Goal: Task Accomplishment & Management: Manage account settings

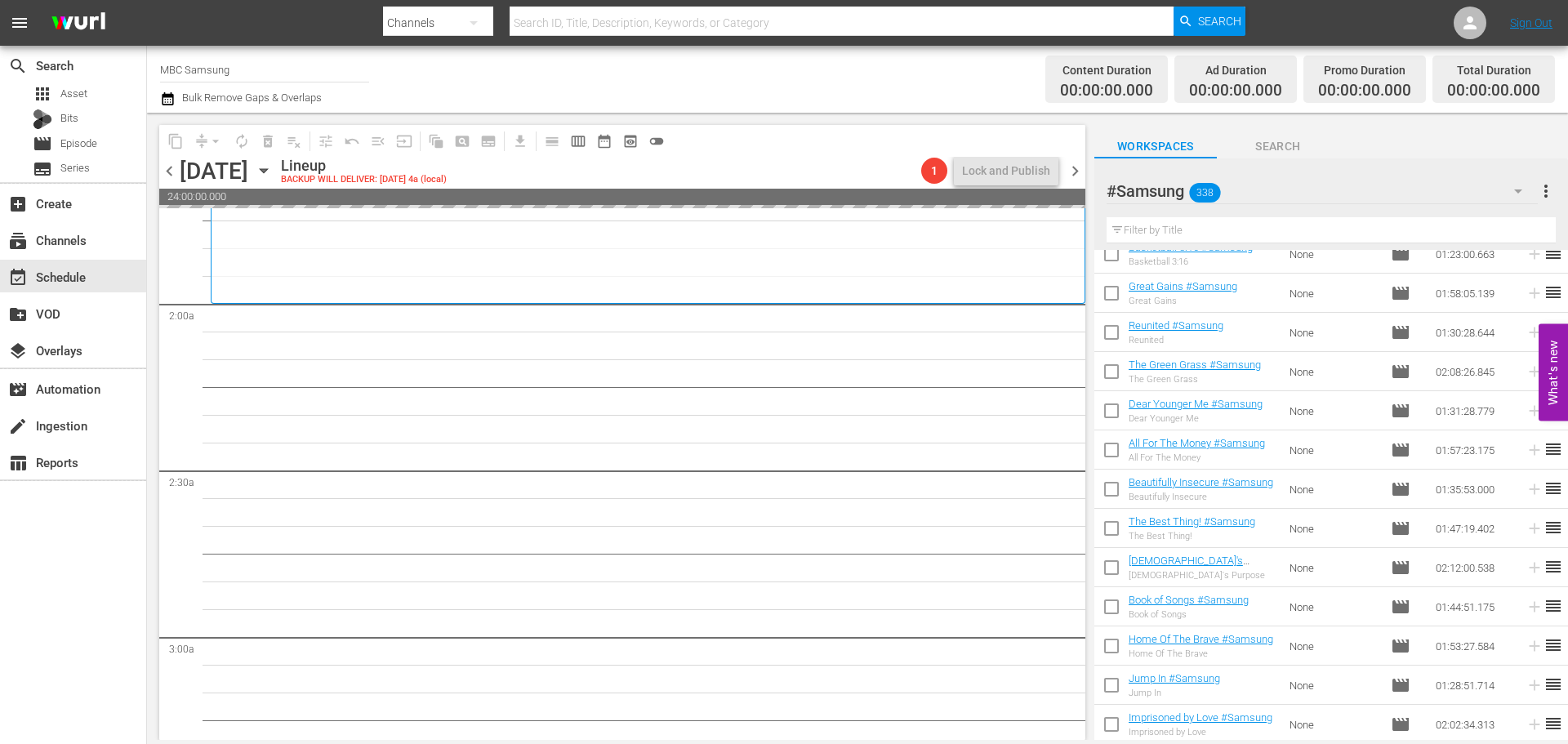
scroll to position [572, 0]
click at [169, 171] on span "chevron_left" at bounding box center [170, 171] width 20 height 20
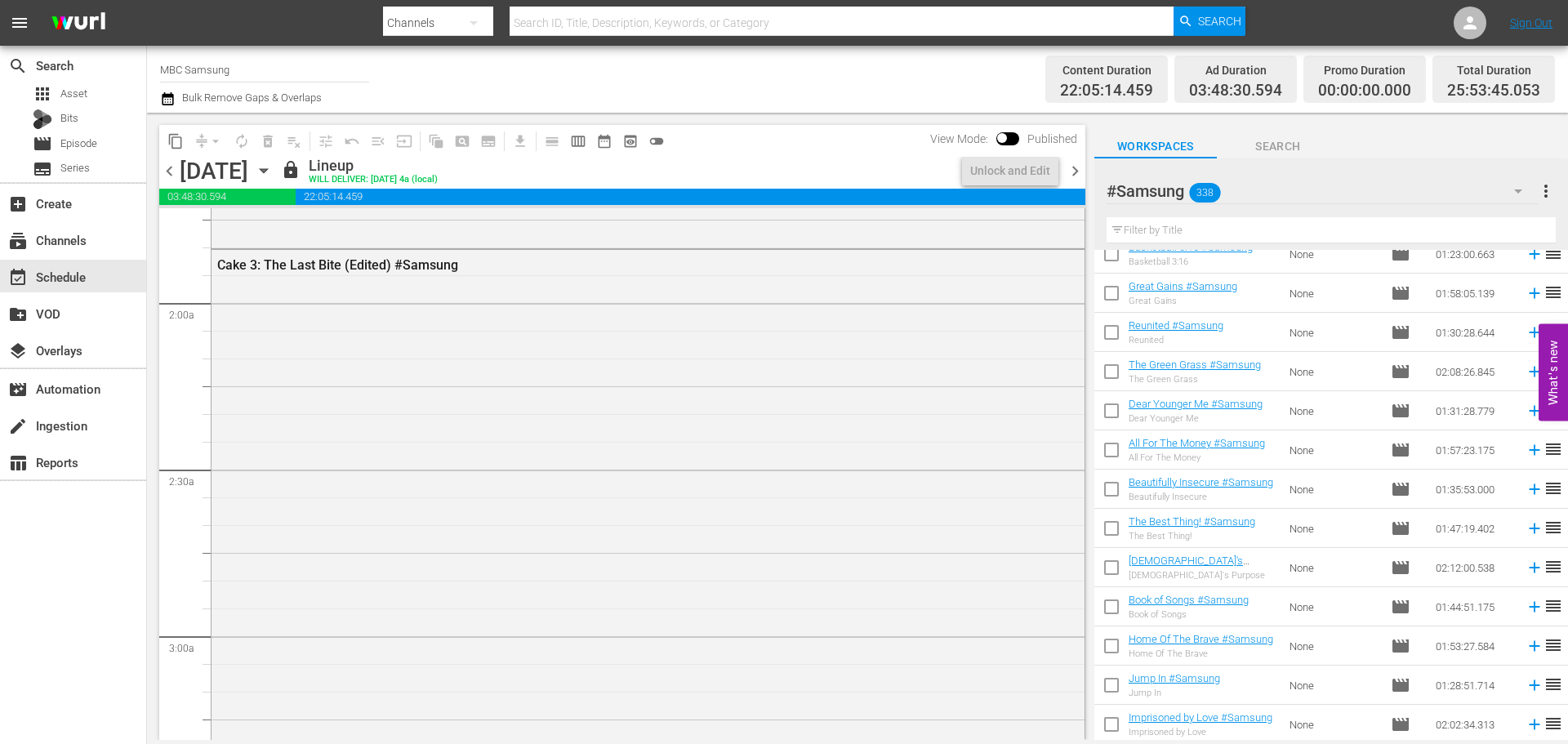
scroll to position [544, 0]
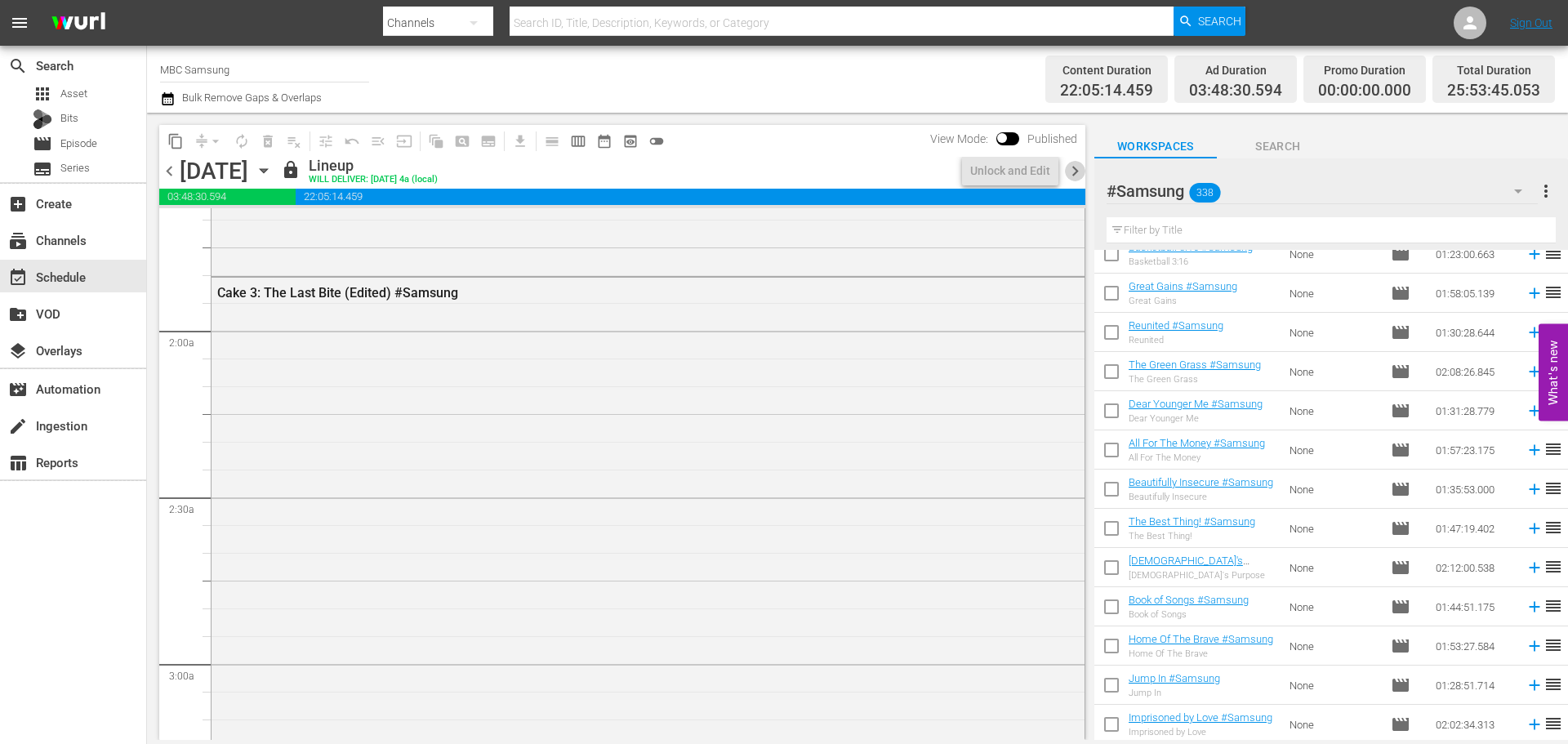
click at [1076, 171] on span "chevron_right" at bounding box center [1075, 171] width 20 height 20
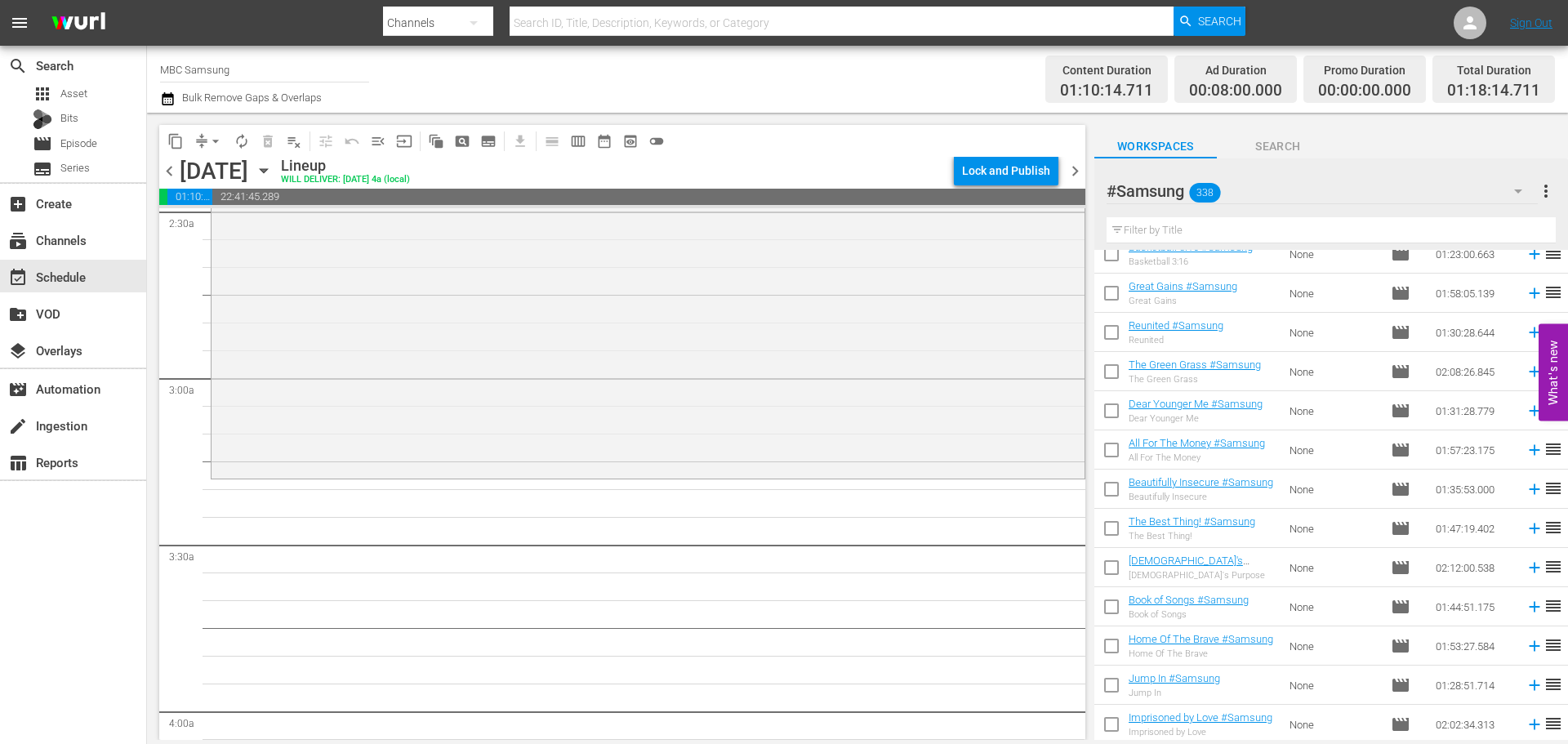
scroll to position [898, 0]
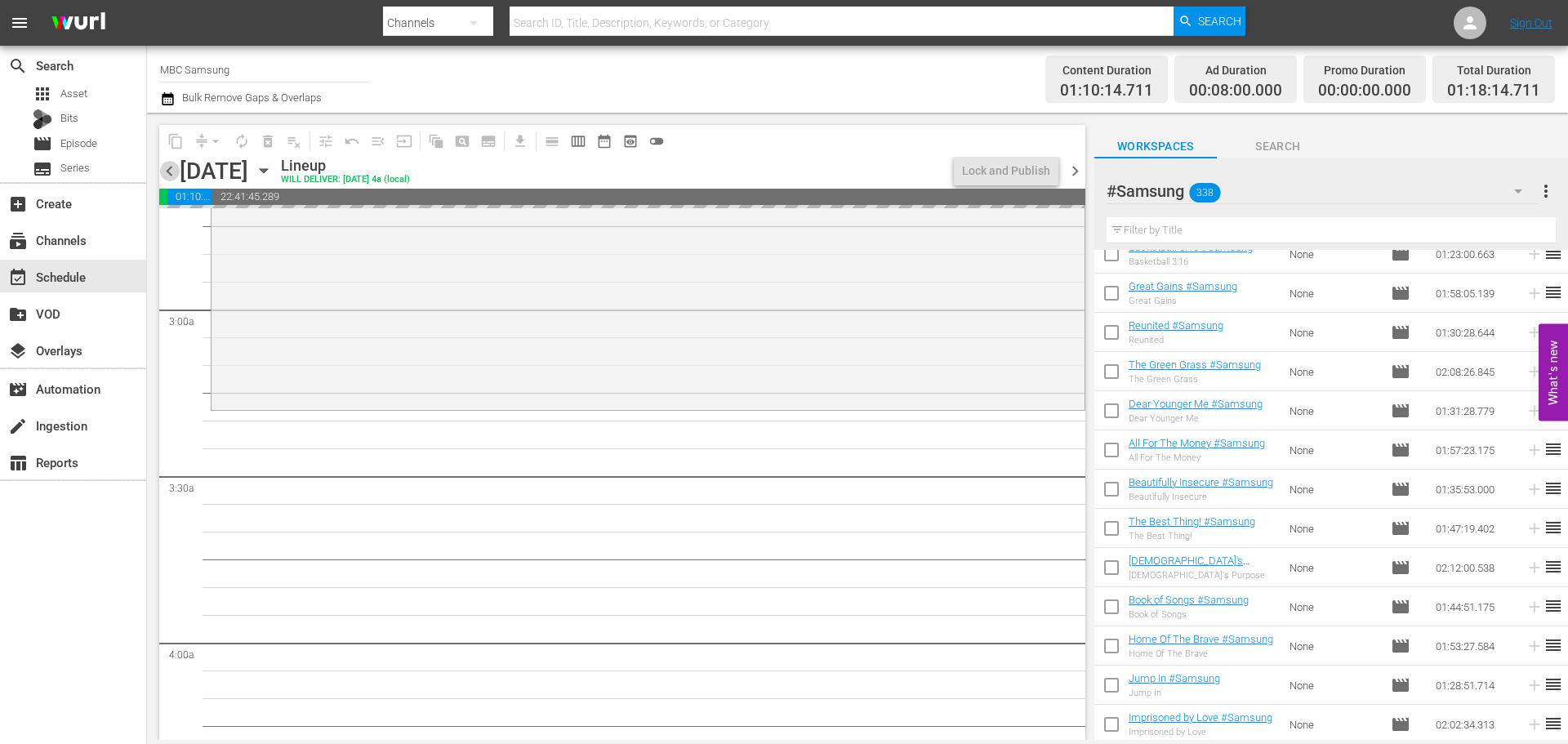
click at [170, 171] on span "chevron_left" at bounding box center [170, 171] width 20 height 20
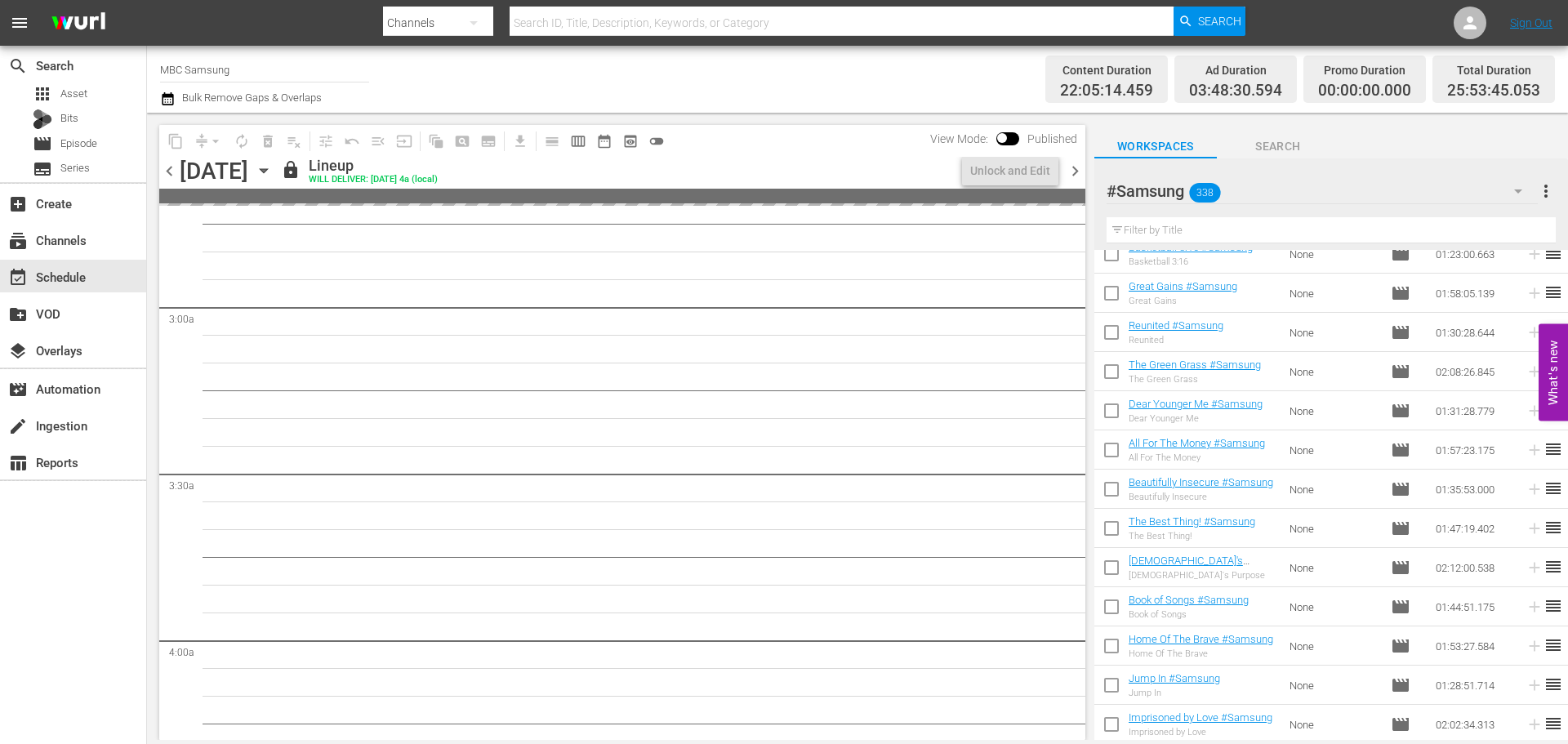
click at [1074, 179] on span "chevron_right" at bounding box center [1075, 171] width 20 height 20
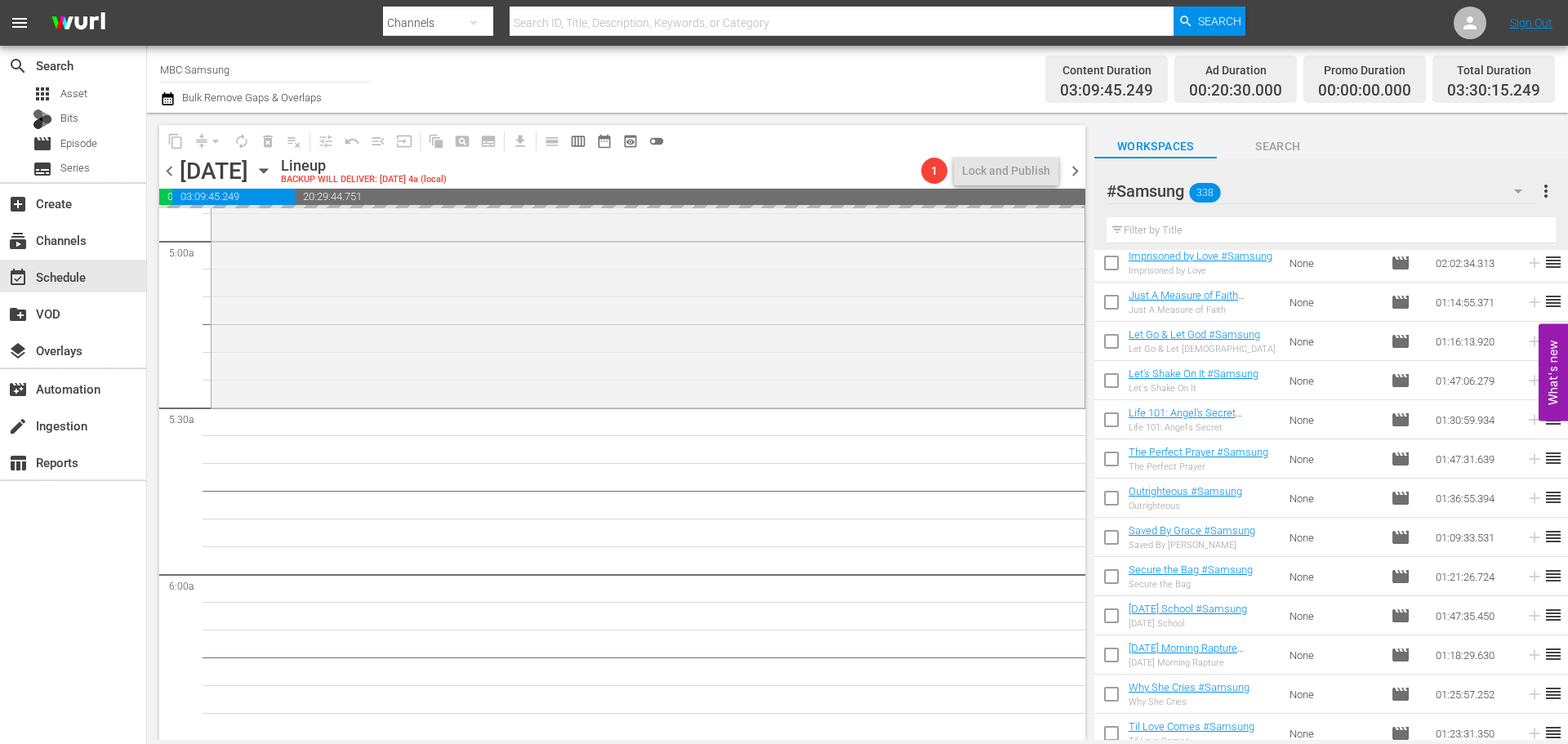
scroll to position [12662, 0]
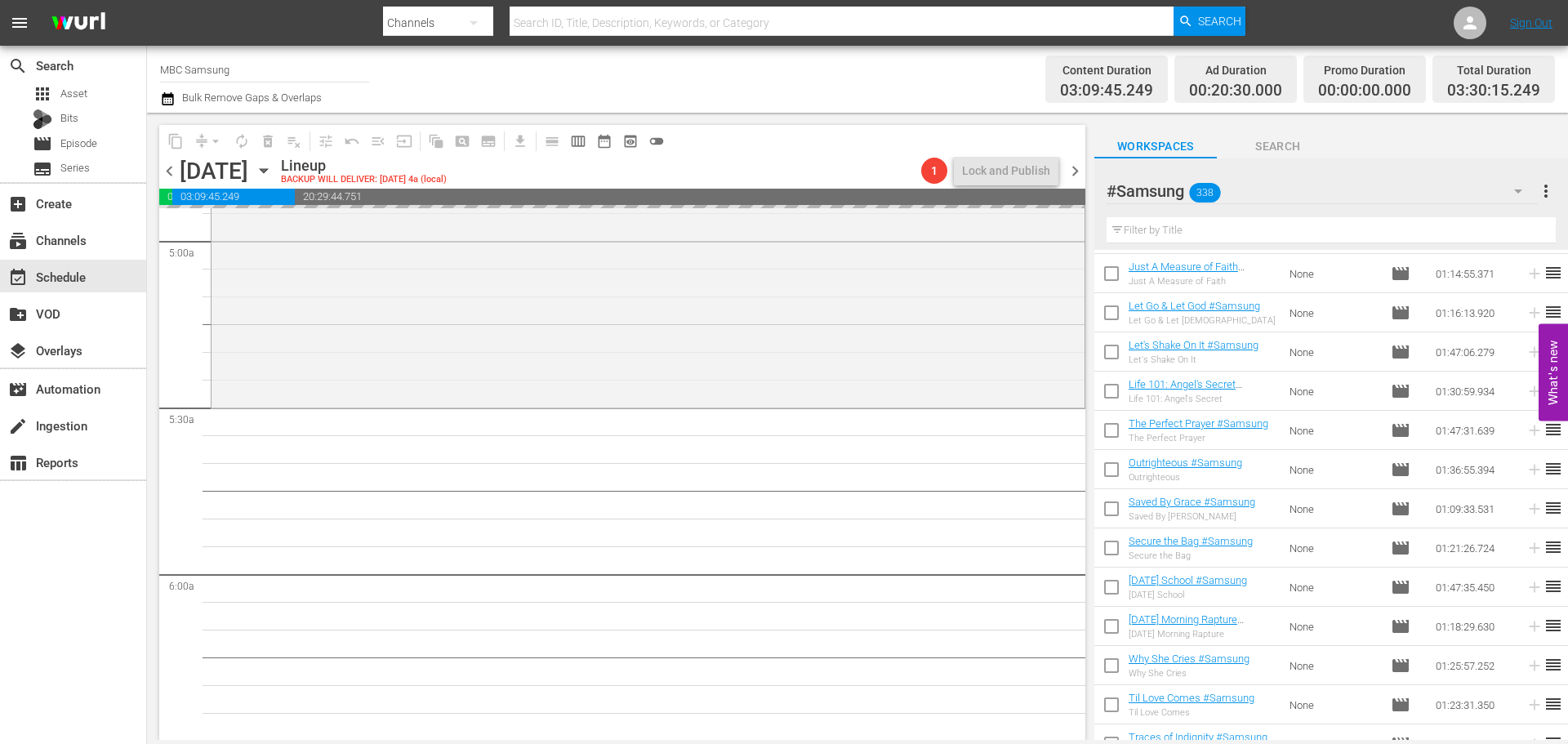
drag, startPoint x: 169, startPoint y: 166, endPoint x: 957, endPoint y: 149, distance: 788.2
click at [169, 166] on span "chevron_left" at bounding box center [170, 171] width 20 height 20
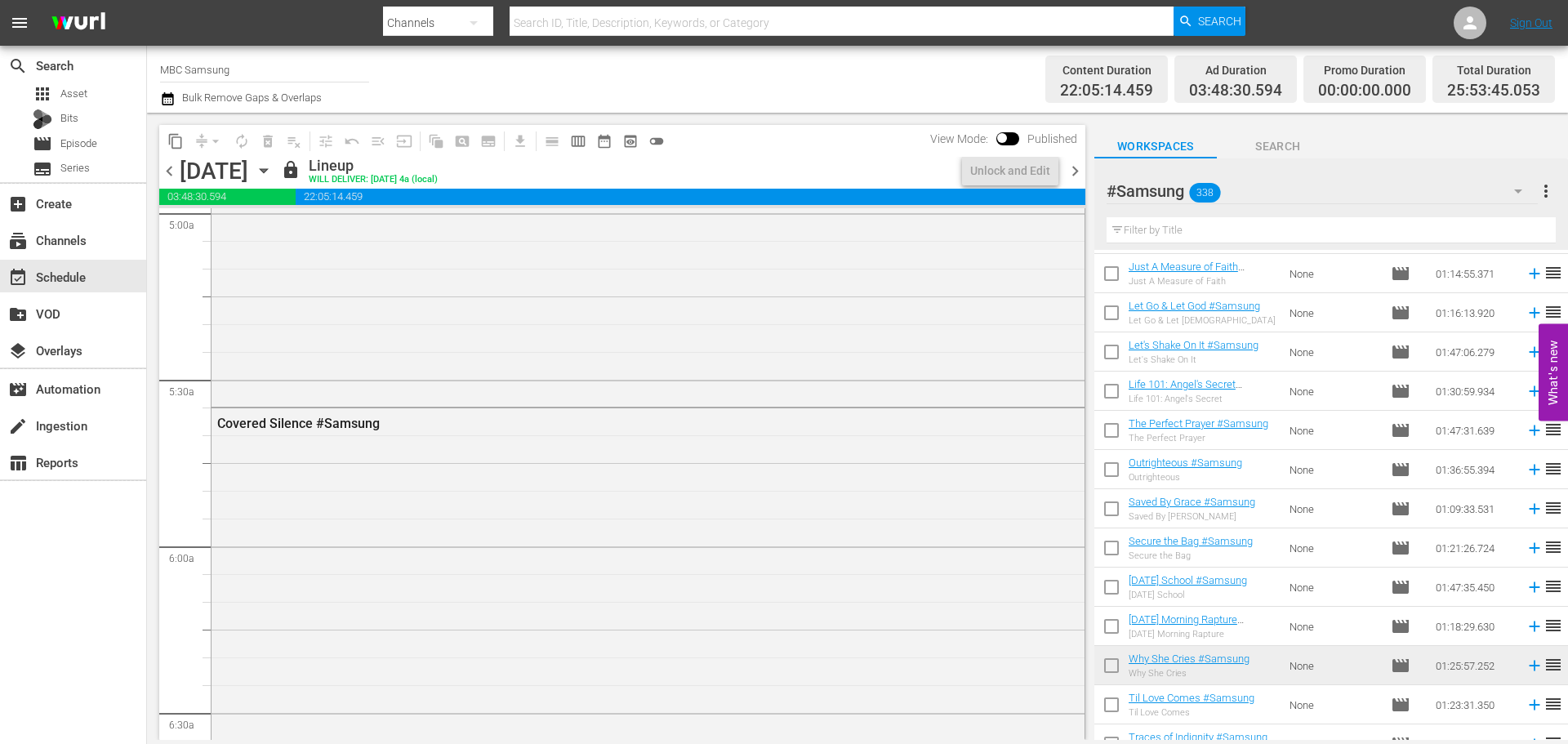
scroll to position [1634, 0]
click at [1080, 175] on span "chevron_right" at bounding box center [1075, 171] width 20 height 20
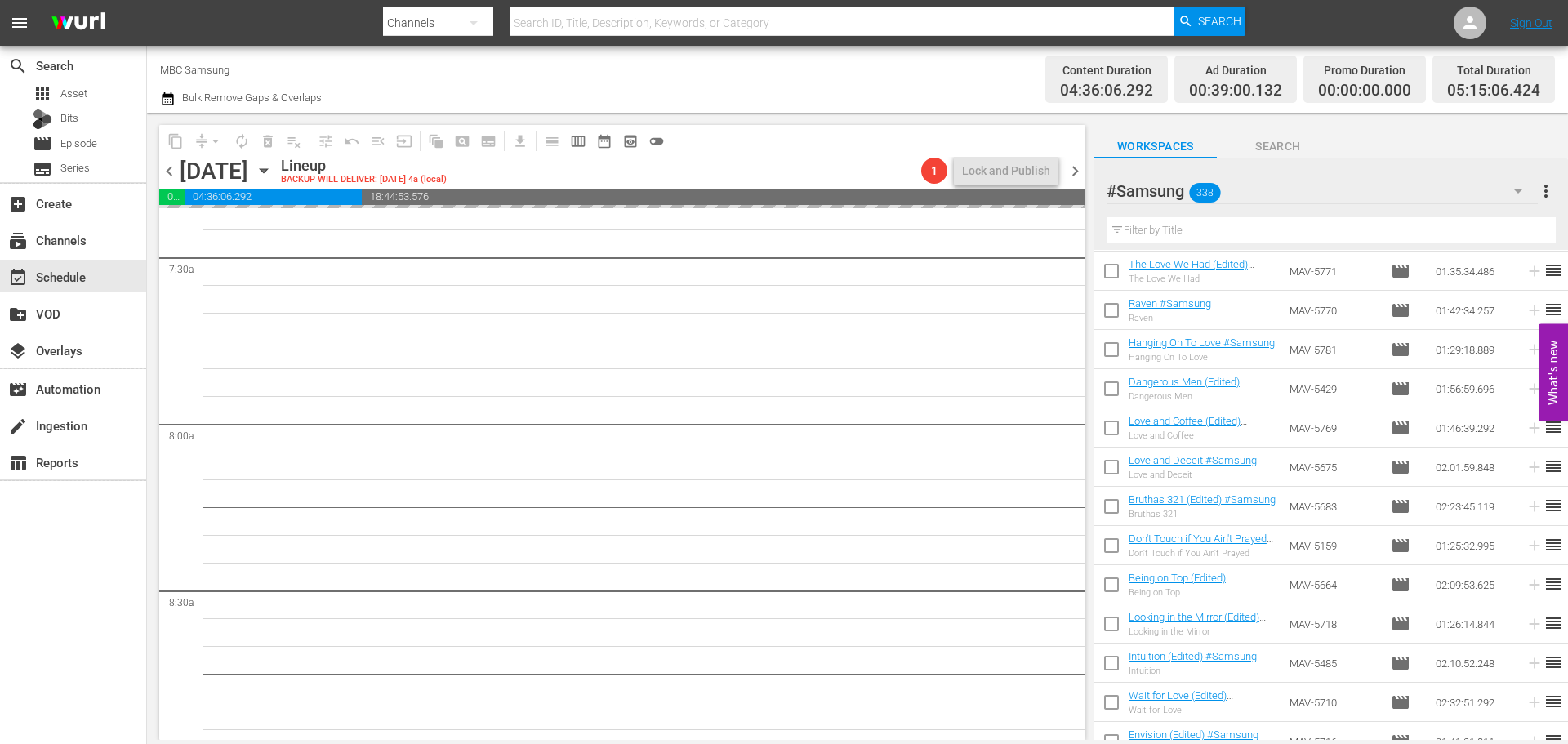
scroll to position [8390, 0]
click at [168, 169] on span "chevron_left" at bounding box center [170, 171] width 20 height 20
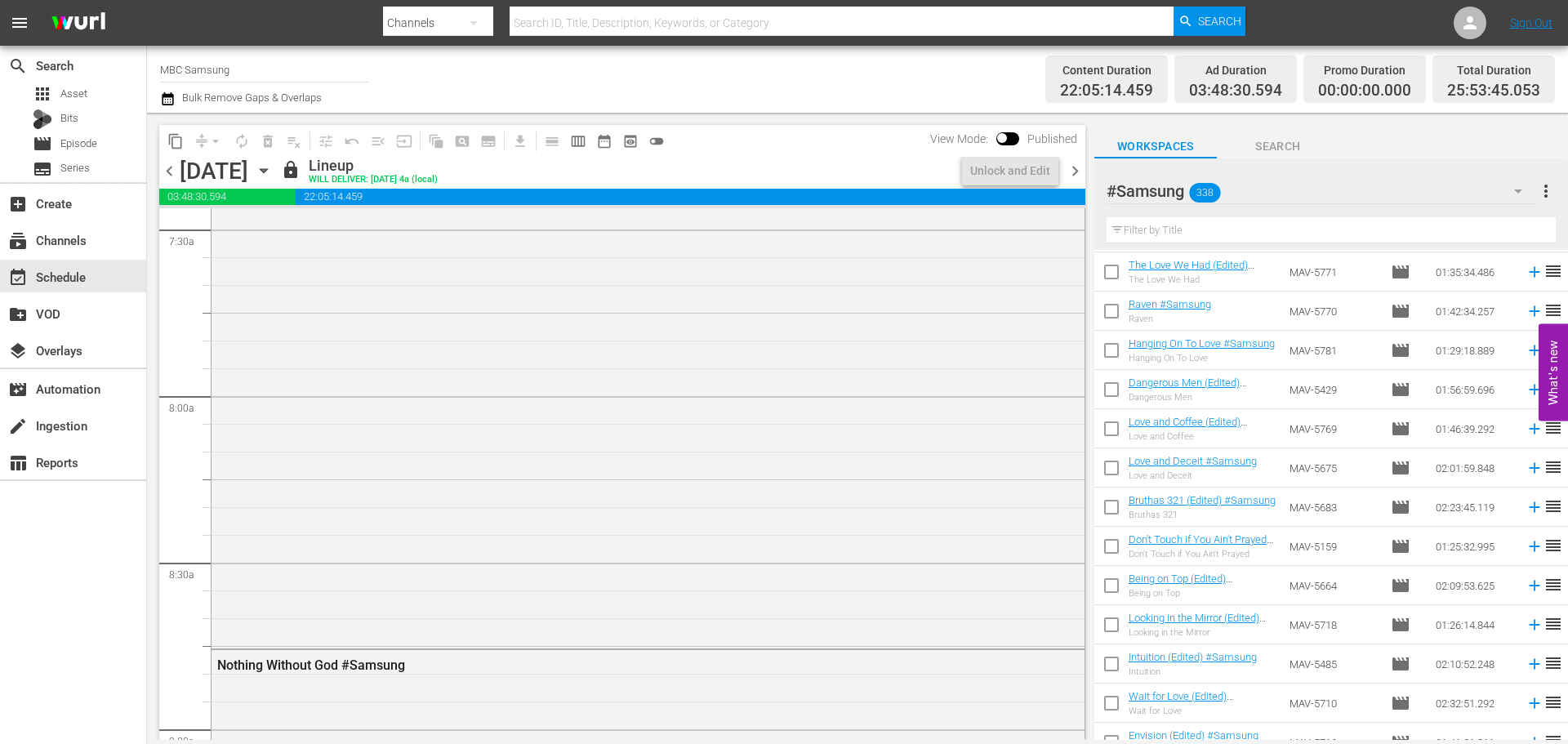
scroll to position [2450, 0]
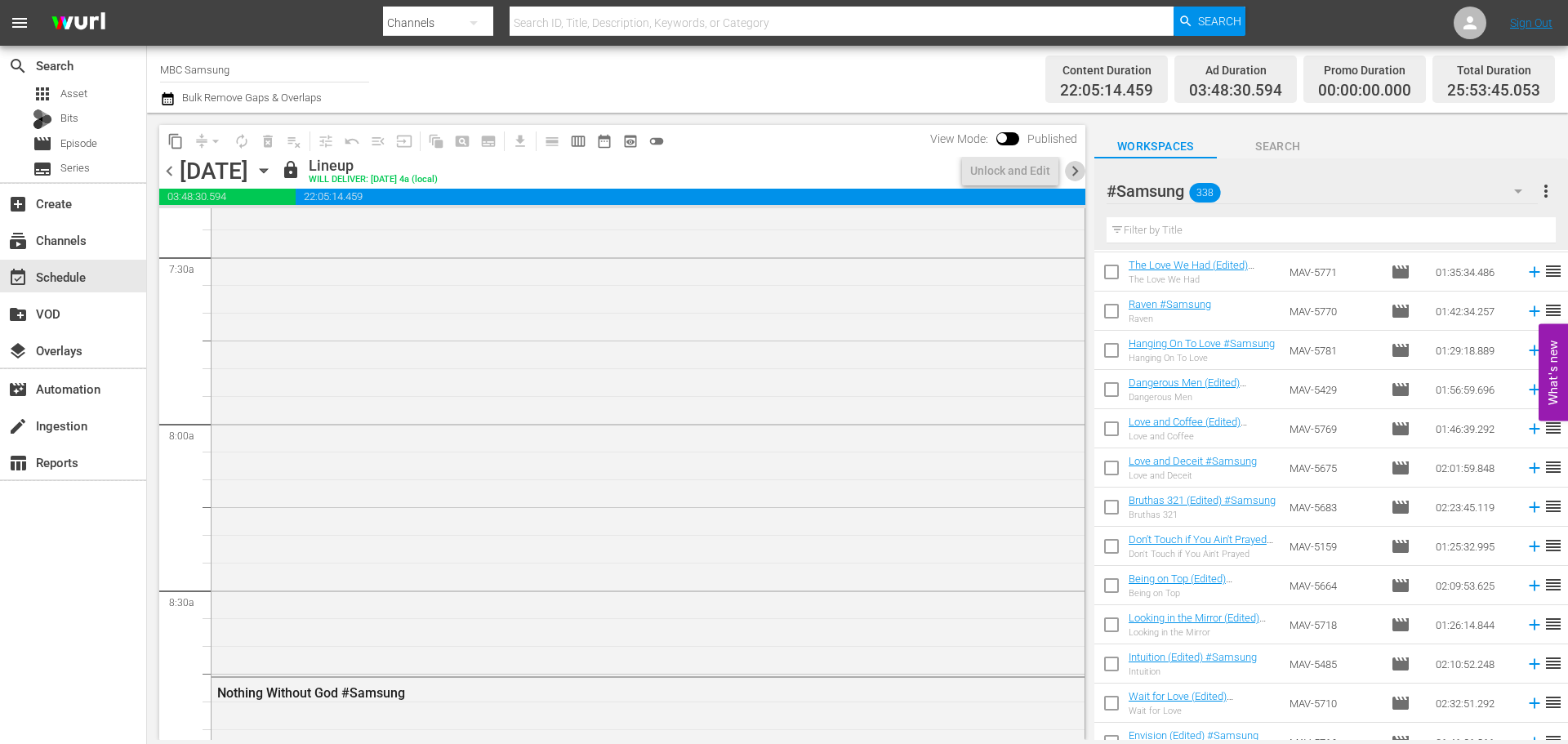
click at [1079, 171] on span "chevron_right" at bounding box center [1075, 171] width 20 height 20
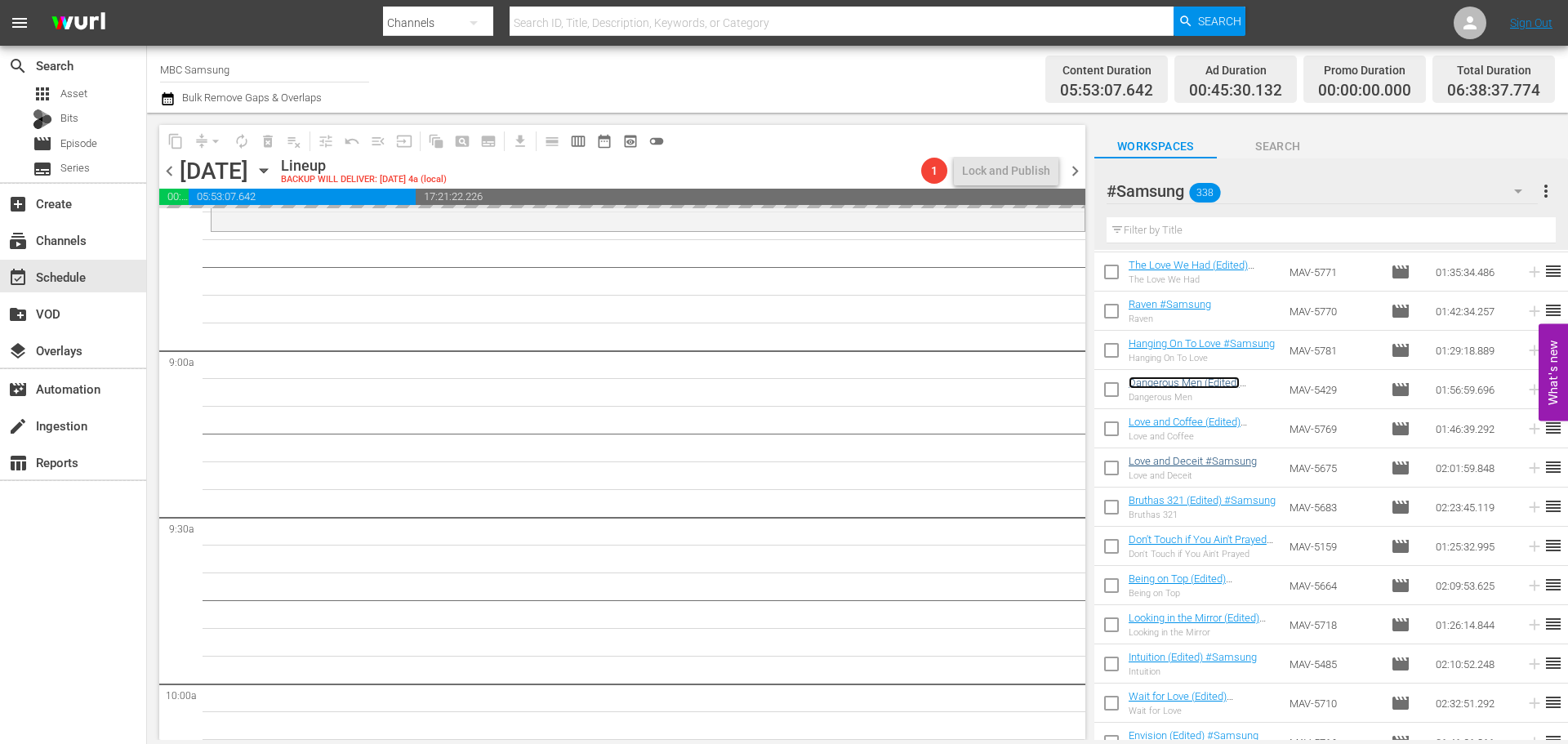
scroll to position [2859, 0]
click at [176, 176] on span "chevron_left" at bounding box center [170, 171] width 20 height 20
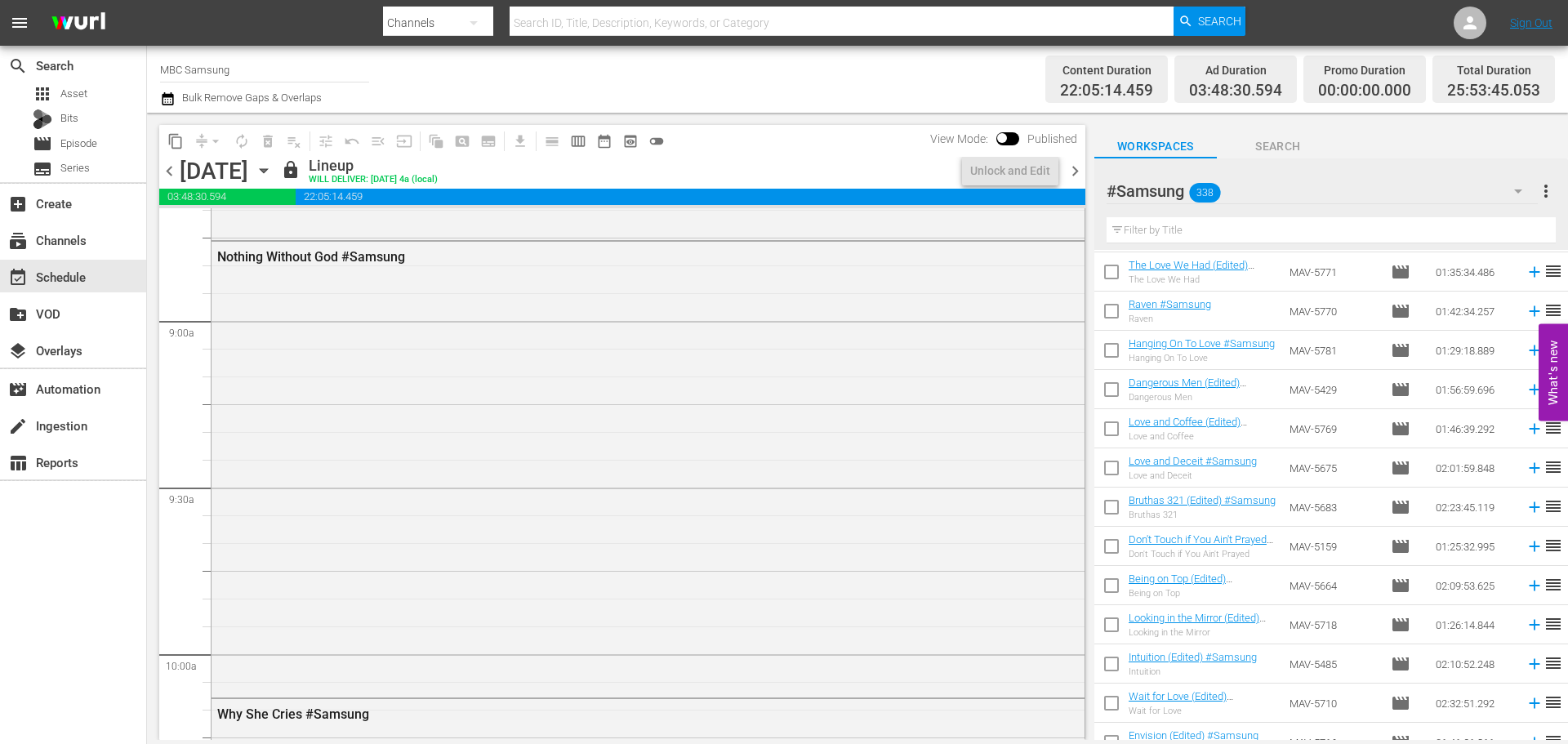
scroll to position [2859, 0]
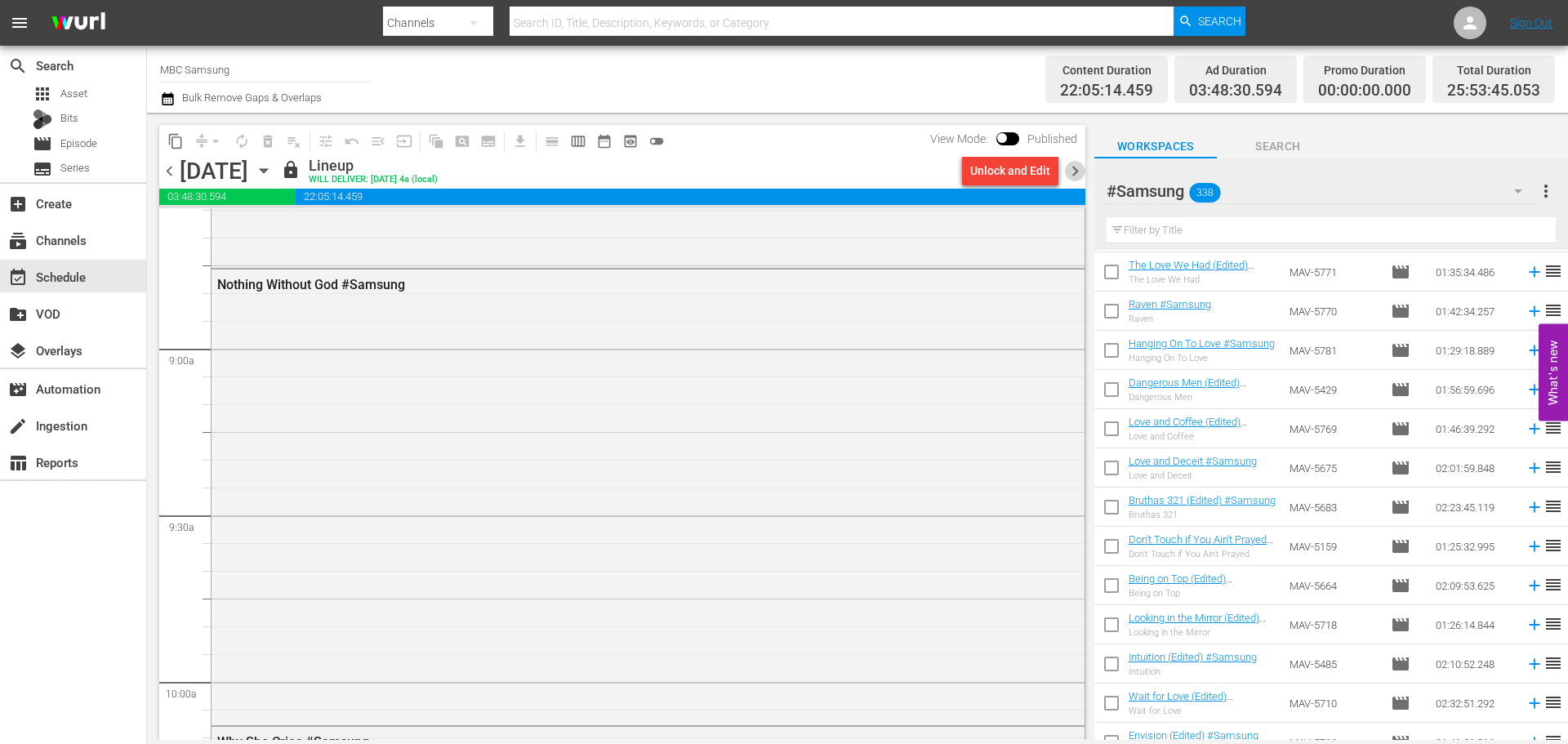
click at [1078, 170] on span "chevron_right" at bounding box center [1075, 171] width 20 height 20
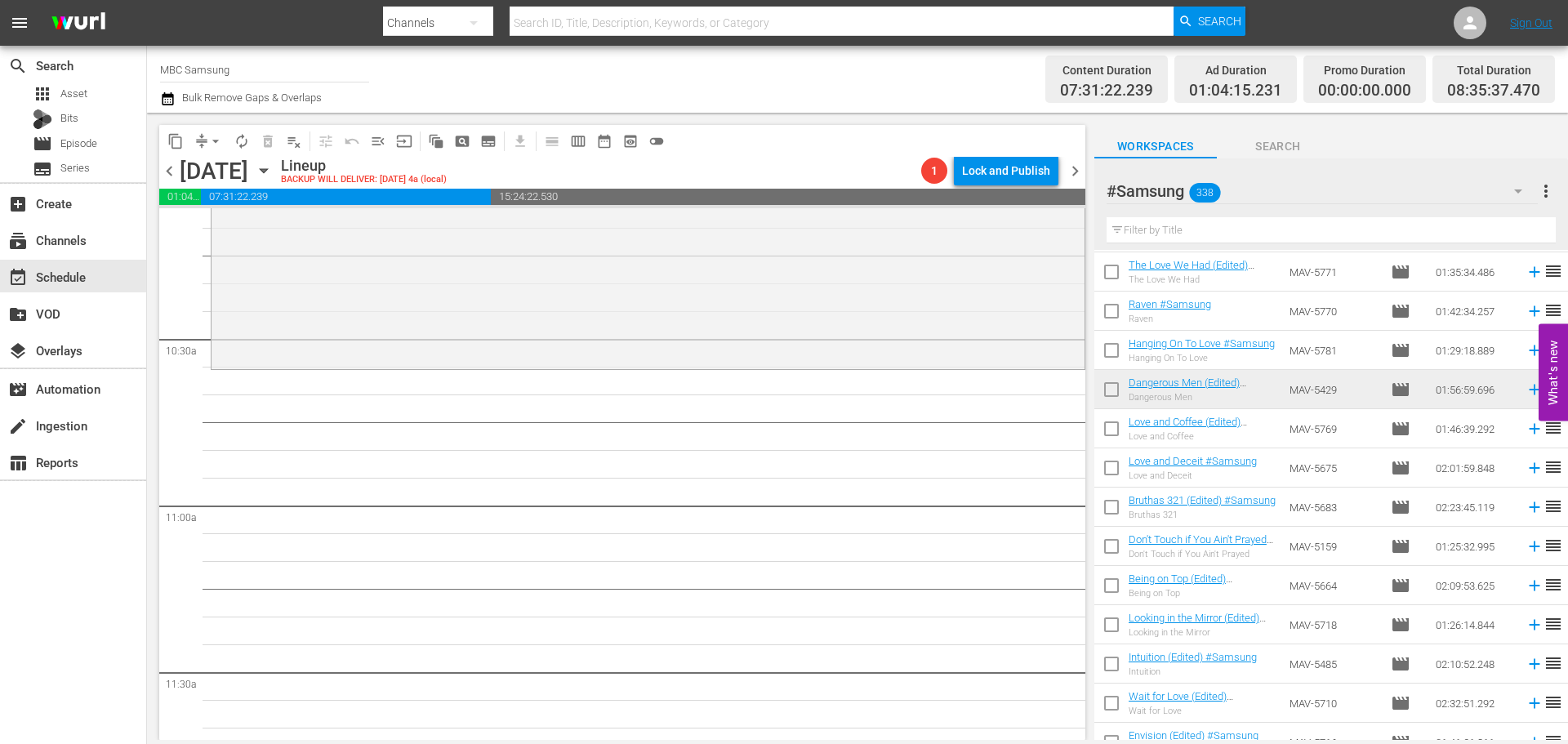
scroll to position [3431, 0]
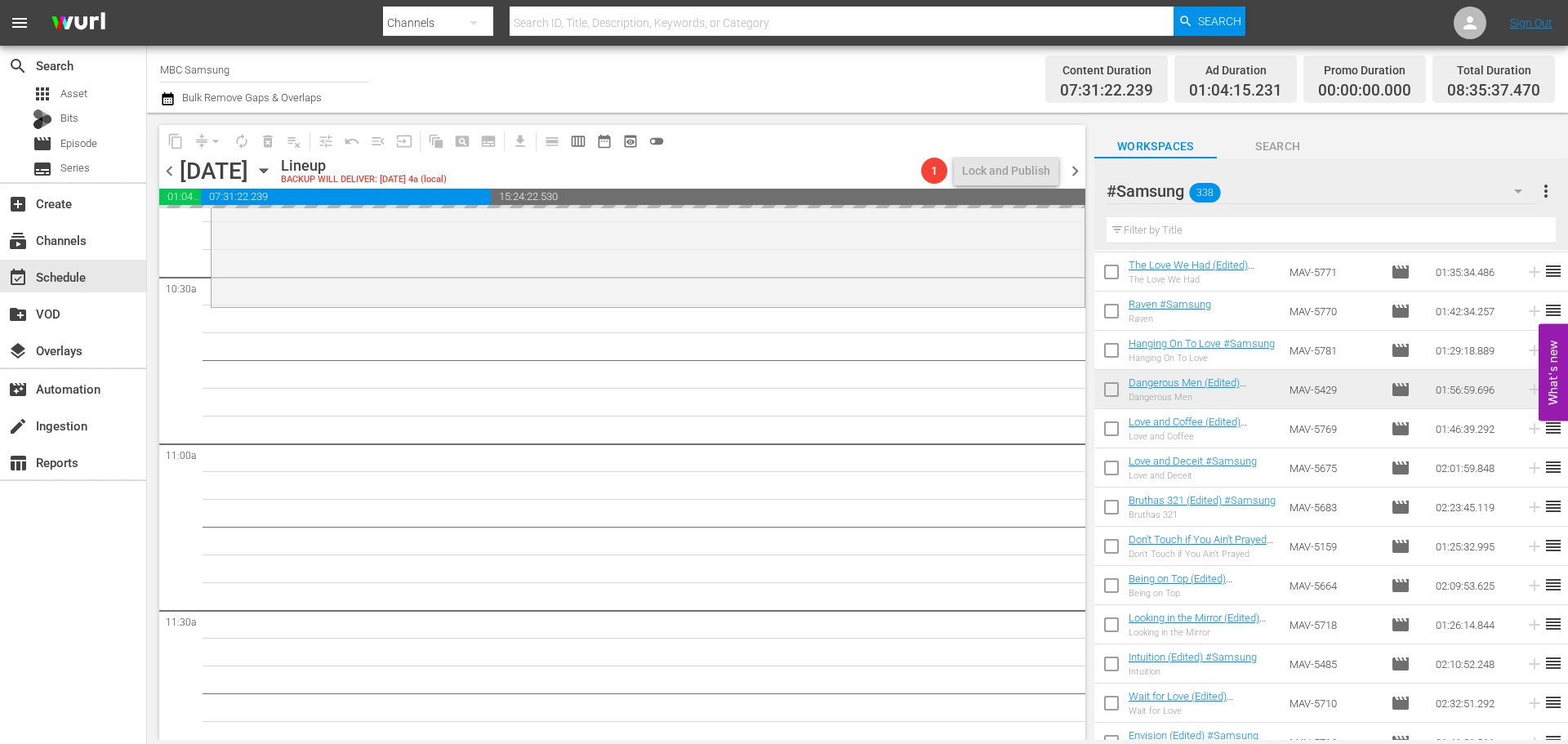
drag, startPoint x: 166, startPoint y: 174, endPoint x: 1045, endPoint y: 160, distance: 879.1
click at [166, 173] on span "chevron_left" at bounding box center [170, 171] width 20 height 20
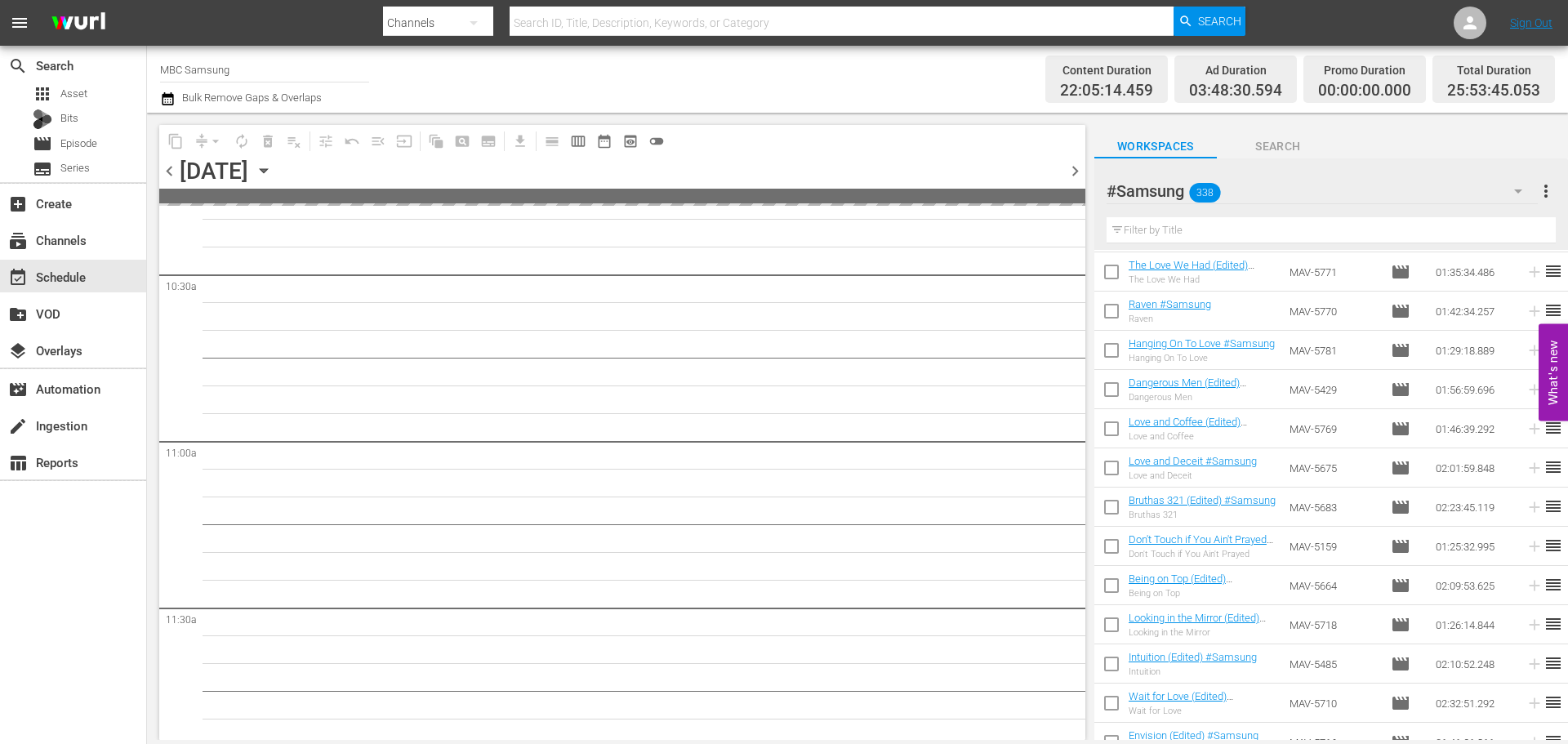
scroll to position [3486, 0]
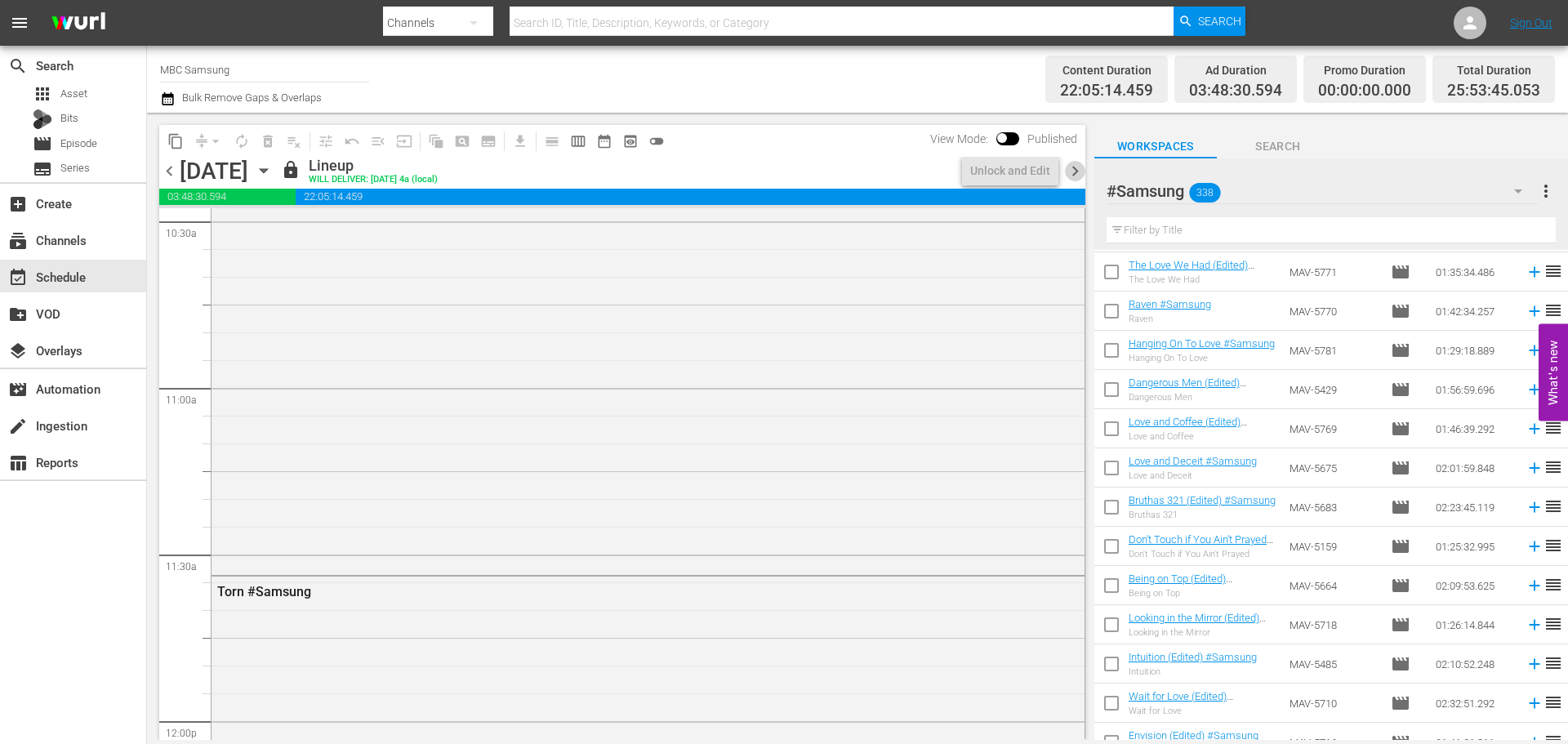
click at [1074, 170] on span "chevron_right" at bounding box center [1075, 171] width 20 height 20
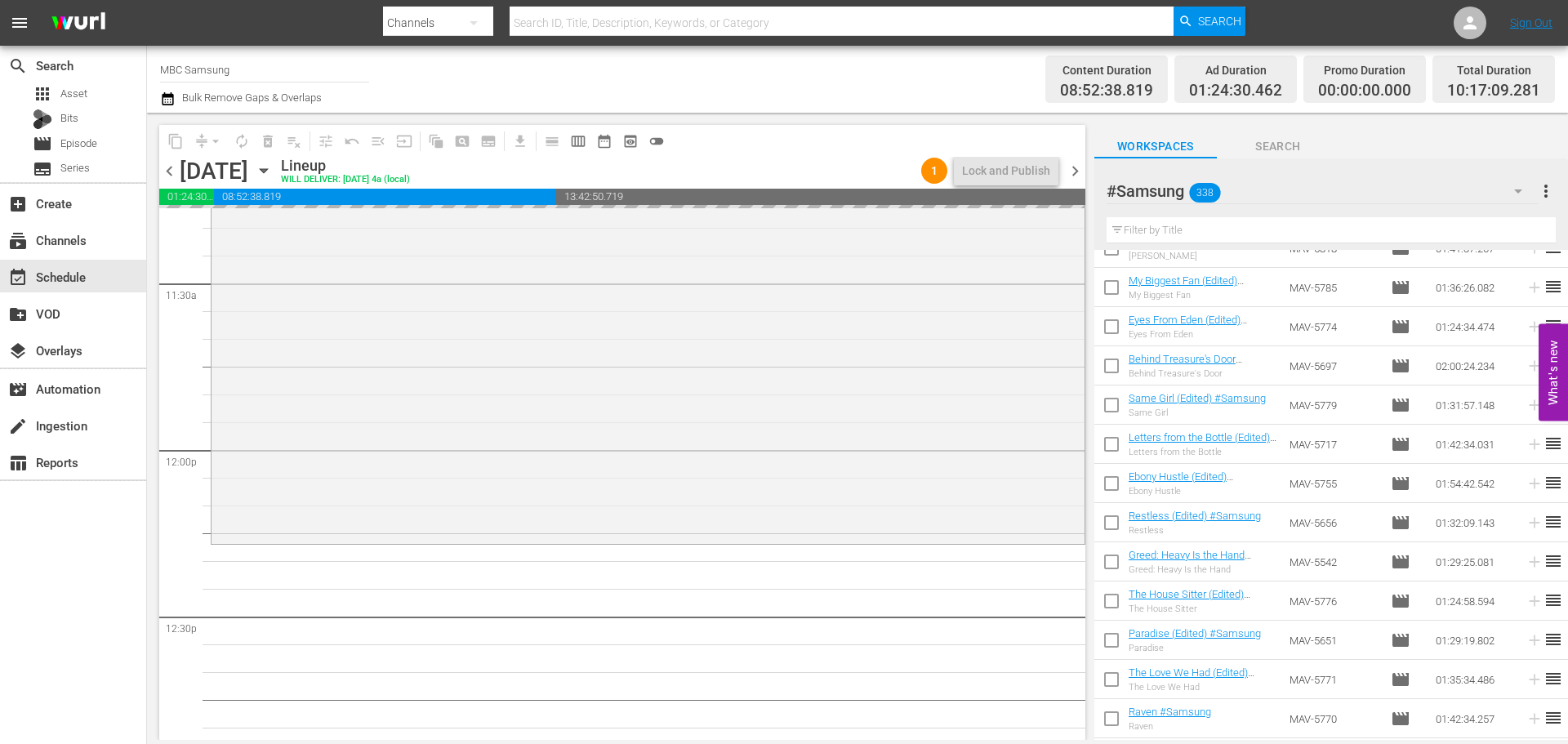
scroll to position [7981, 0]
click at [170, 171] on span "chevron_left" at bounding box center [170, 171] width 20 height 20
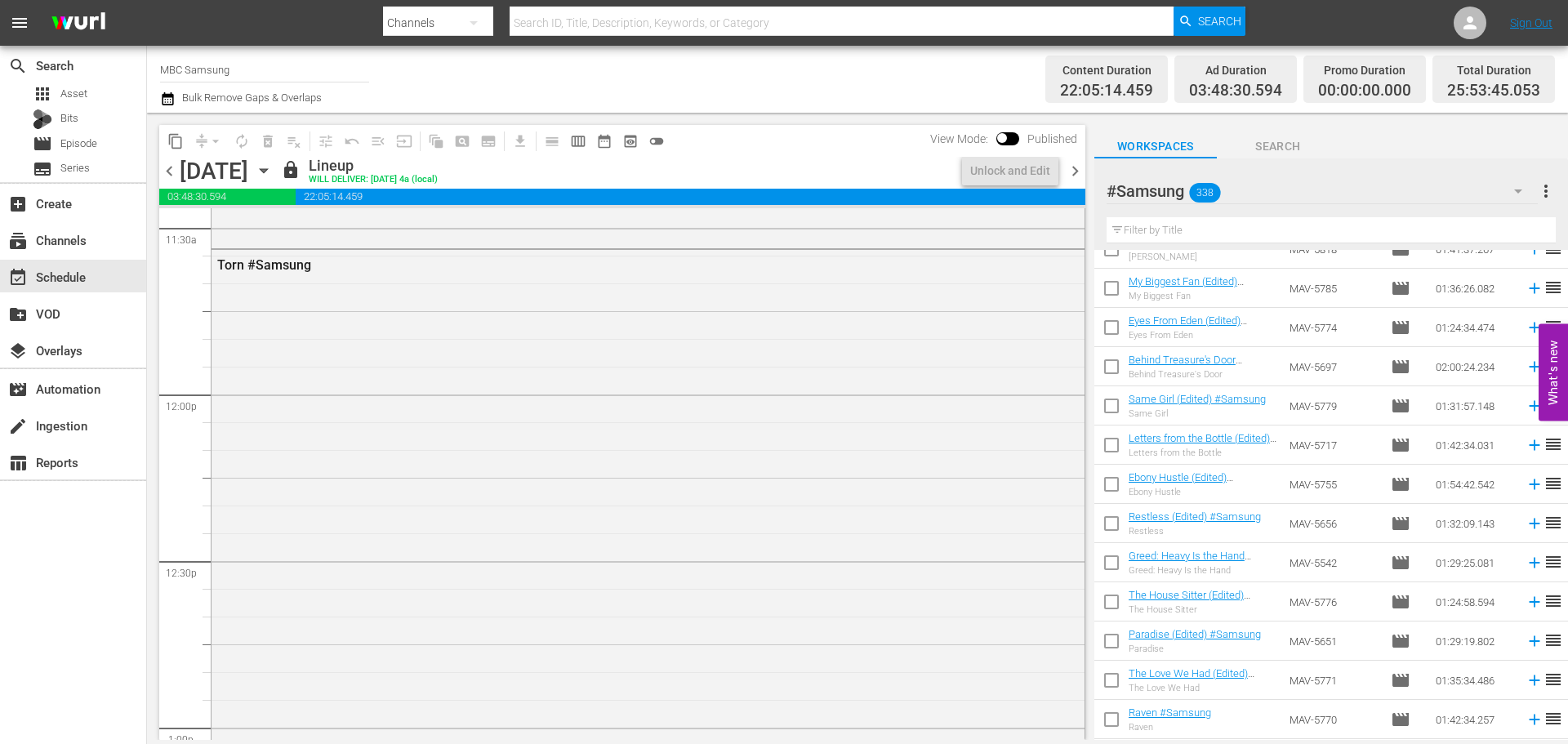
scroll to position [3758, 0]
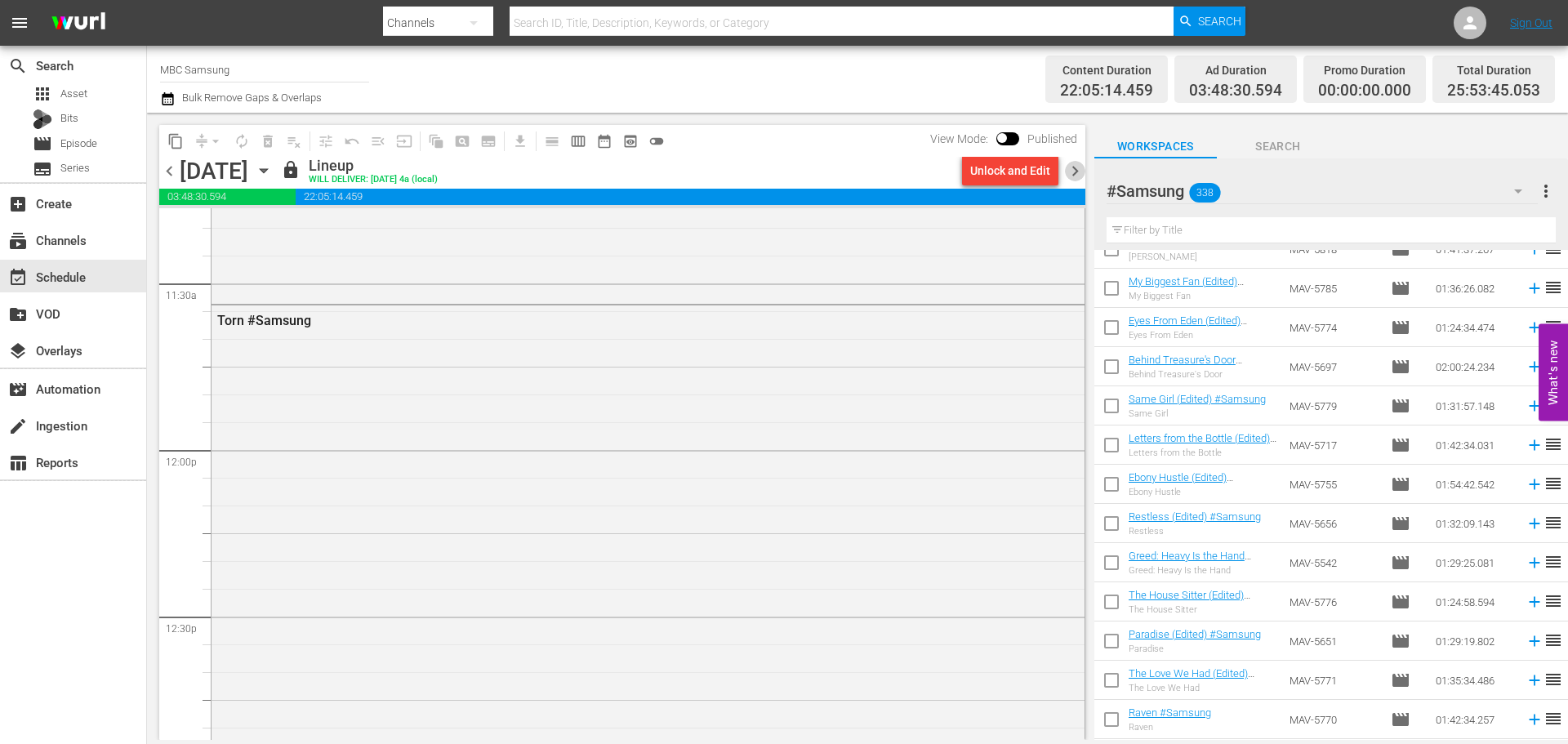
click at [1074, 173] on span "chevron_right" at bounding box center [1075, 171] width 20 height 20
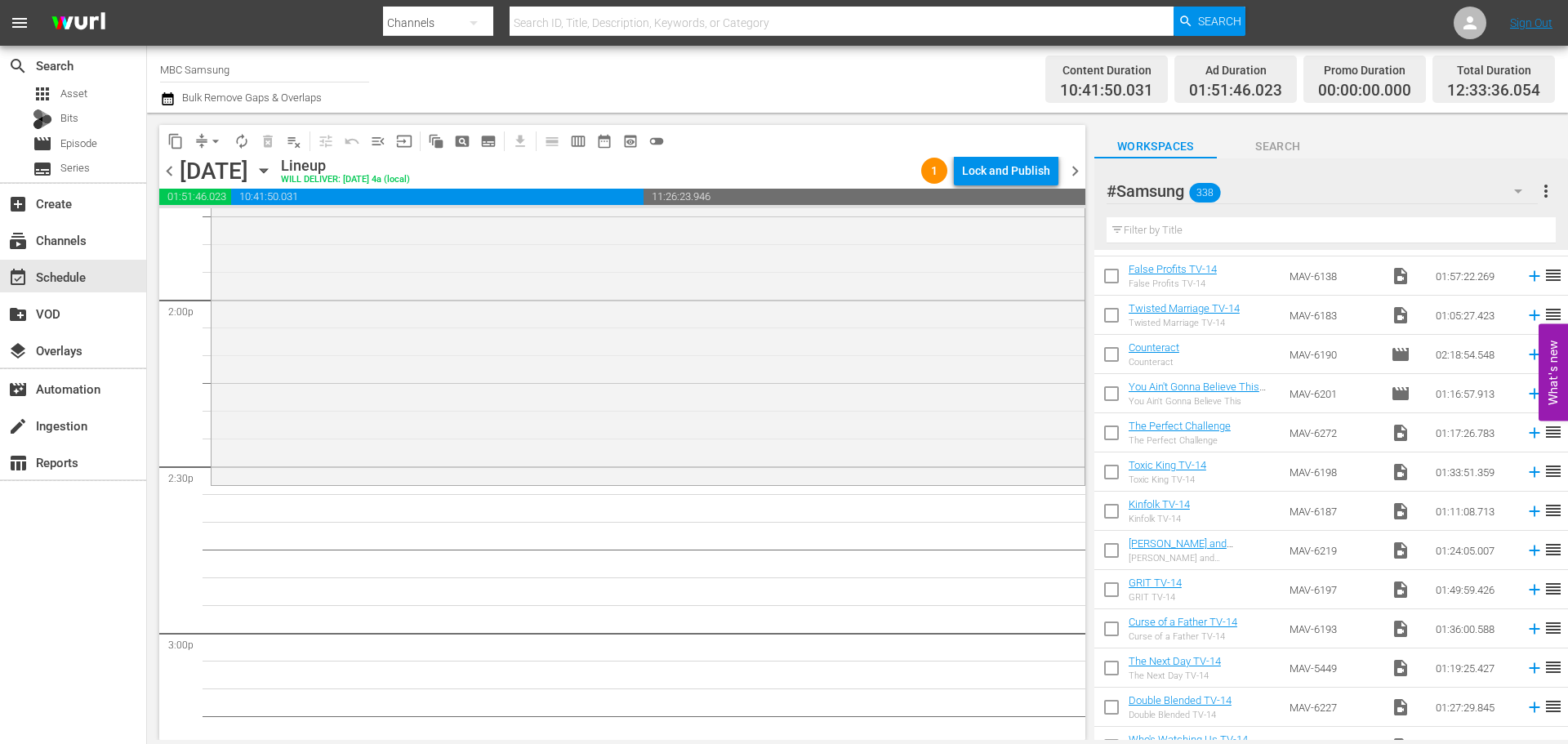
scroll to position [490, 0]
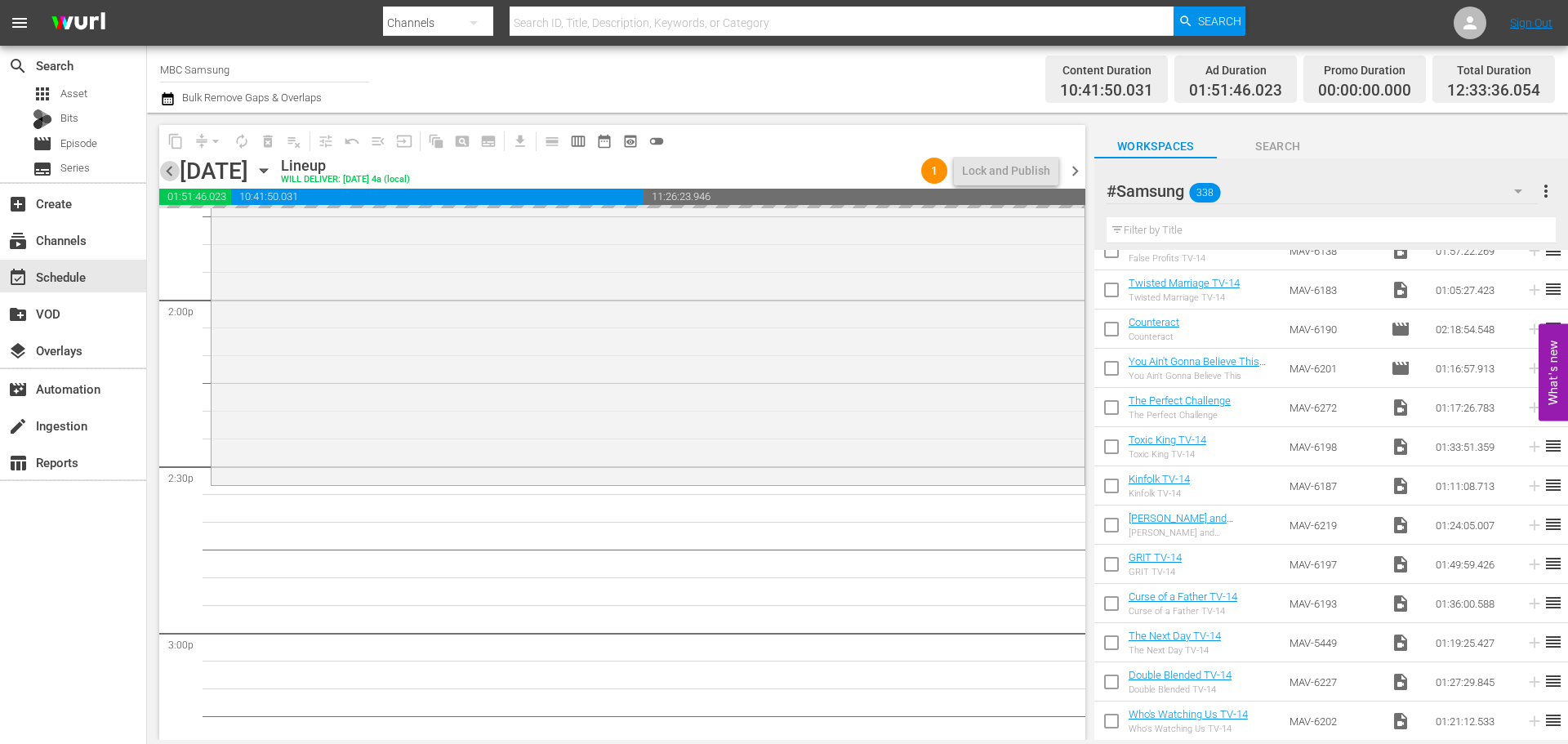
click at [170, 175] on span "chevron_left" at bounding box center [170, 171] width 20 height 20
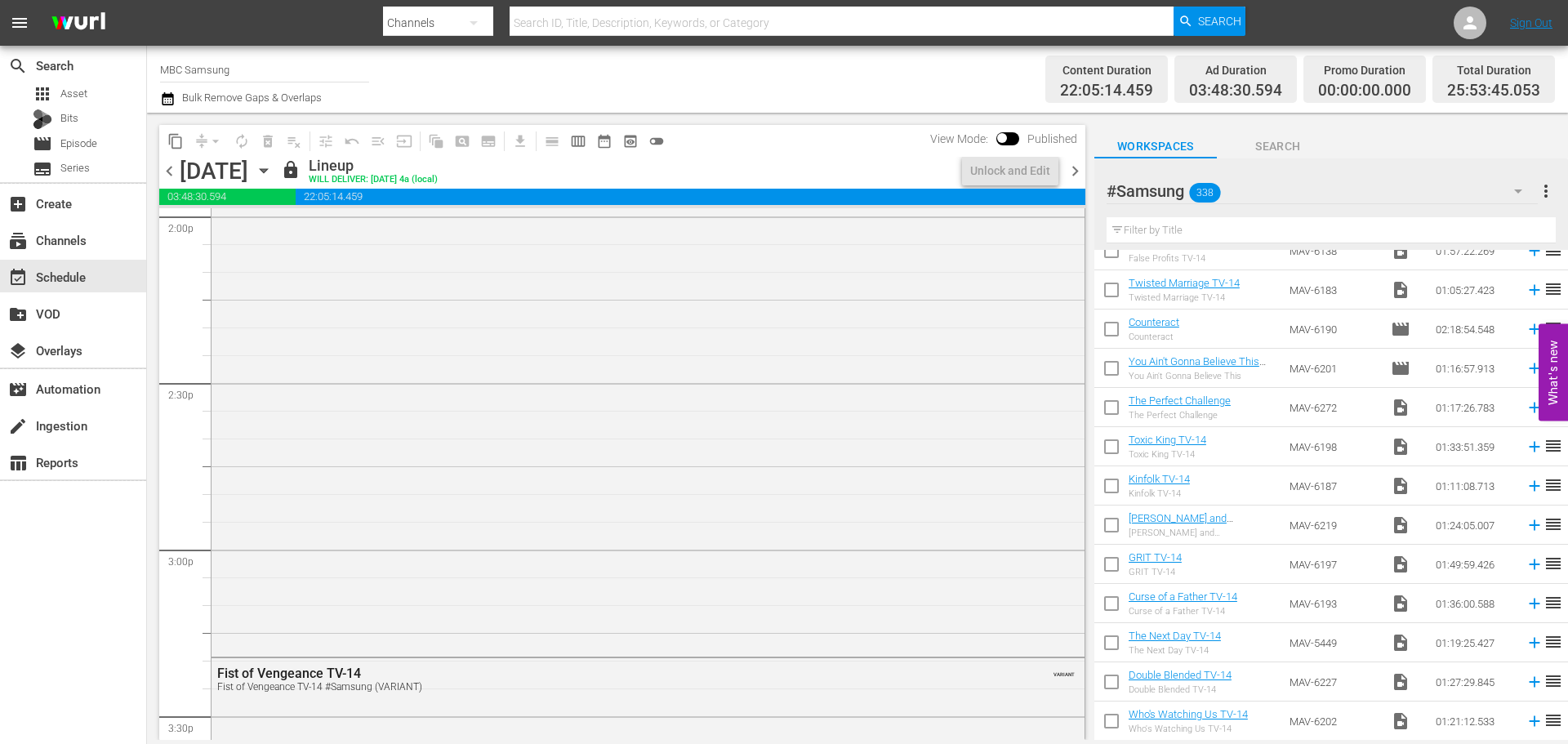
scroll to position [4547, 0]
click at [1080, 172] on span "chevron_right" at bounding box center [1075, 171] width 20 height 20
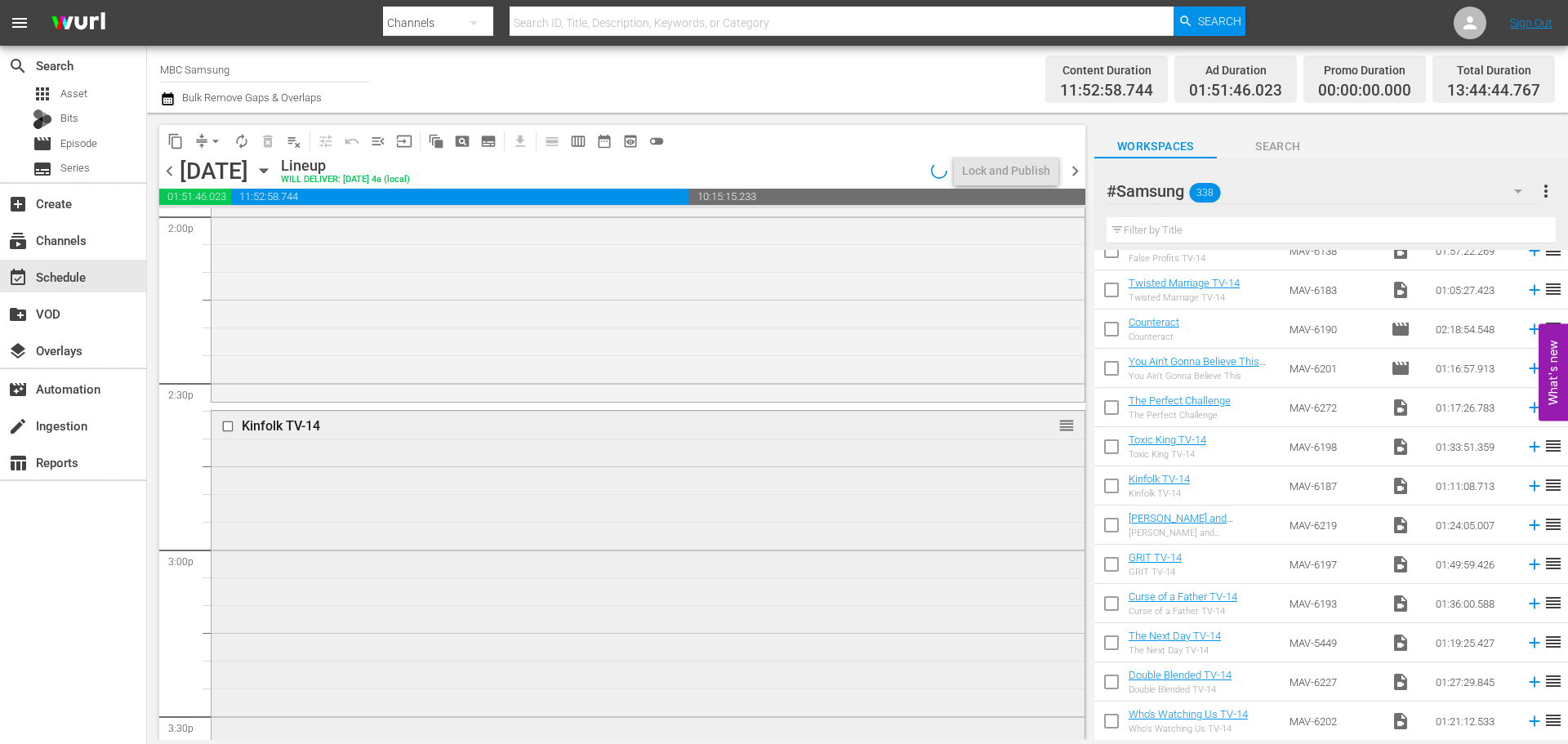
scroll to position [4575, 0]
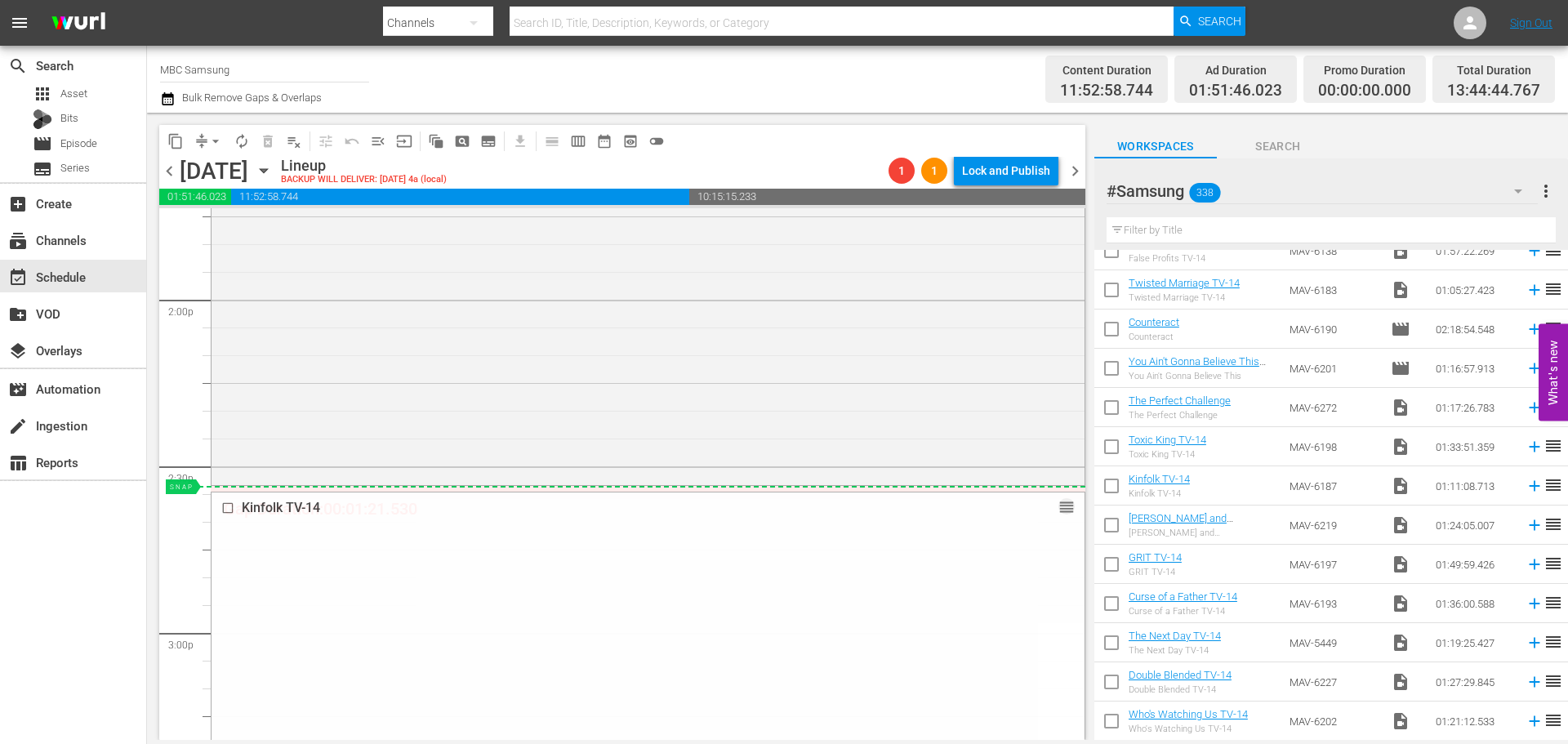
drag, startPoint x: 1055, startPoint y: 510, endPoint x: 1062, endPoint y: 488, distance: 23.1
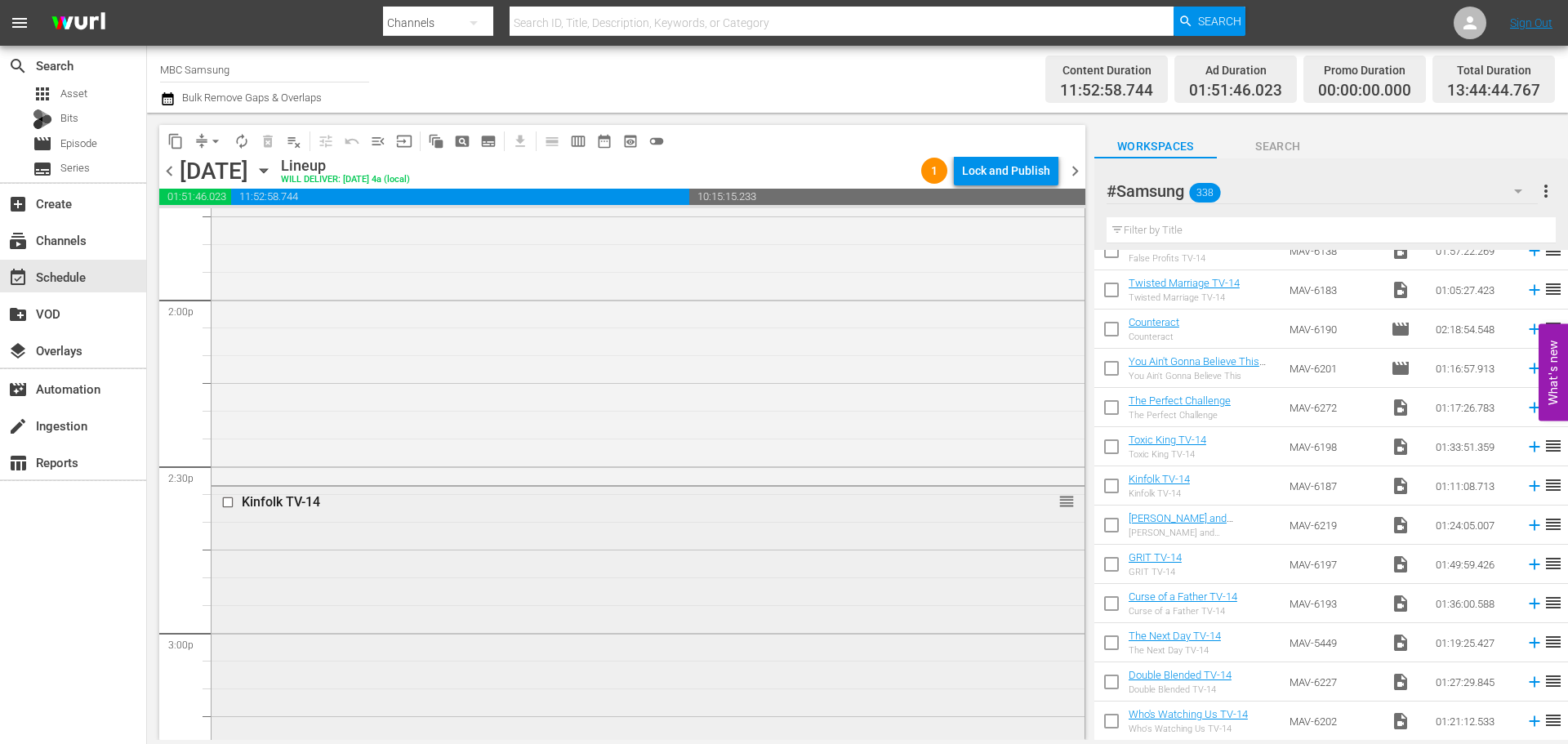
click at [258, 526] on div "Kinfolk TV-14 reorder" at bounding box center [648, 683] width 873 height 391
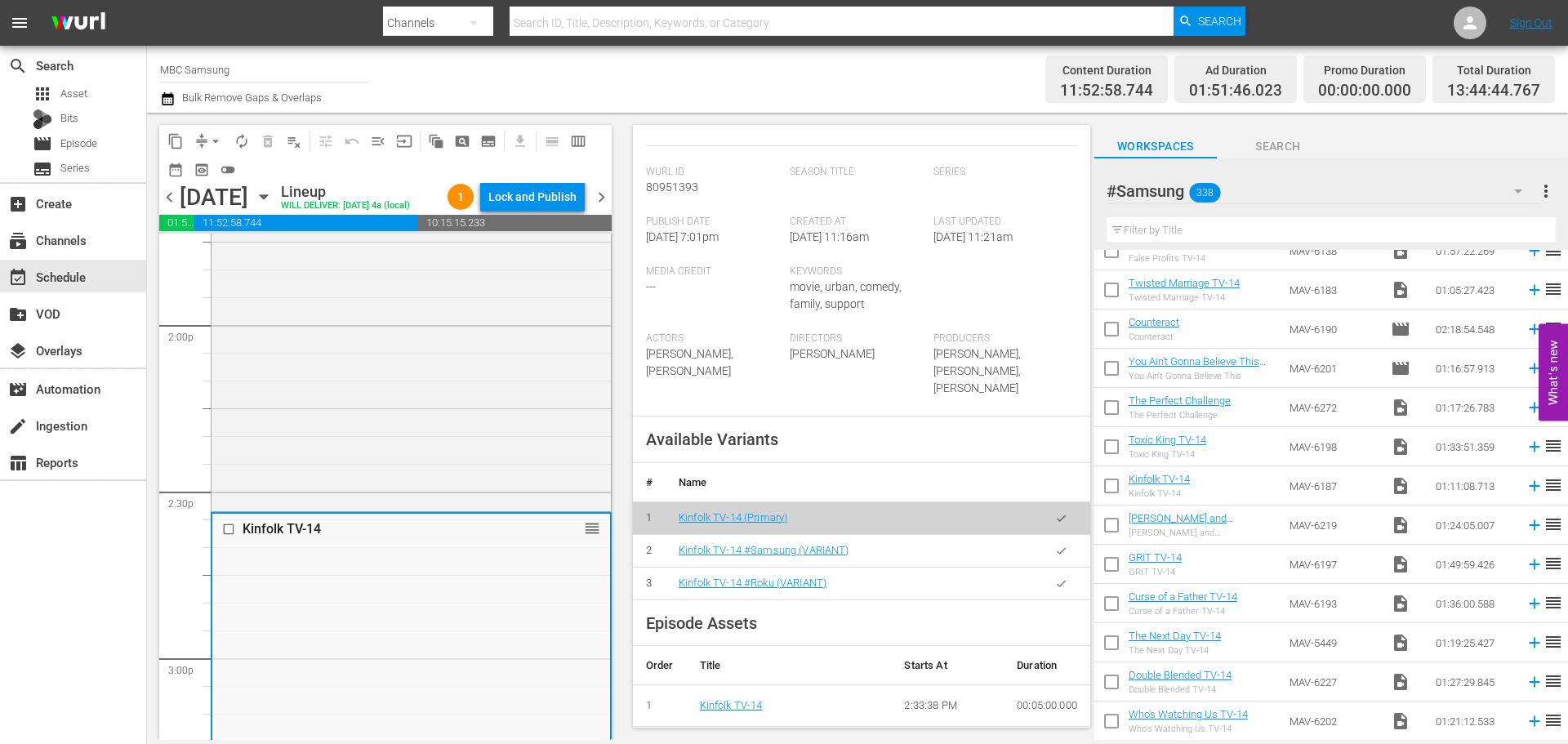
scroll to position [409, 0]
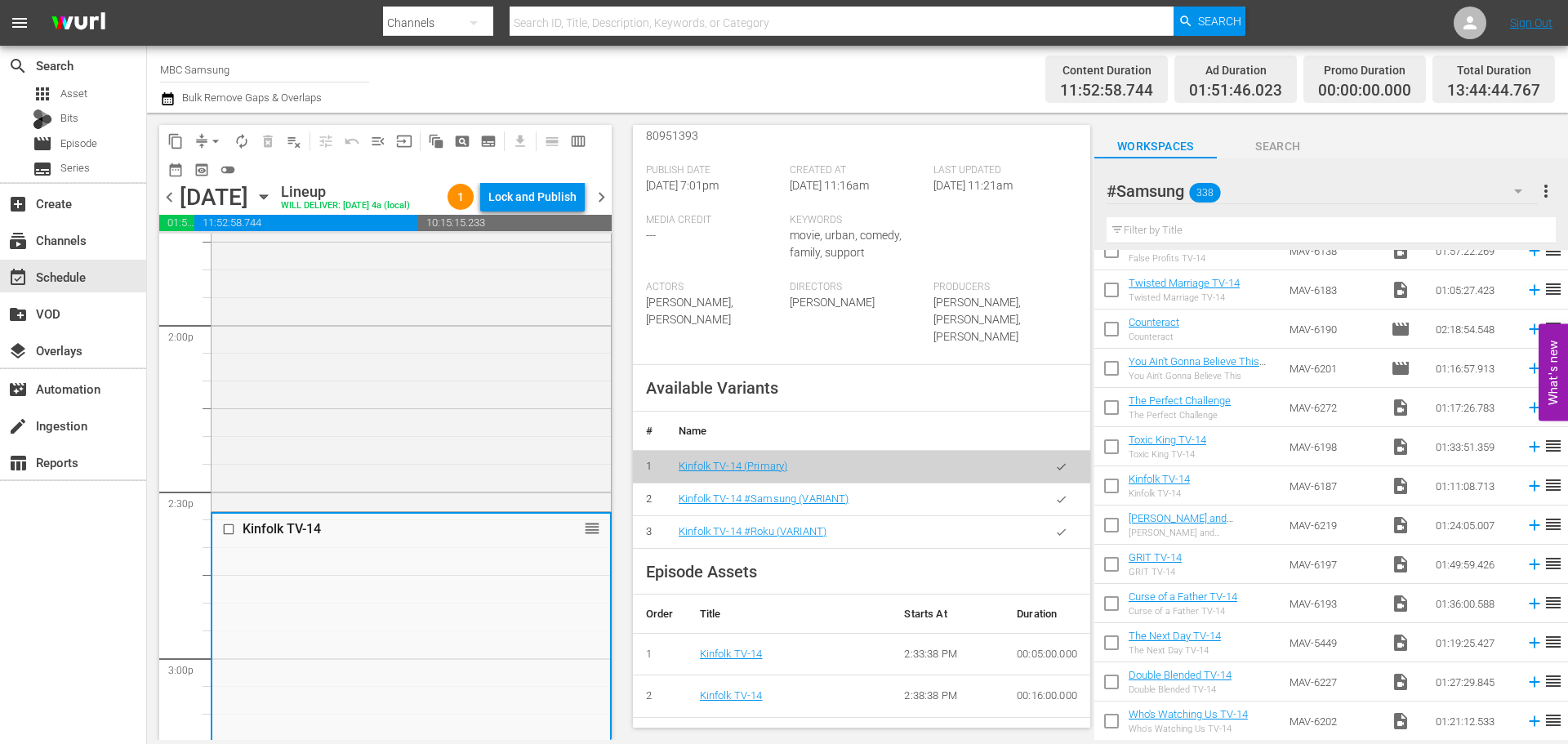
click at [1056, 485] on button "button" at bounding box center [1060, 499] width 32 height 32
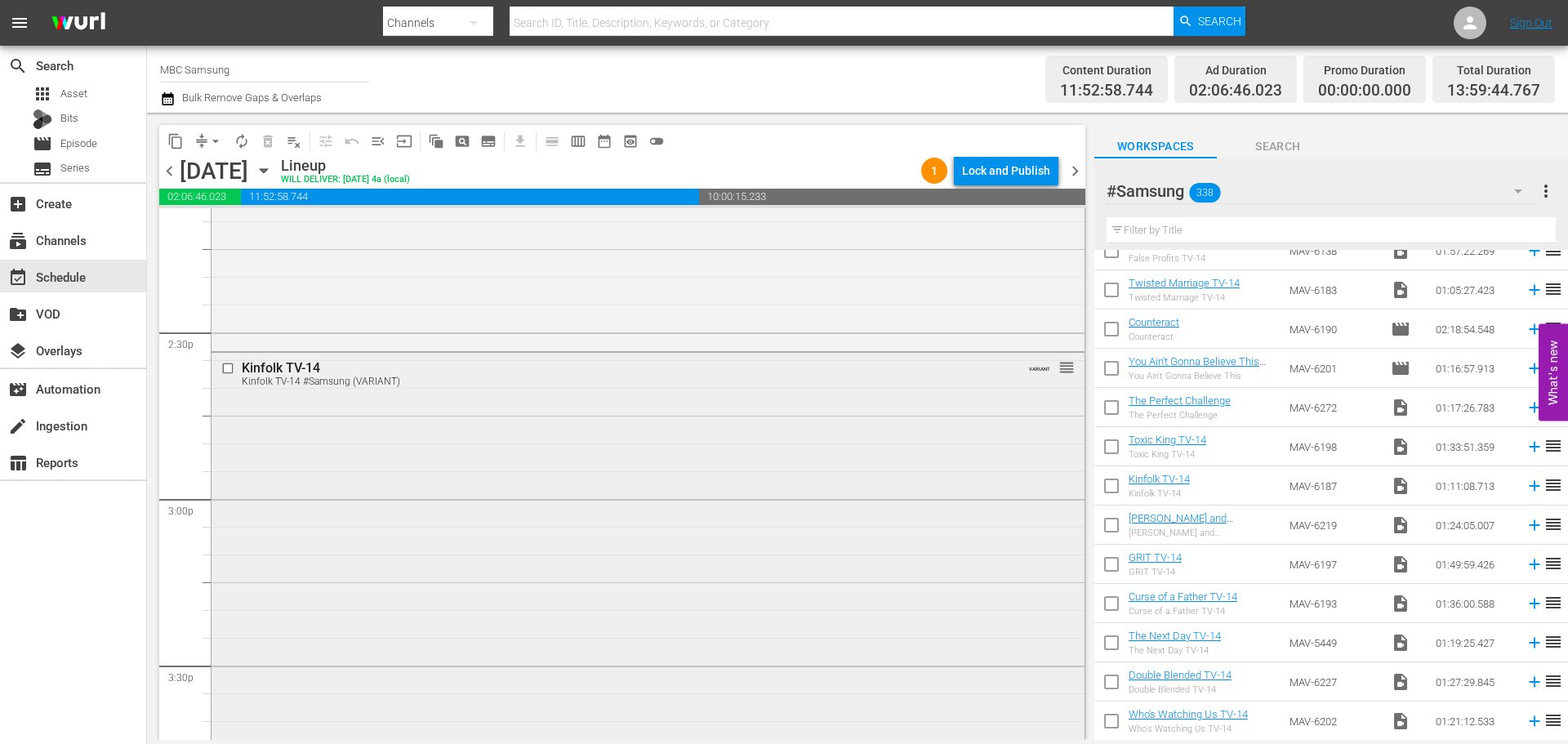
scroll to position [5065, 0]
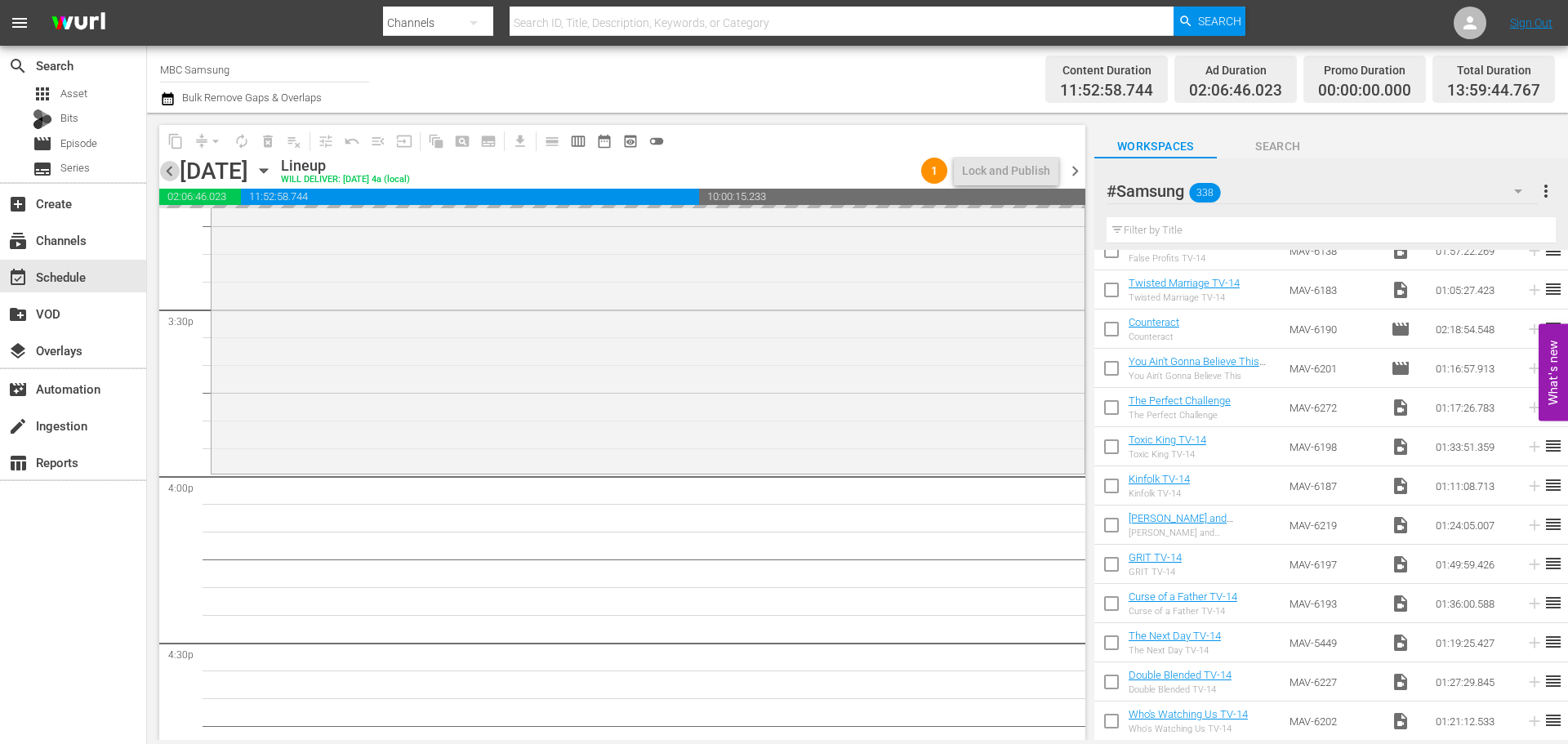
click at [167, 170] on span "chevron_left" at bounding box center [170, 171] width 20 height 20
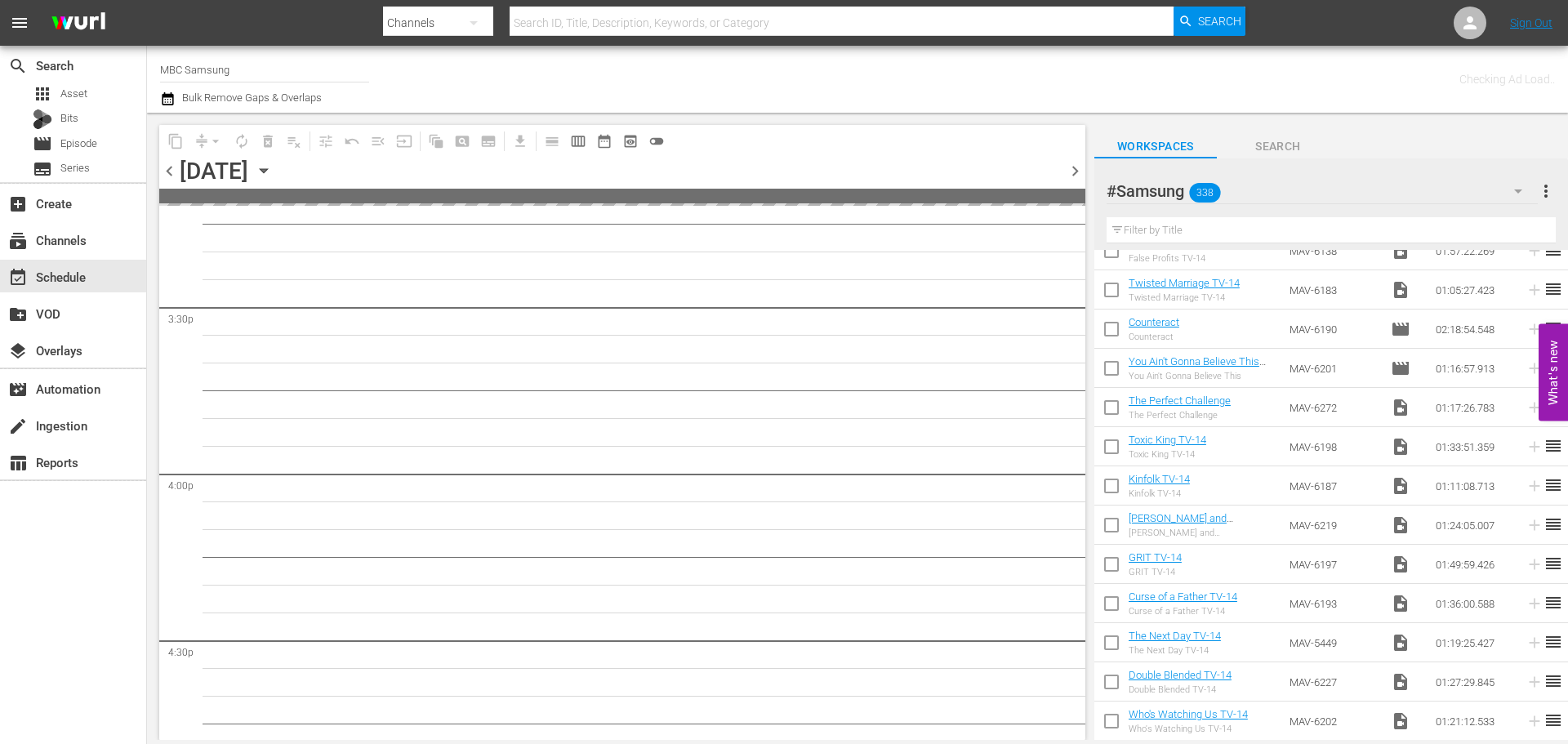
scroll to position [5176, 0]
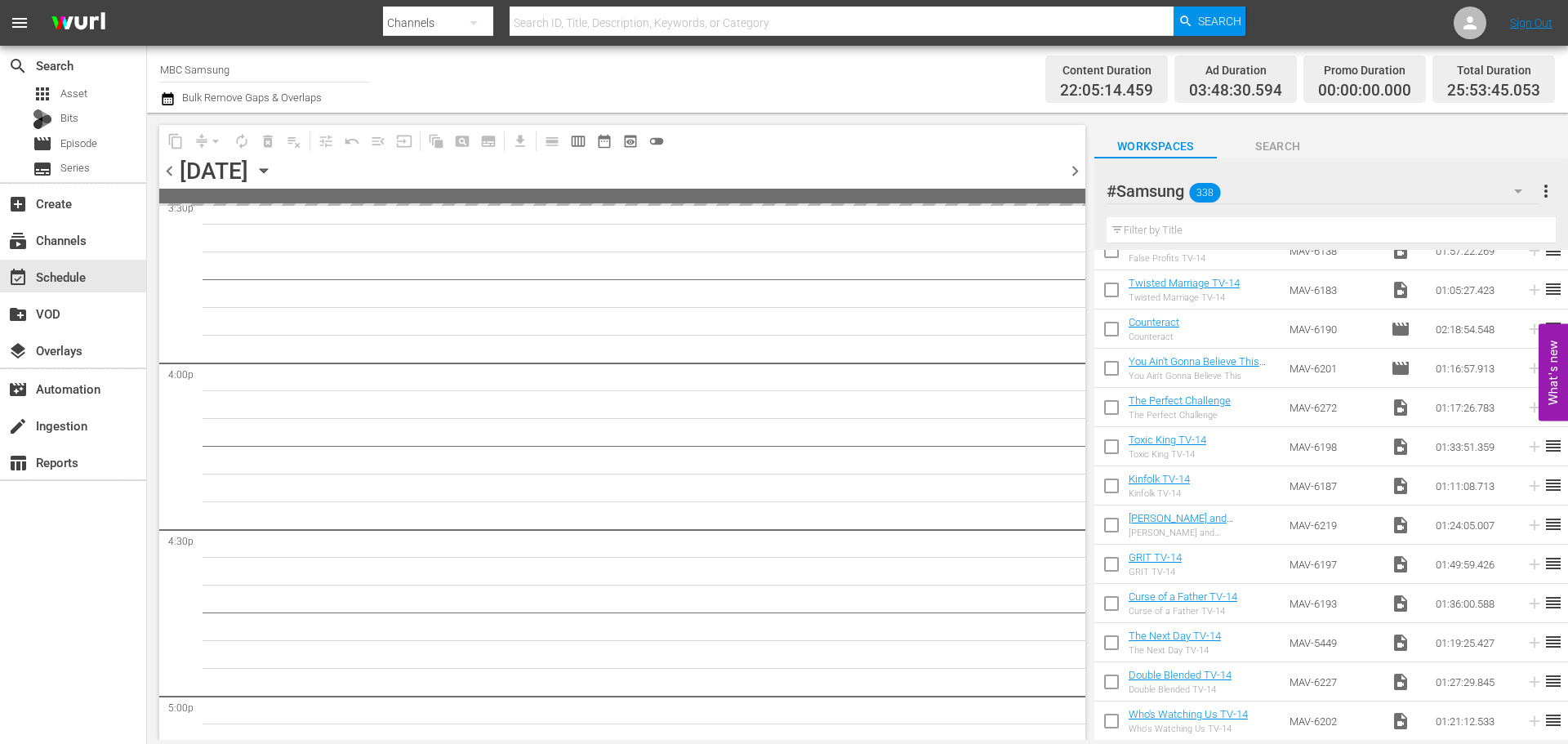
click at [1079, 166] on span "chevron_right" at bounding box center [1075, 171] width 20 height 20
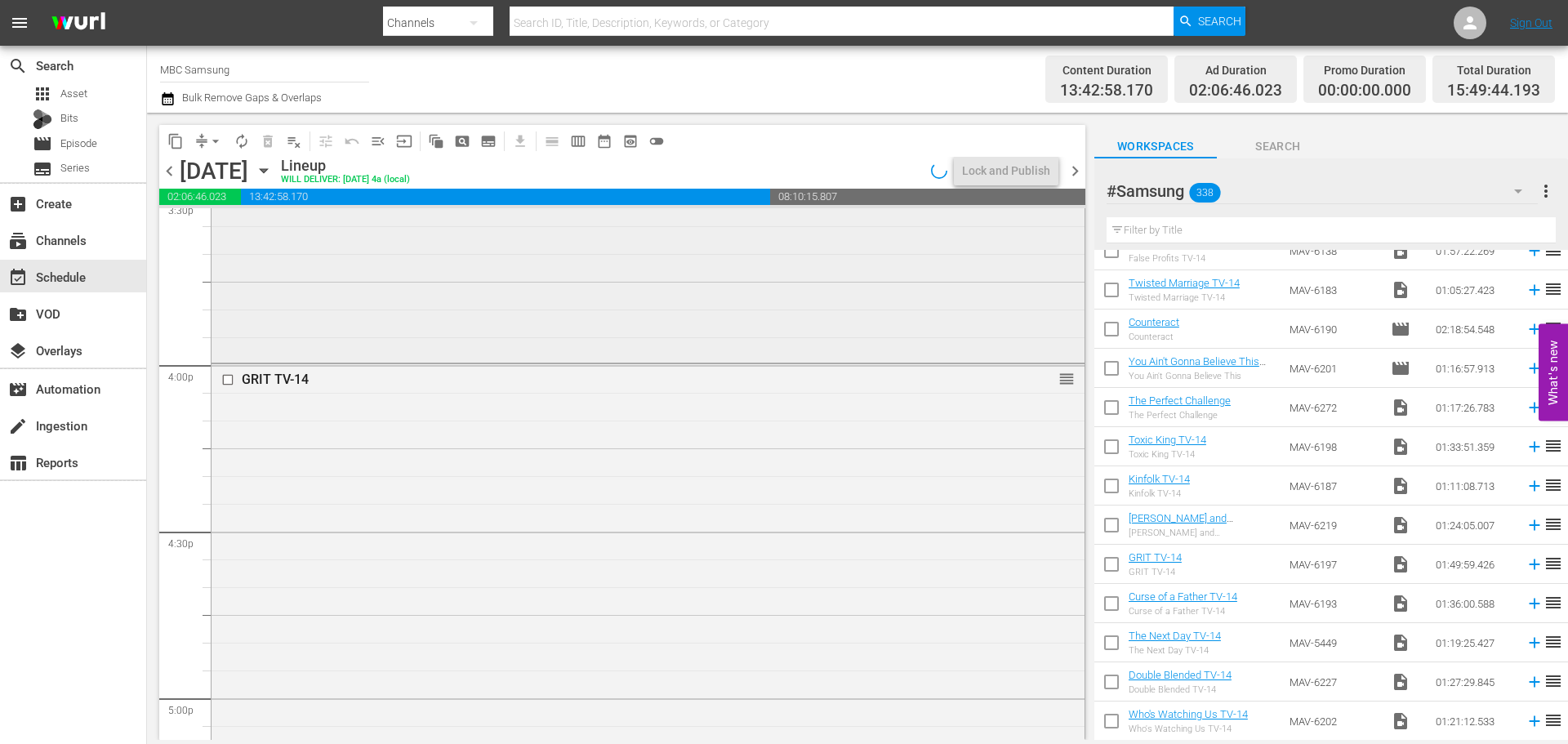
scroll to position [5065, 0]
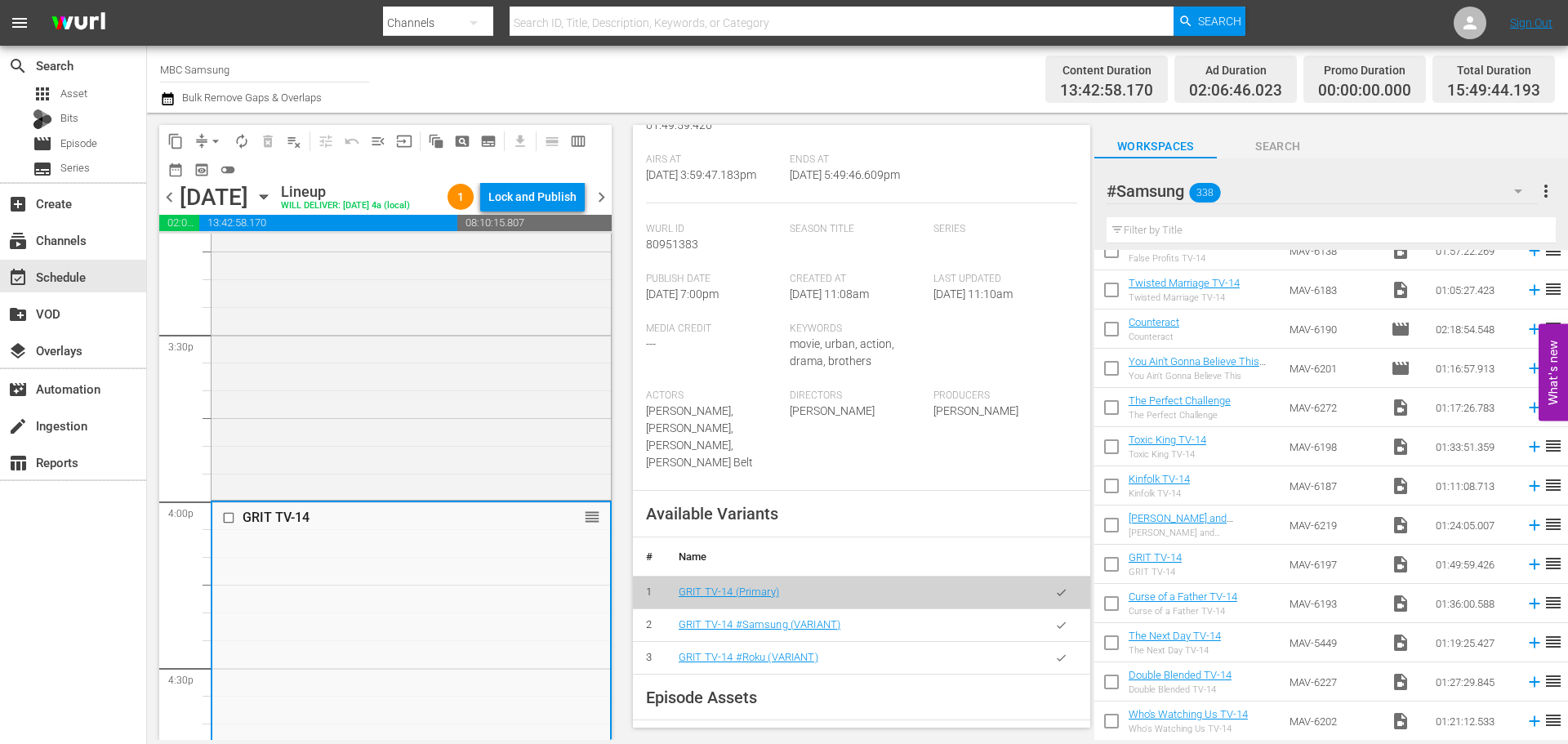
scroll to position [490, 0]
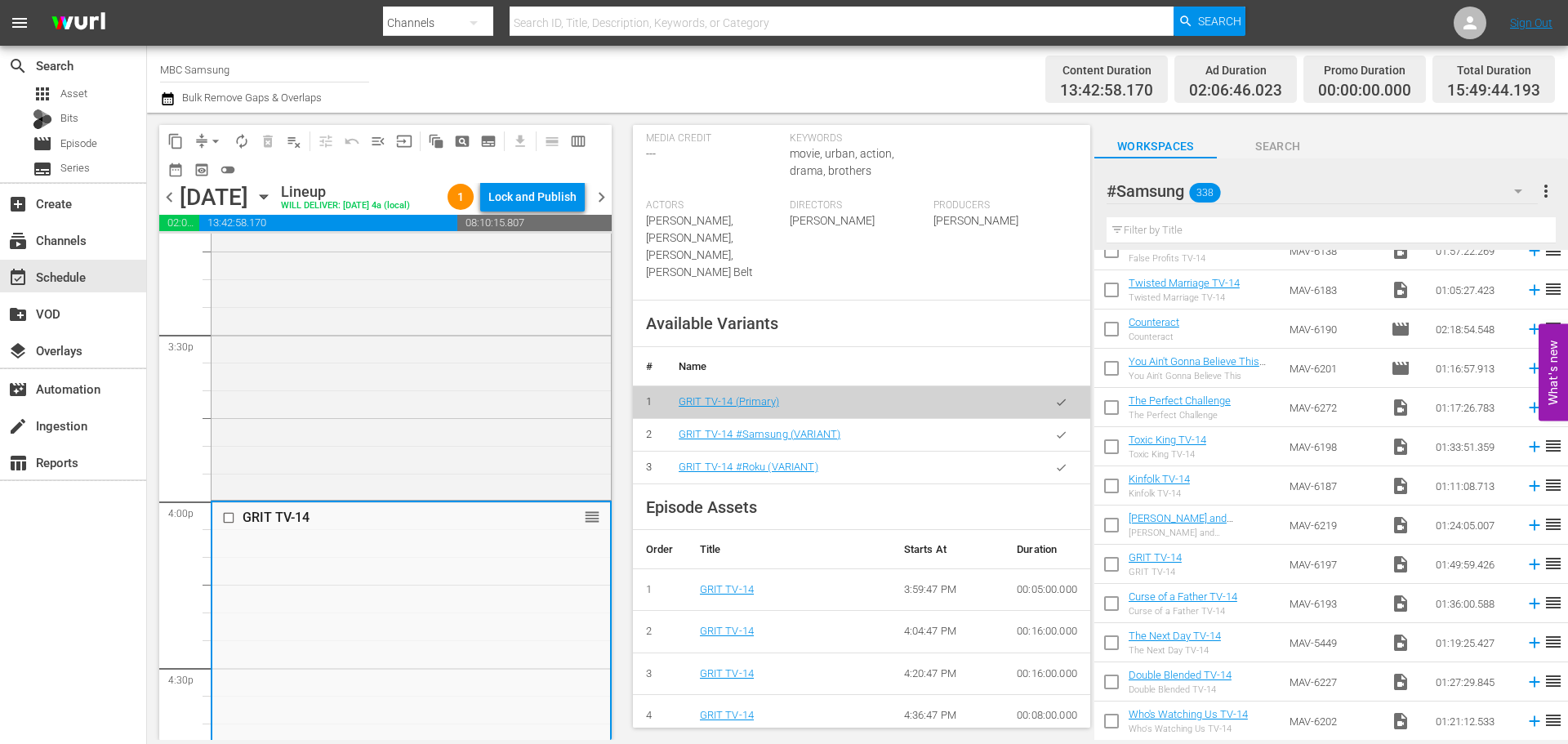
click at [1055, 429] on icon "button" at bounding box center [1061, 435] width 12 height 12
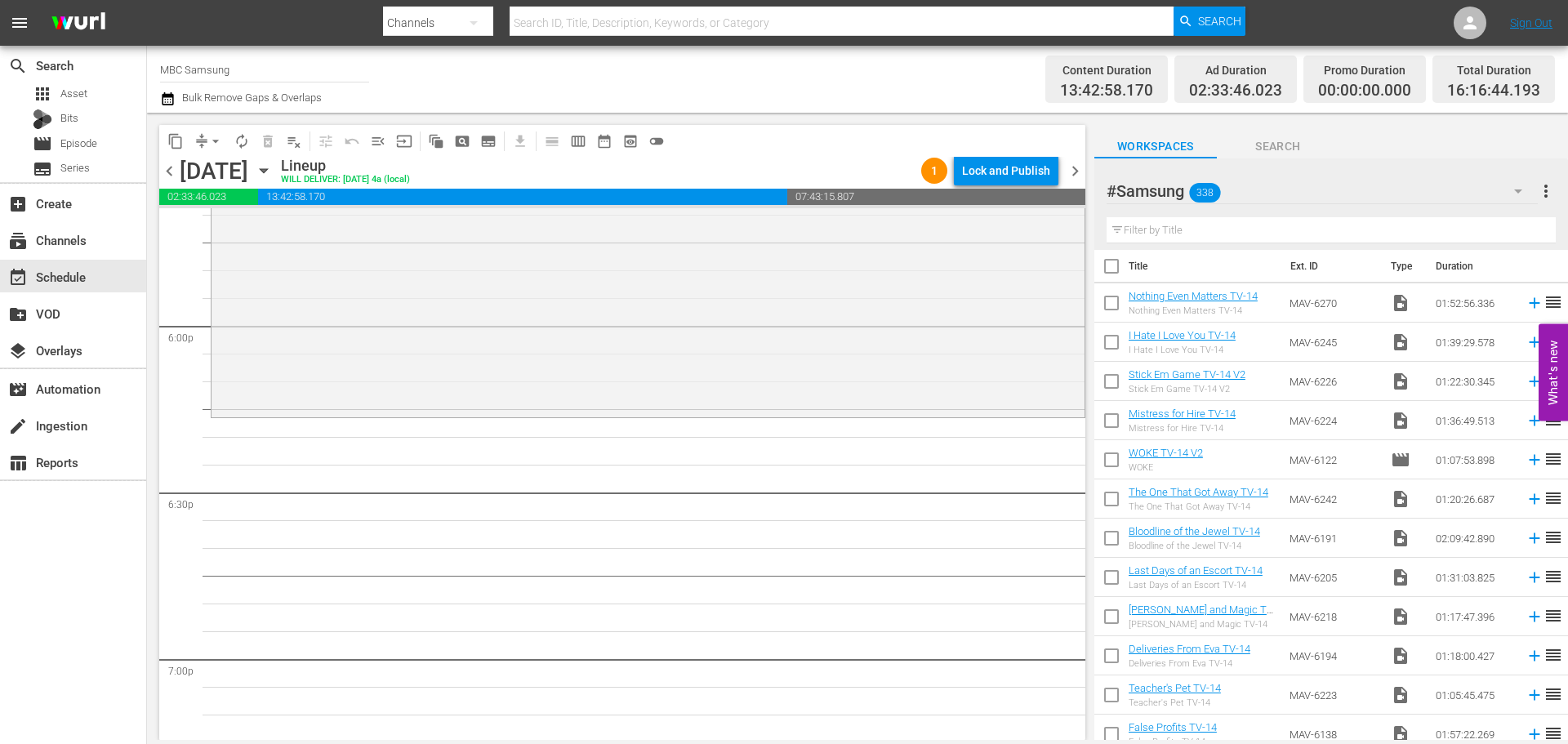
scroll to position [0, 0]
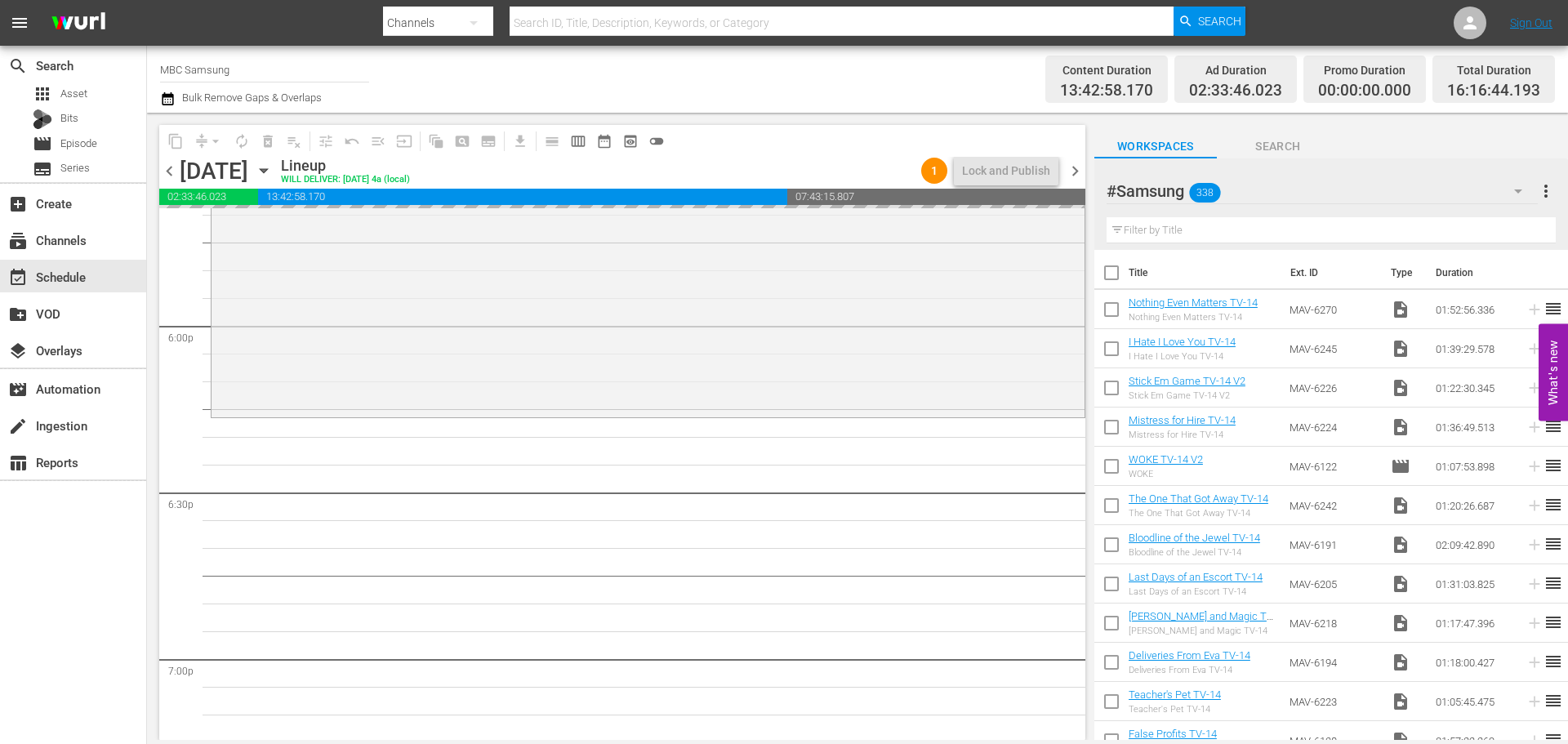
click at [173, 175] on span "chevron_left" at bounding box center [170, 171] width 20 height 20
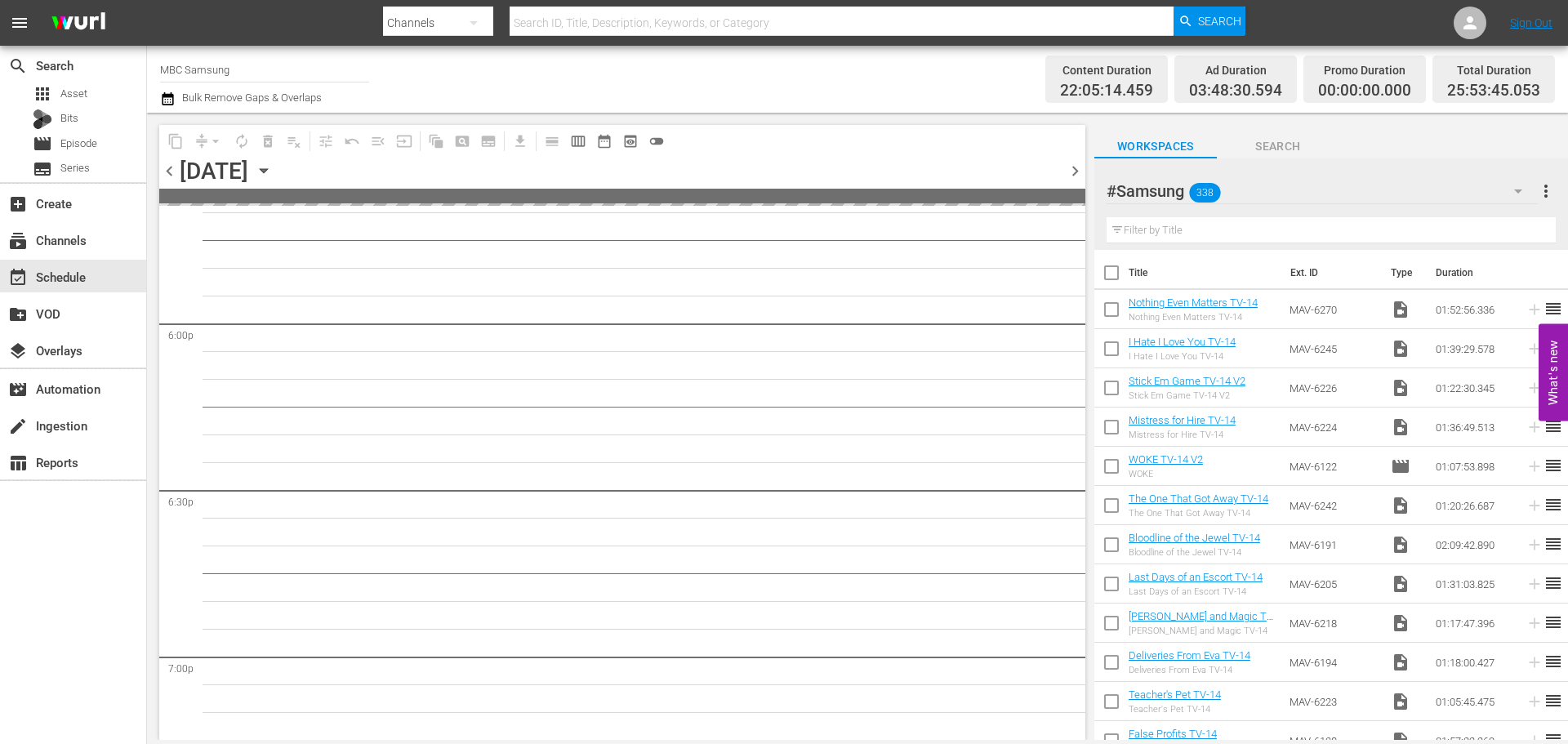
scroll to position [5993, 0]
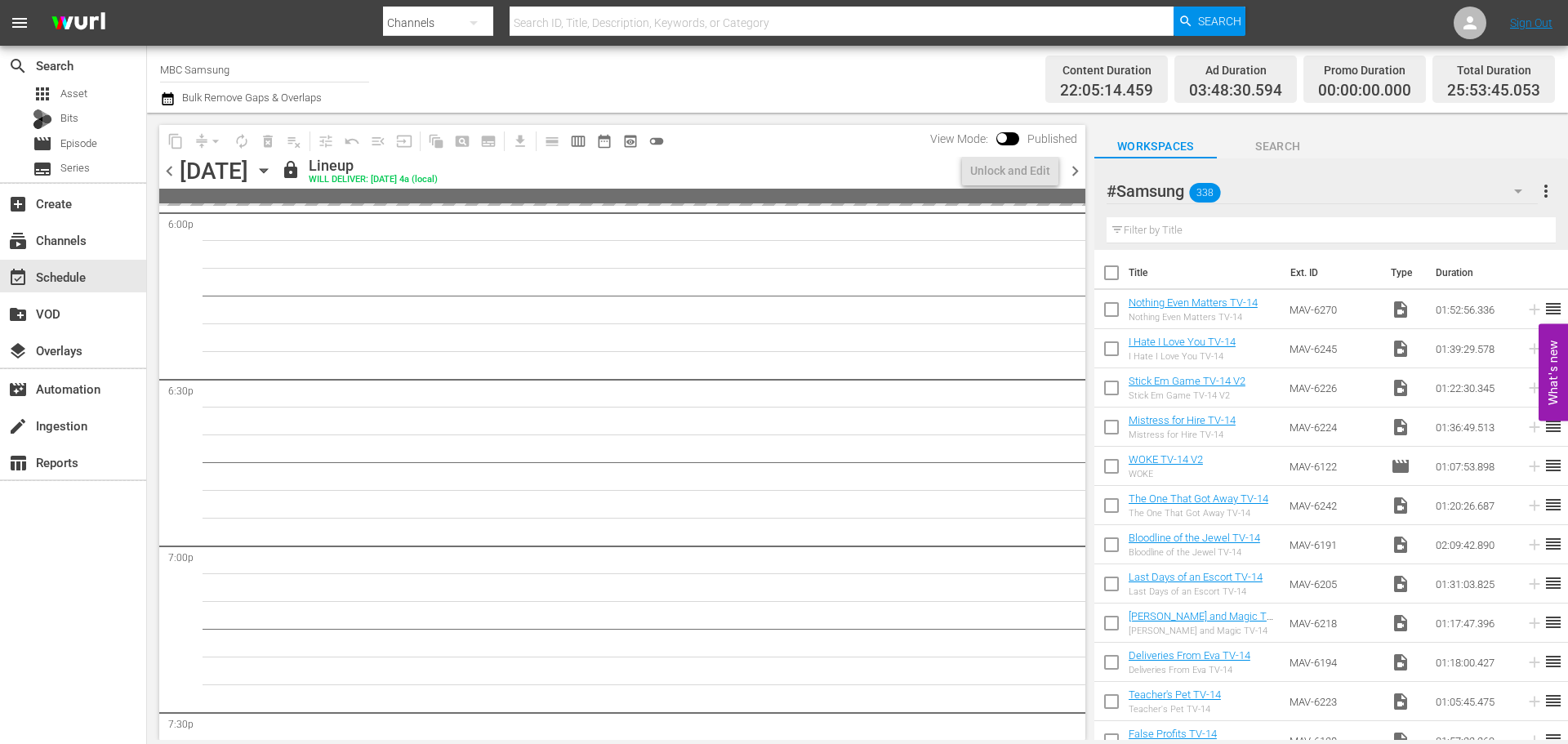
click at [1077, 175] on span "chevron_right" at bounding box center [1075, 171] width 20 height 20
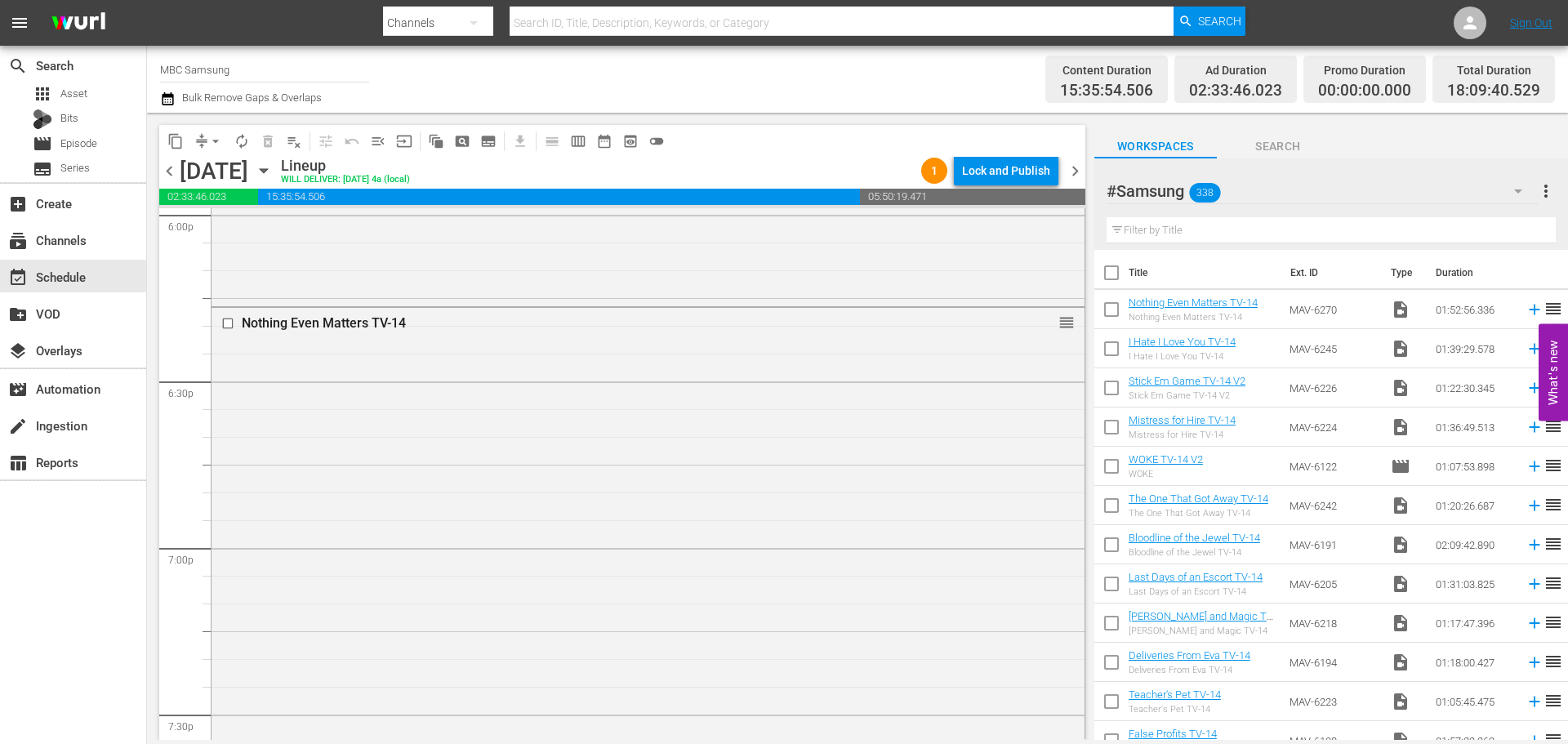
scroll to position [5881, 0]
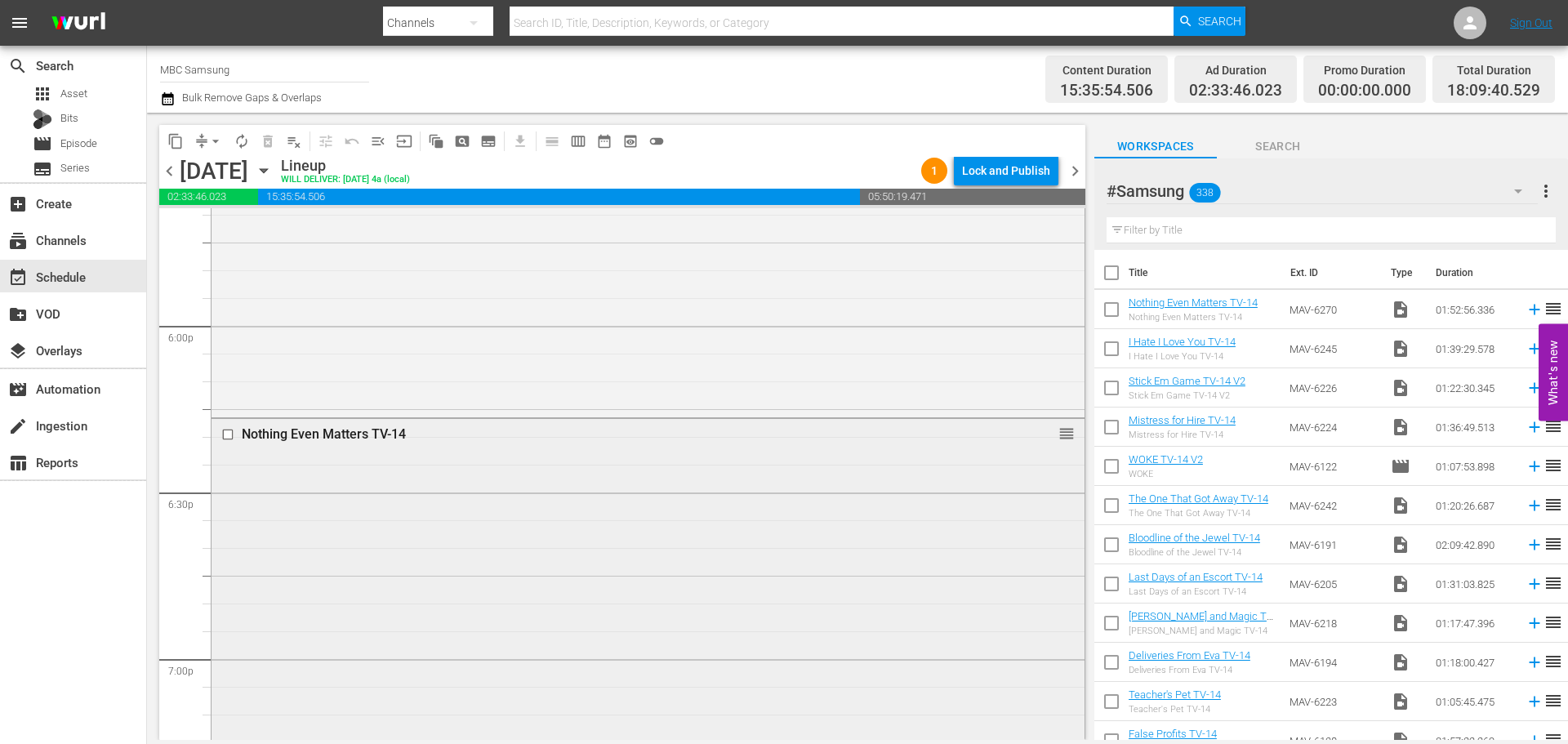
click at [705, 547] on div "Nothing Even Matters TV-14 reorder" at bounding box center [648, 730] width 873 height 623
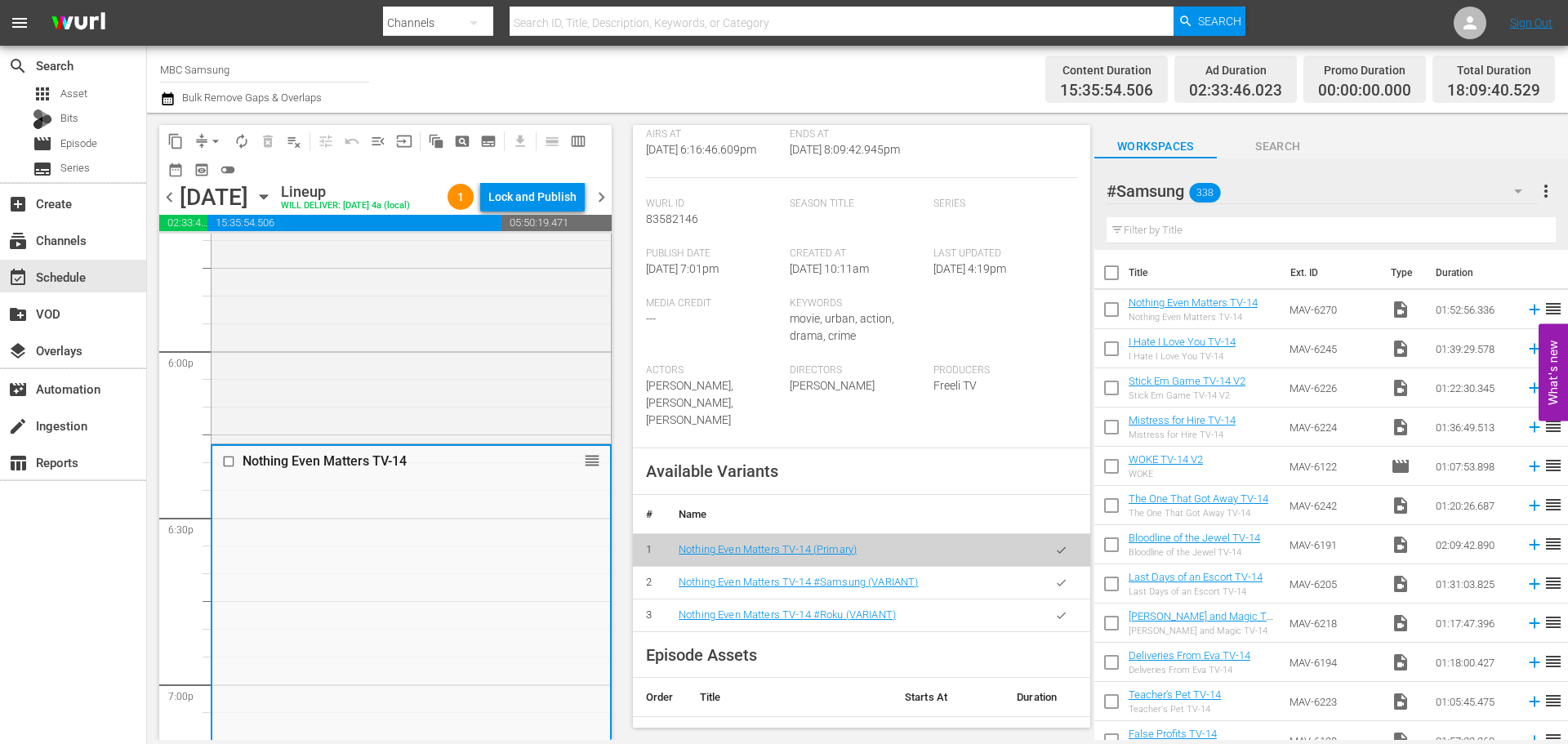
scroll to position [327, 0]
click at [1049, 566] on button "button" at bounding box center [1060, 581] width 32 height 32
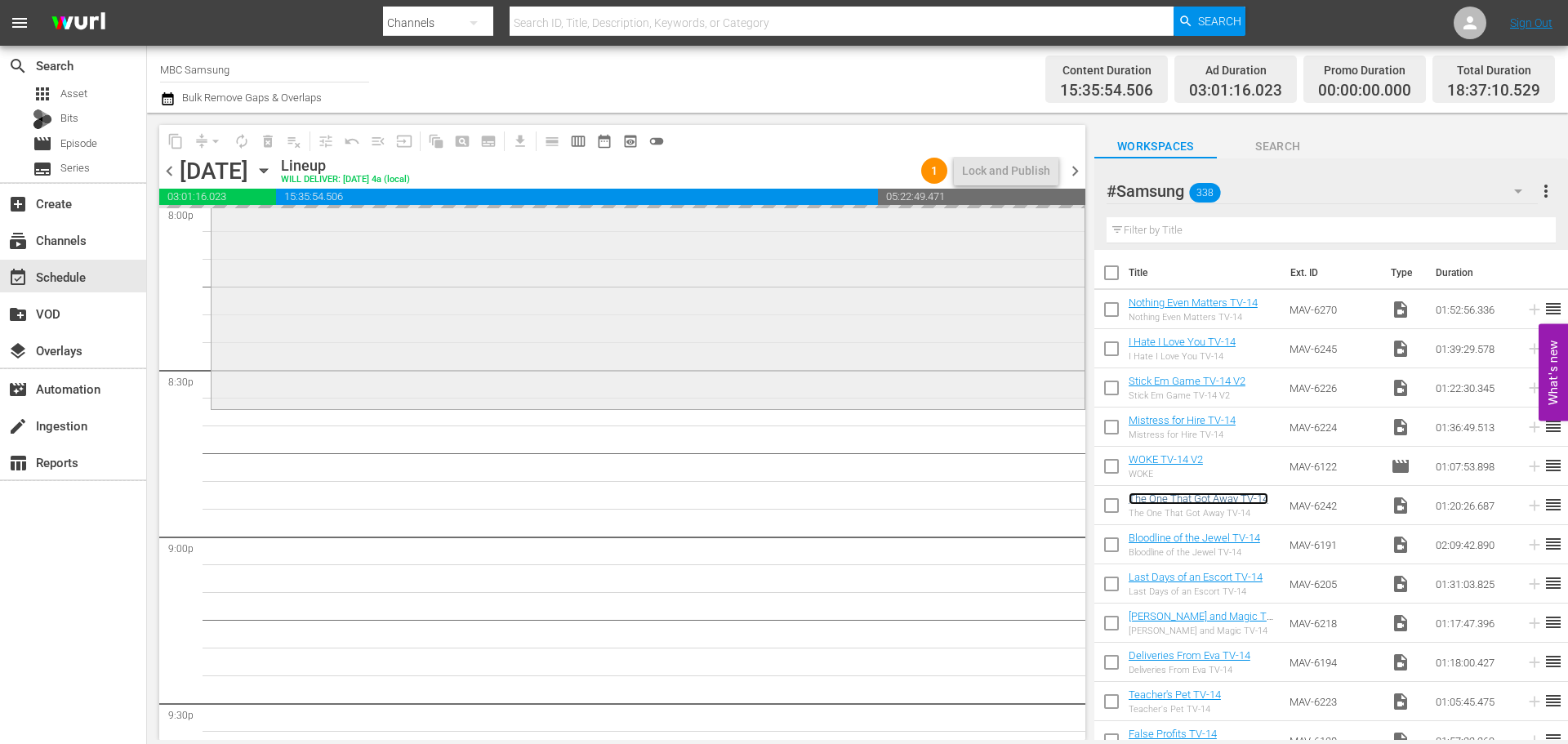
scroll to position [6699, 0]
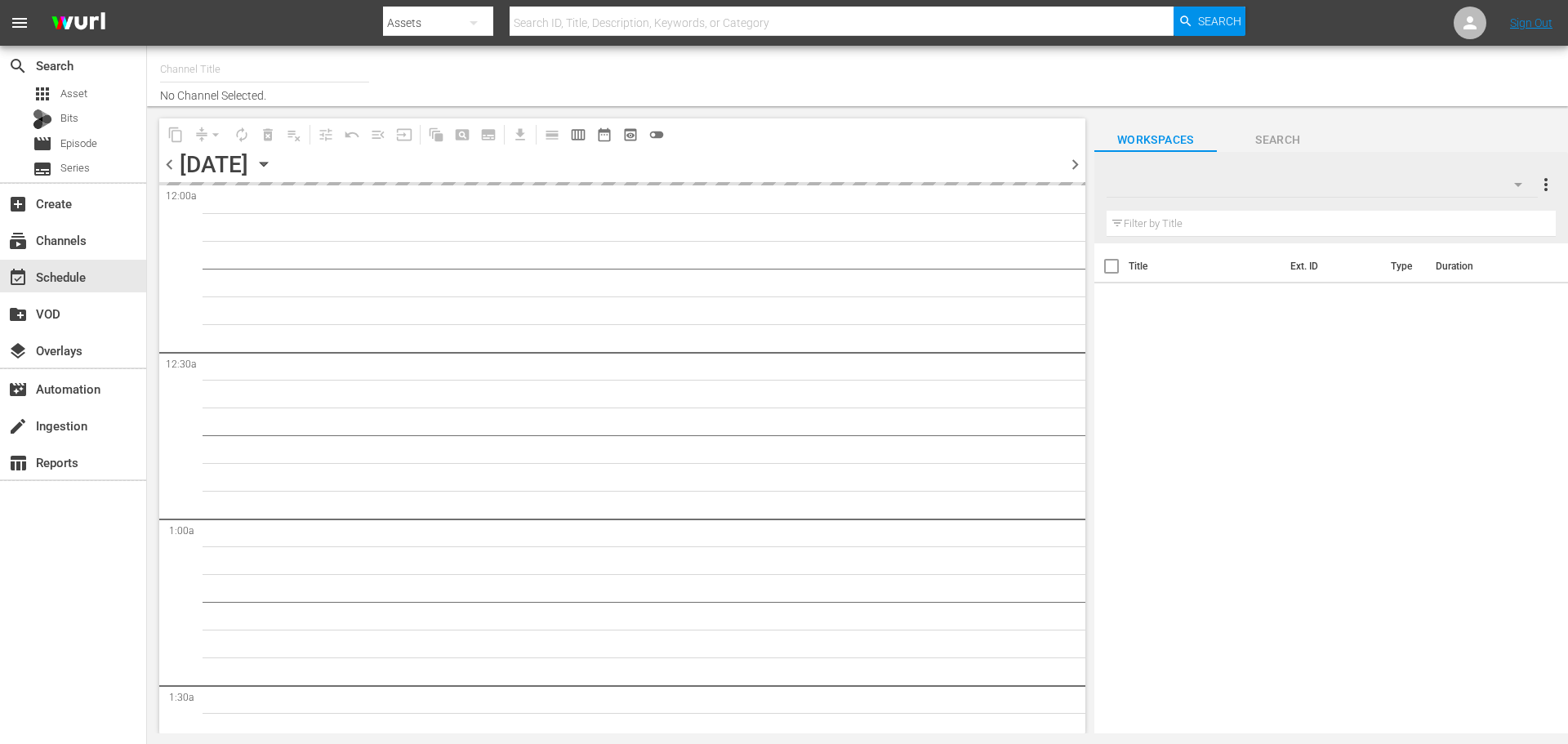
type input "MBC Samsung (451)"
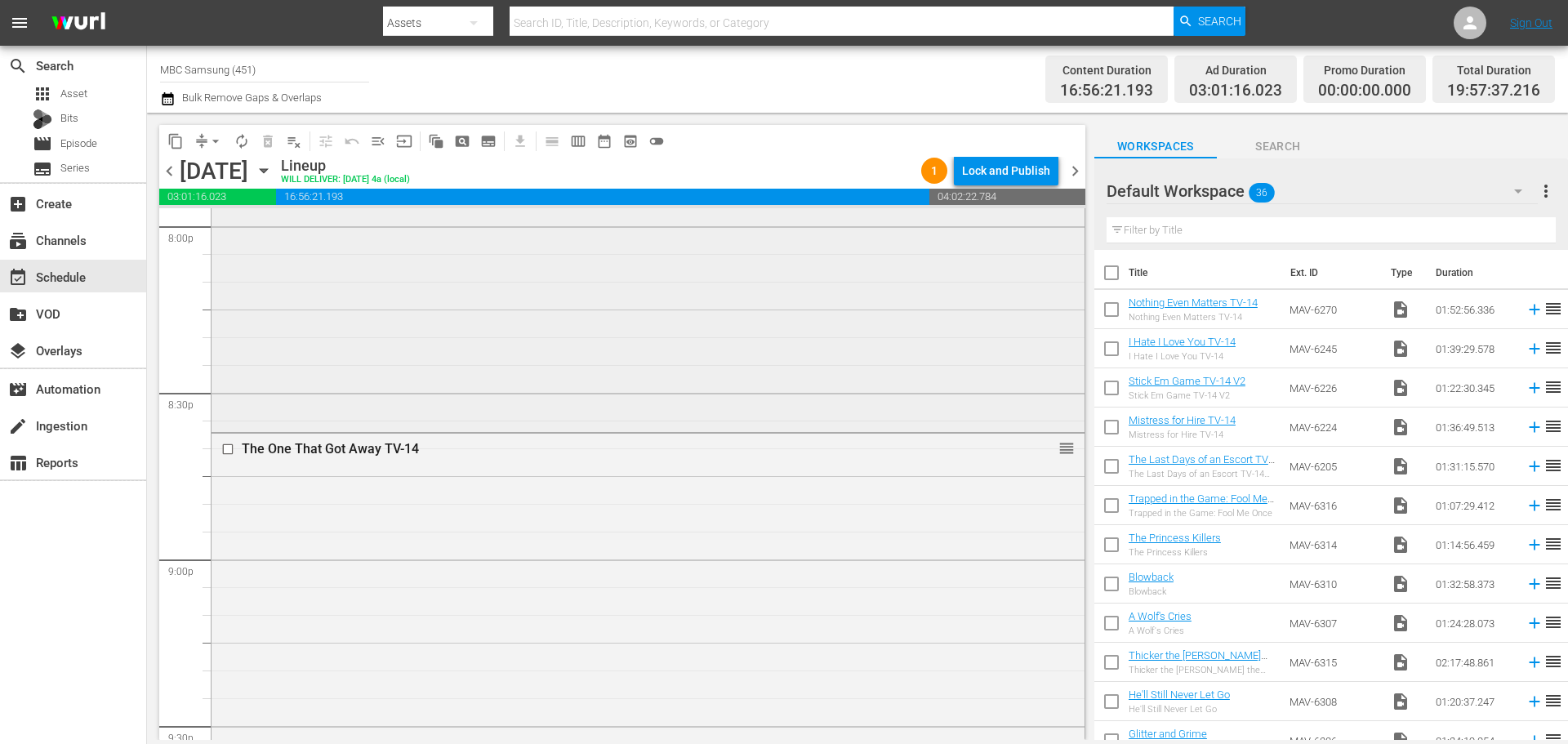
scroll to position [6862, 0]
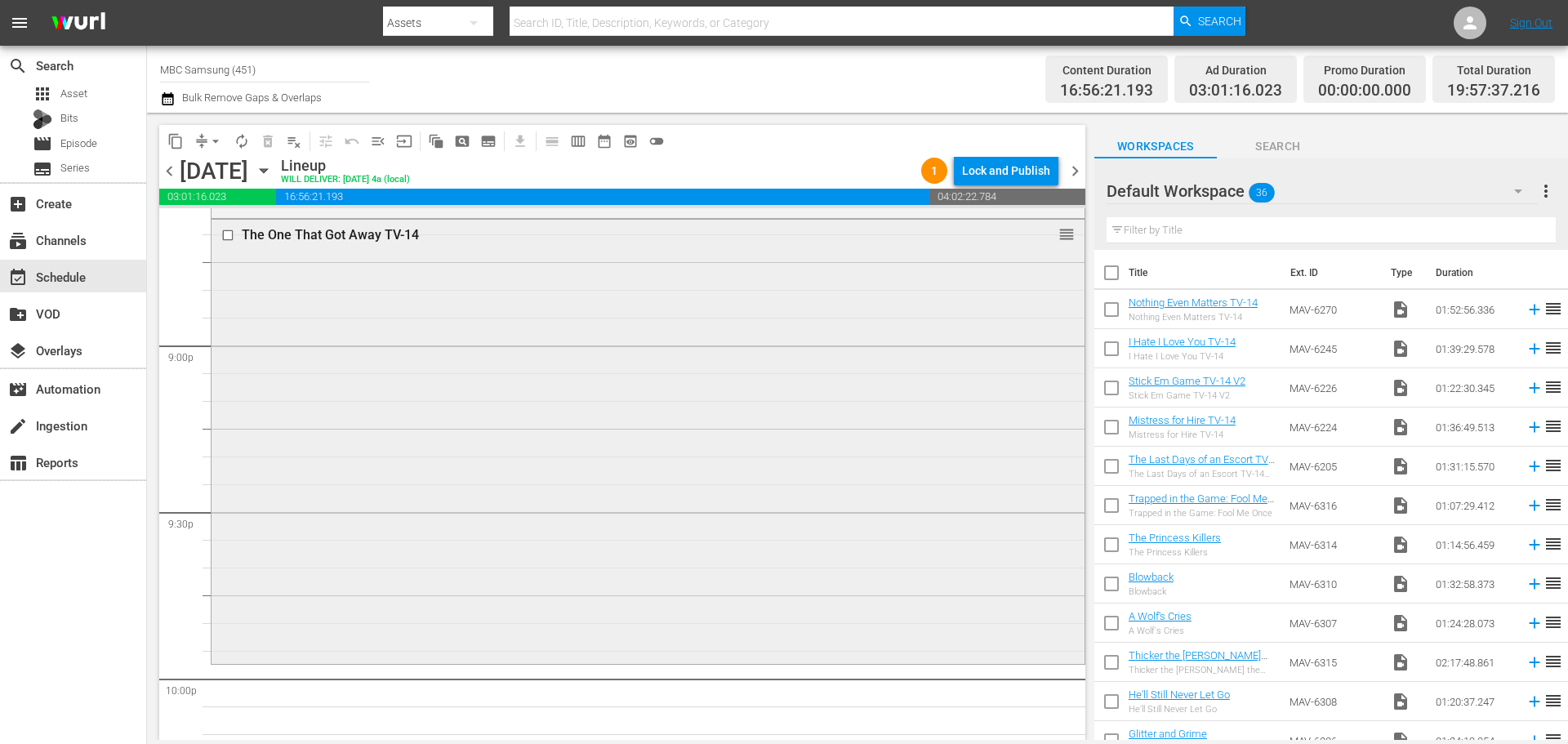
click at [688, 491] on div "The One That Got Away TV-14 reorder" at bounding box center [648, 441] width 873 height 442
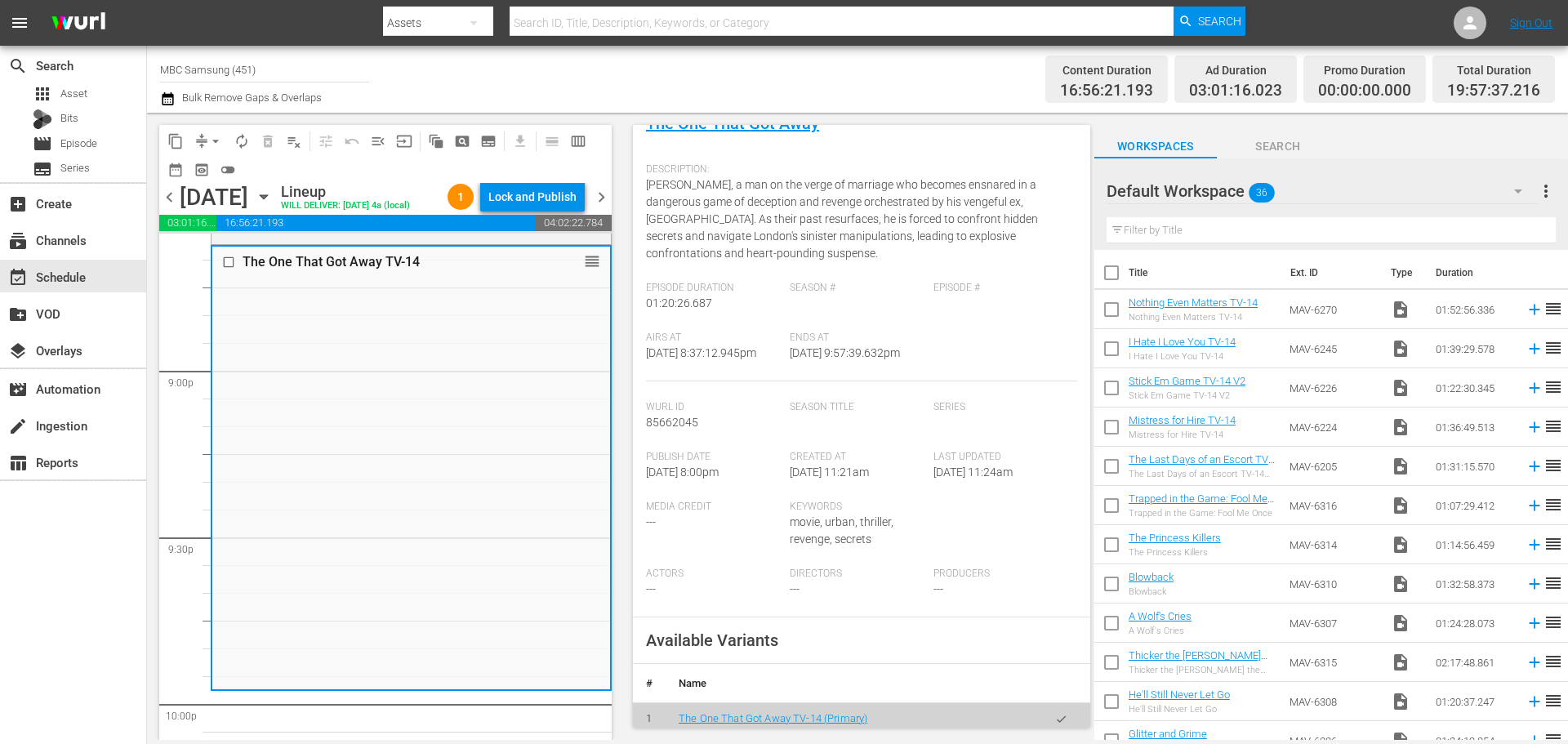
scroll to position [490, 0]
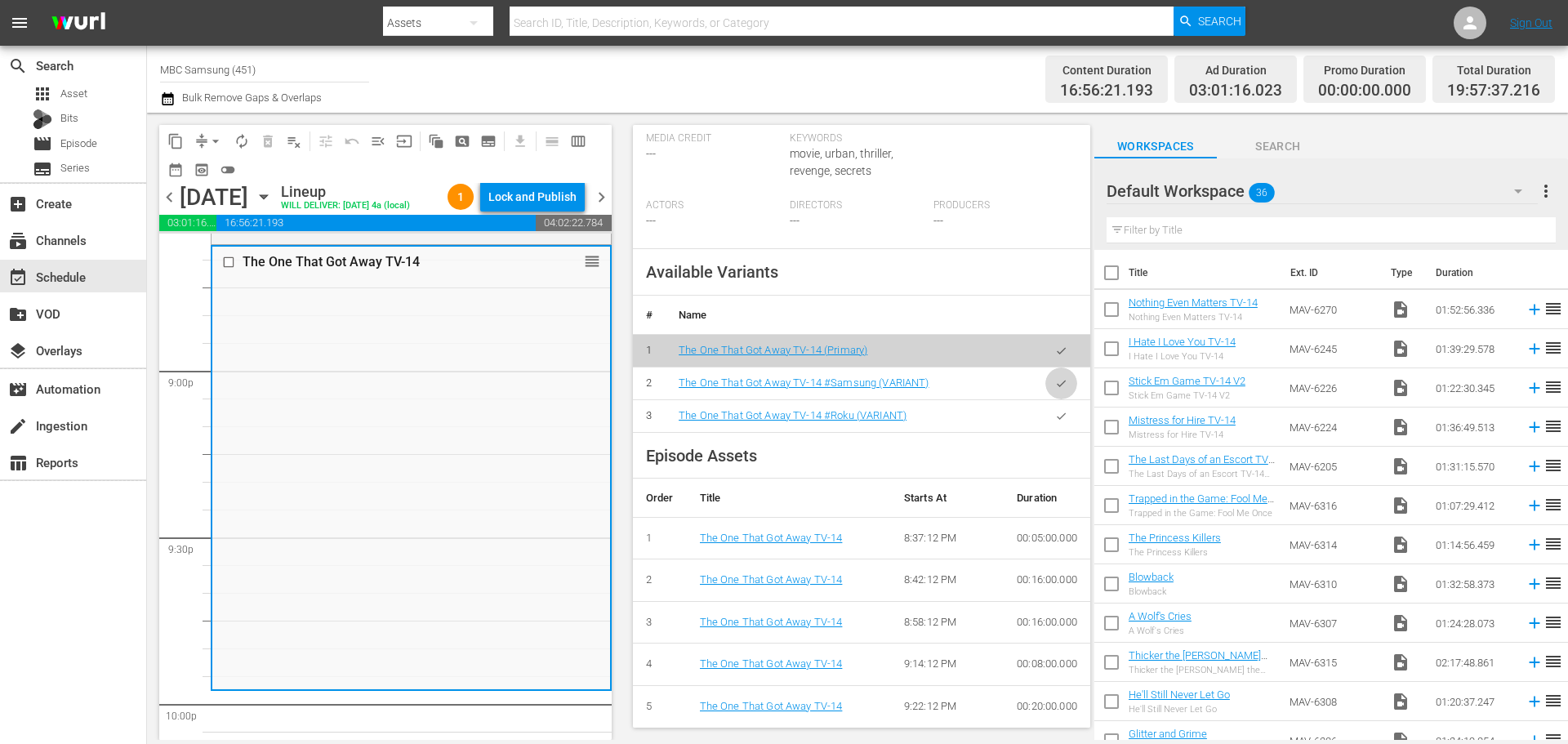
click at [1055, 390] on icon "button" at bounding box center [1061, 383] width 12 height 12
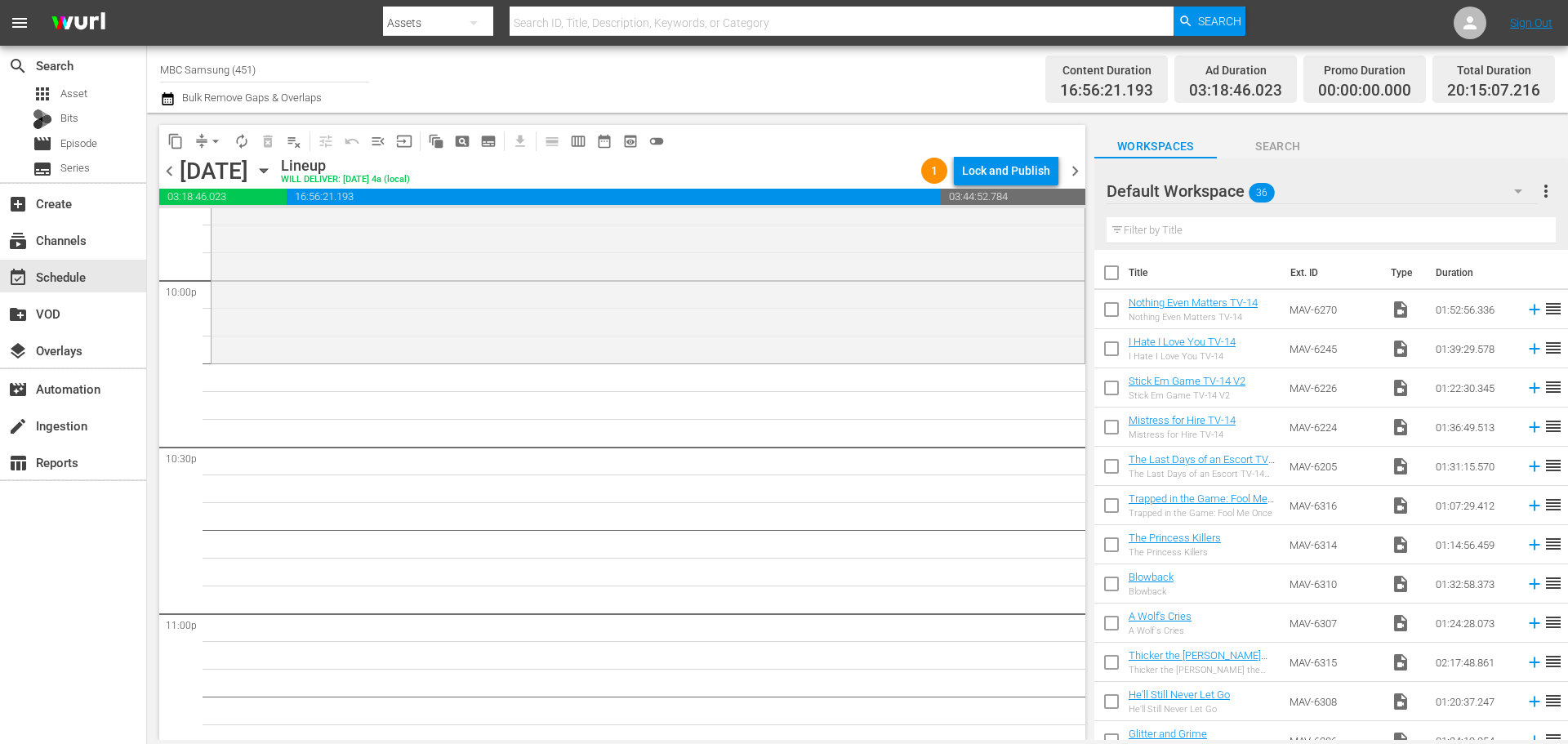
scroll to position [7270, 0]
click at [1319, 182] on div "Default Workspace 36" at bounding box center [1322, 191] width 432 height 46
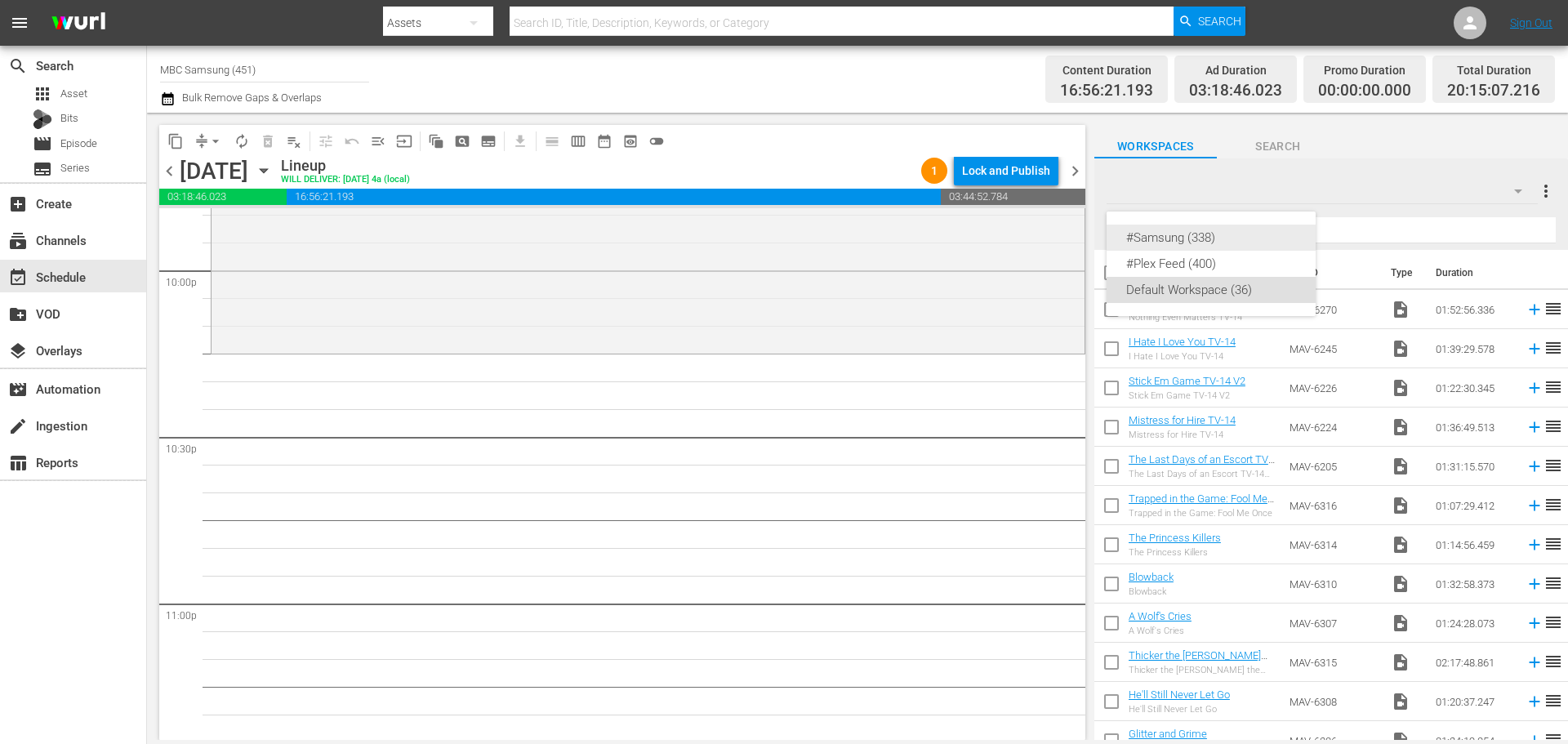
click at [1197, 238] on div "#Samsung (338)" at bounding box center [1211, 237] width 170 height 26
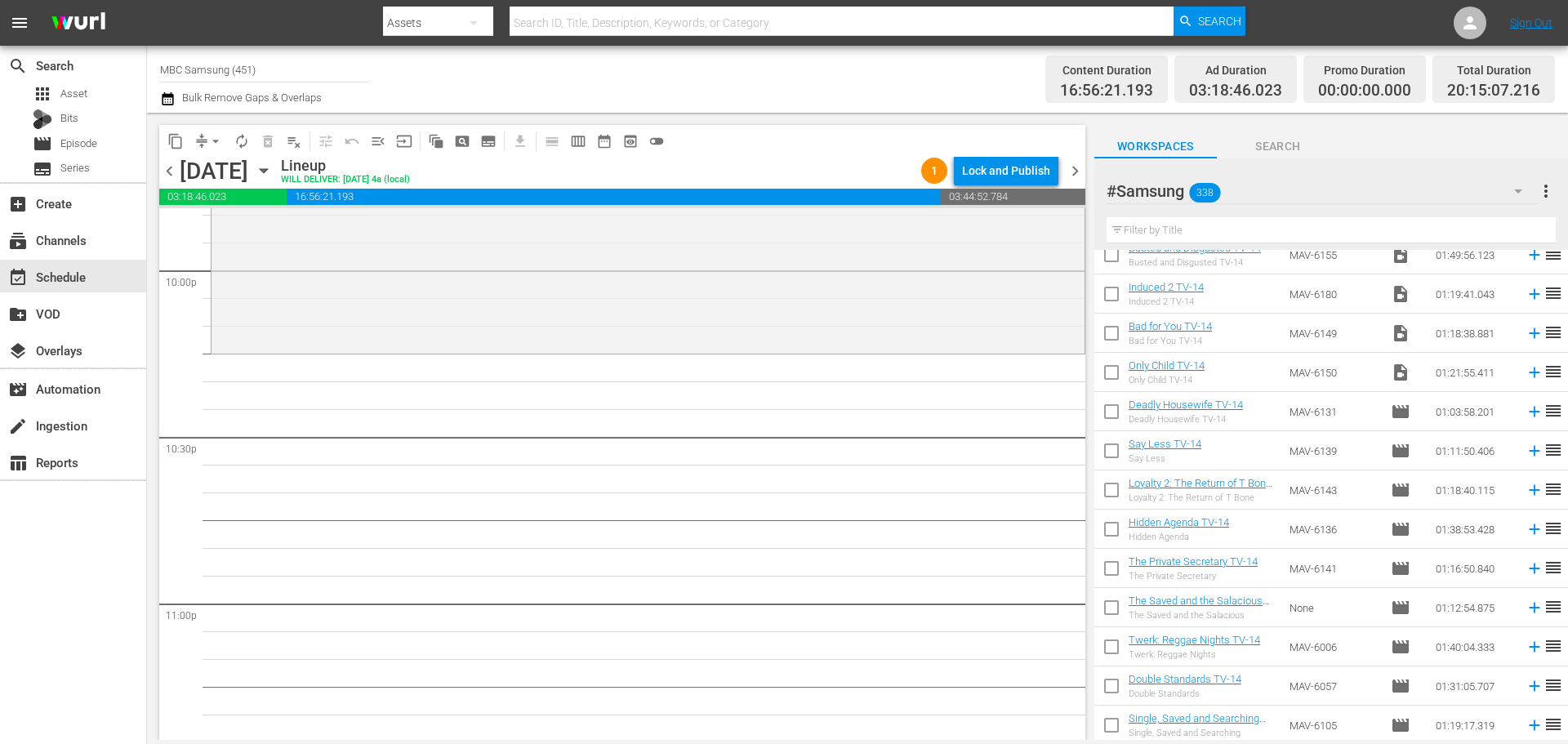
scroll to position [1552, 0]
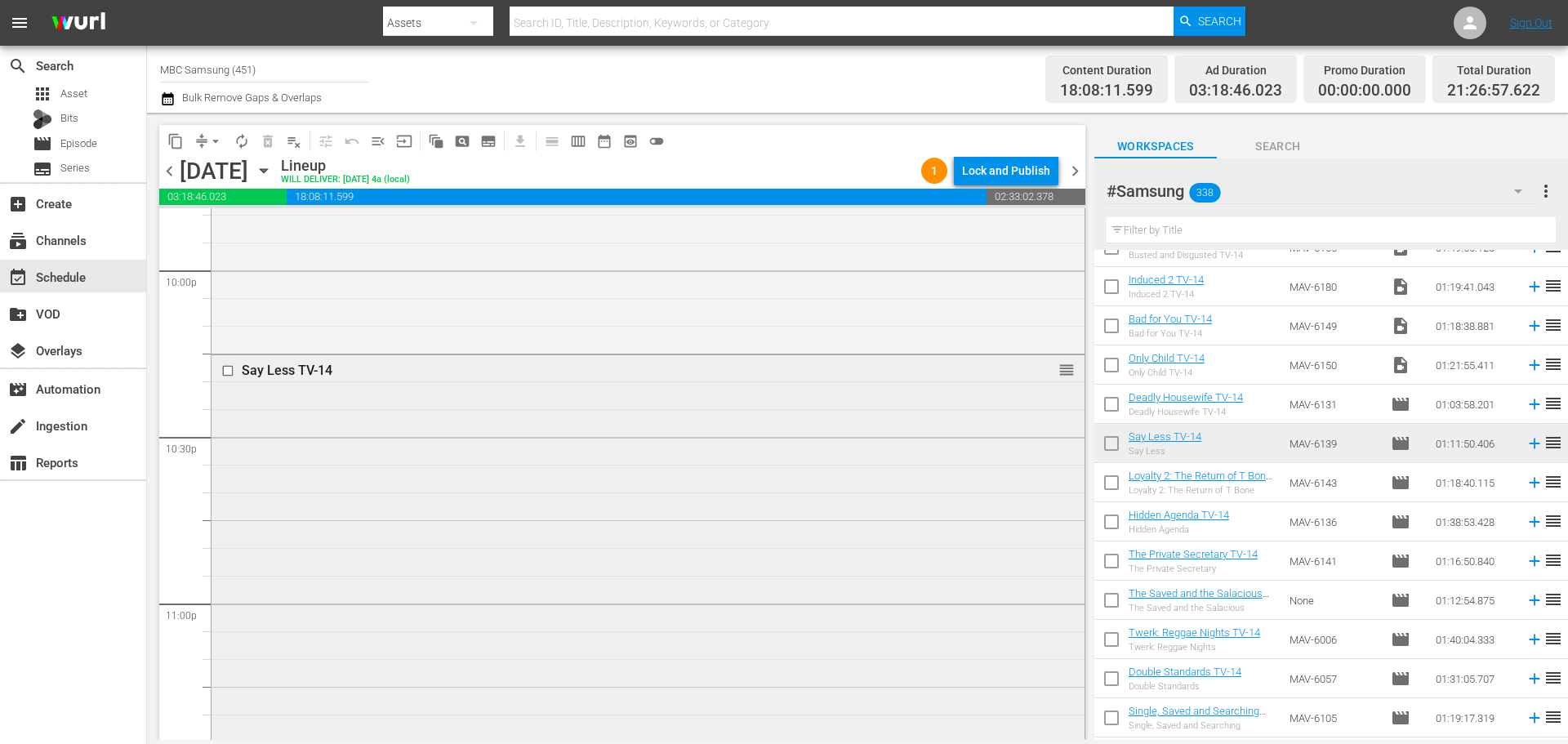
click at [479, 613] on div "Say Less TV-14 reorder" at bounding box center [648, 552] width 873 height 394
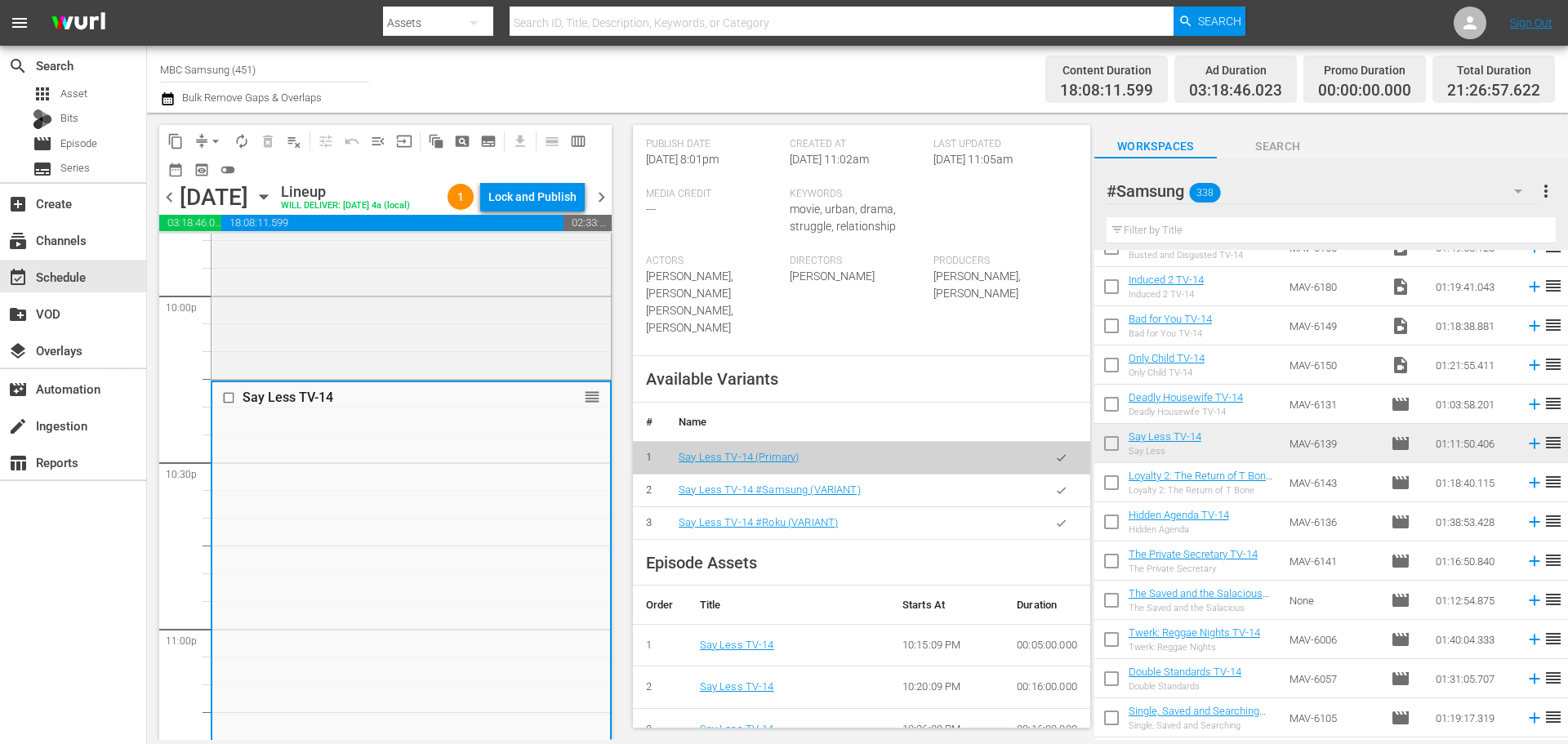
scroll to position [490, 0]
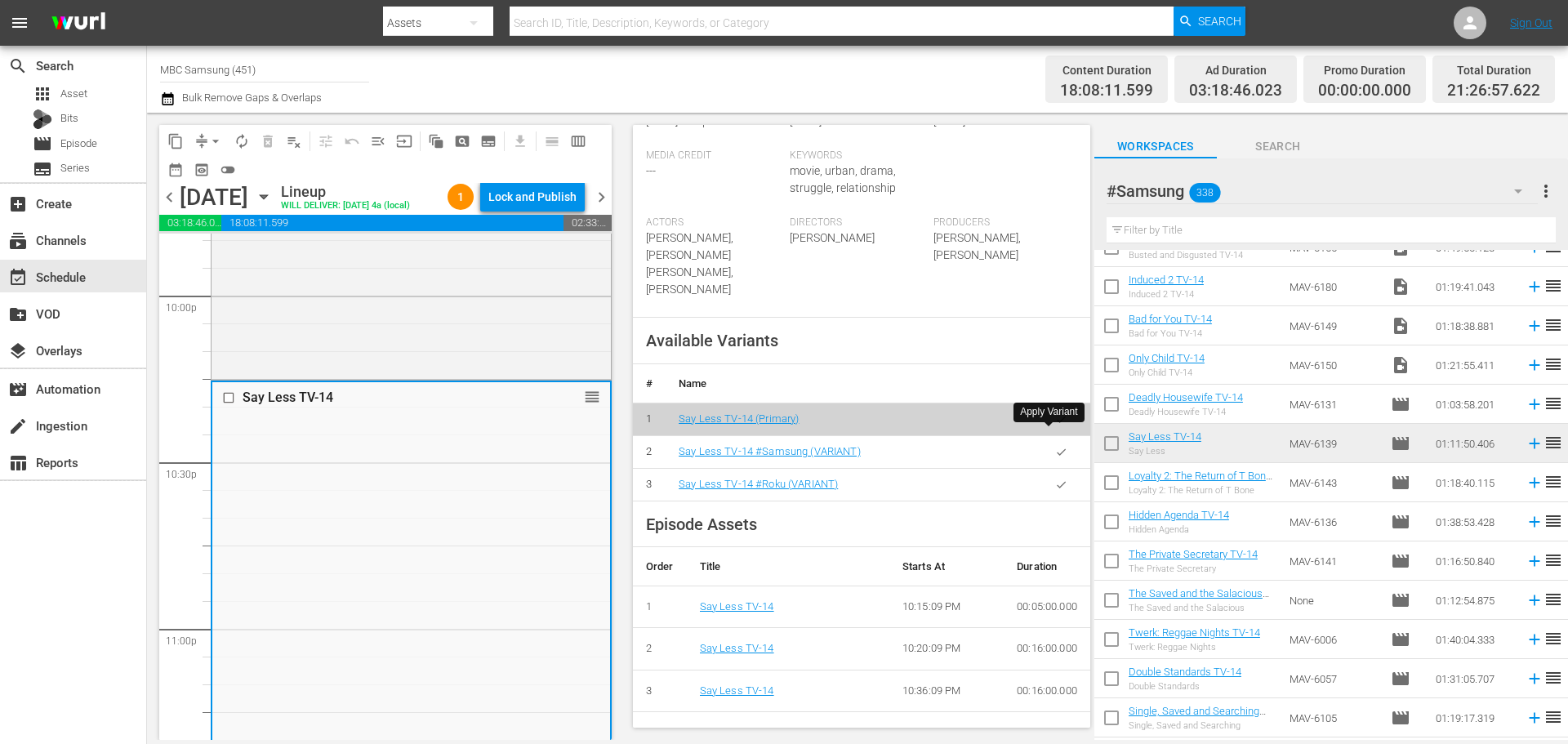
click at [1046, 441] on button "button" at bounding box center [1060, 451] width 32 height 32
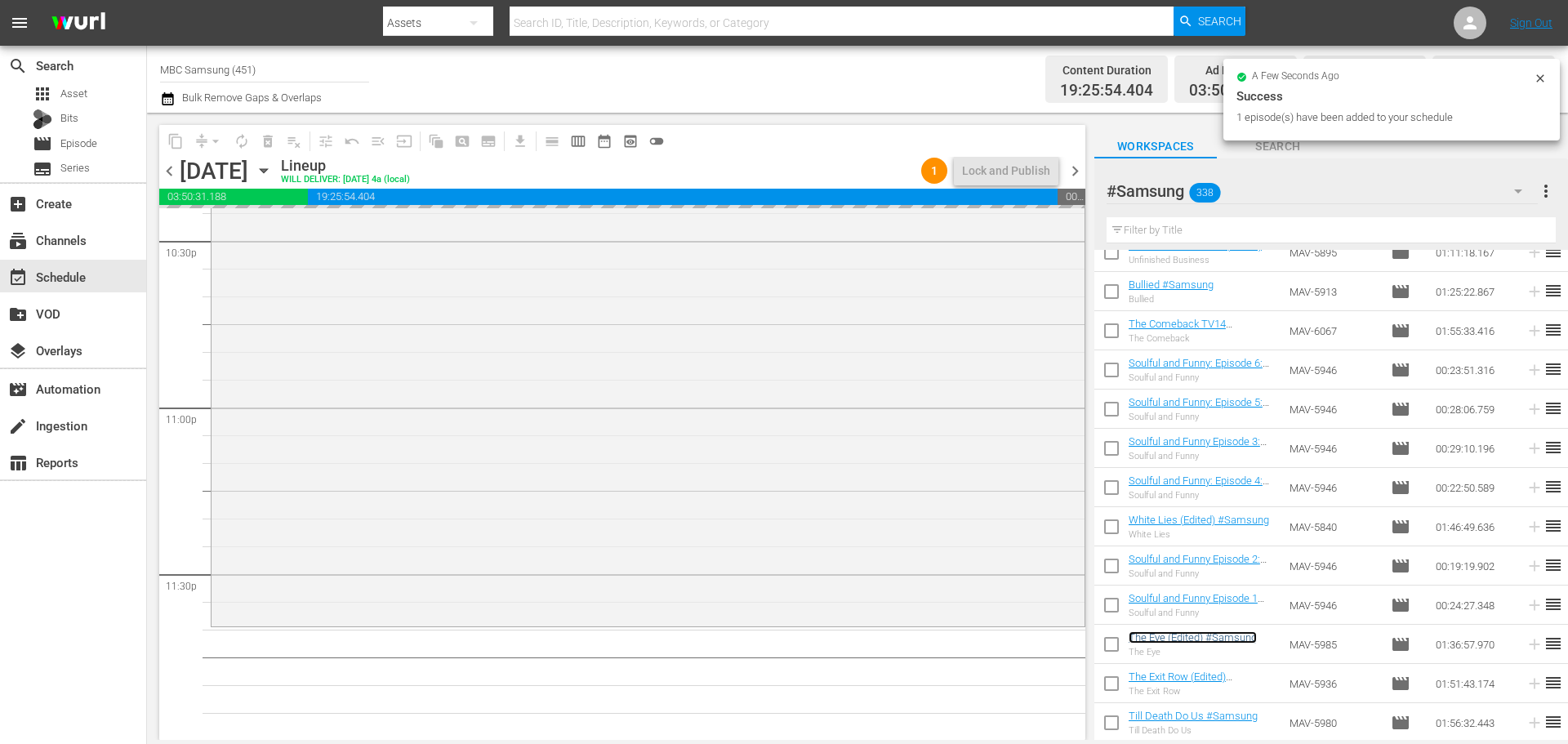
scroll to position [7467, 0]
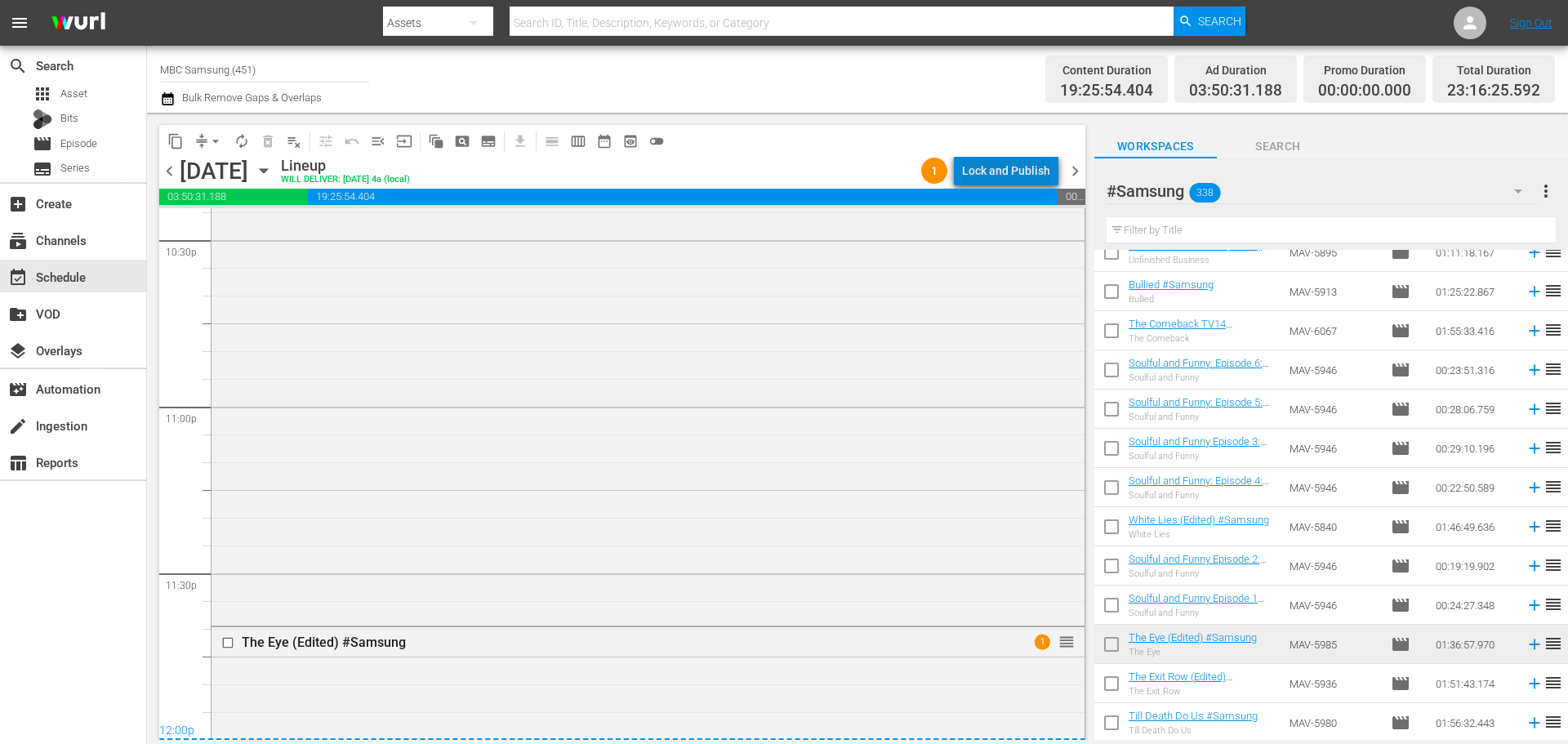
click at [1019, 172] on div "Lock and Publish" at bounding box center [1006, 171] width 88 height 29
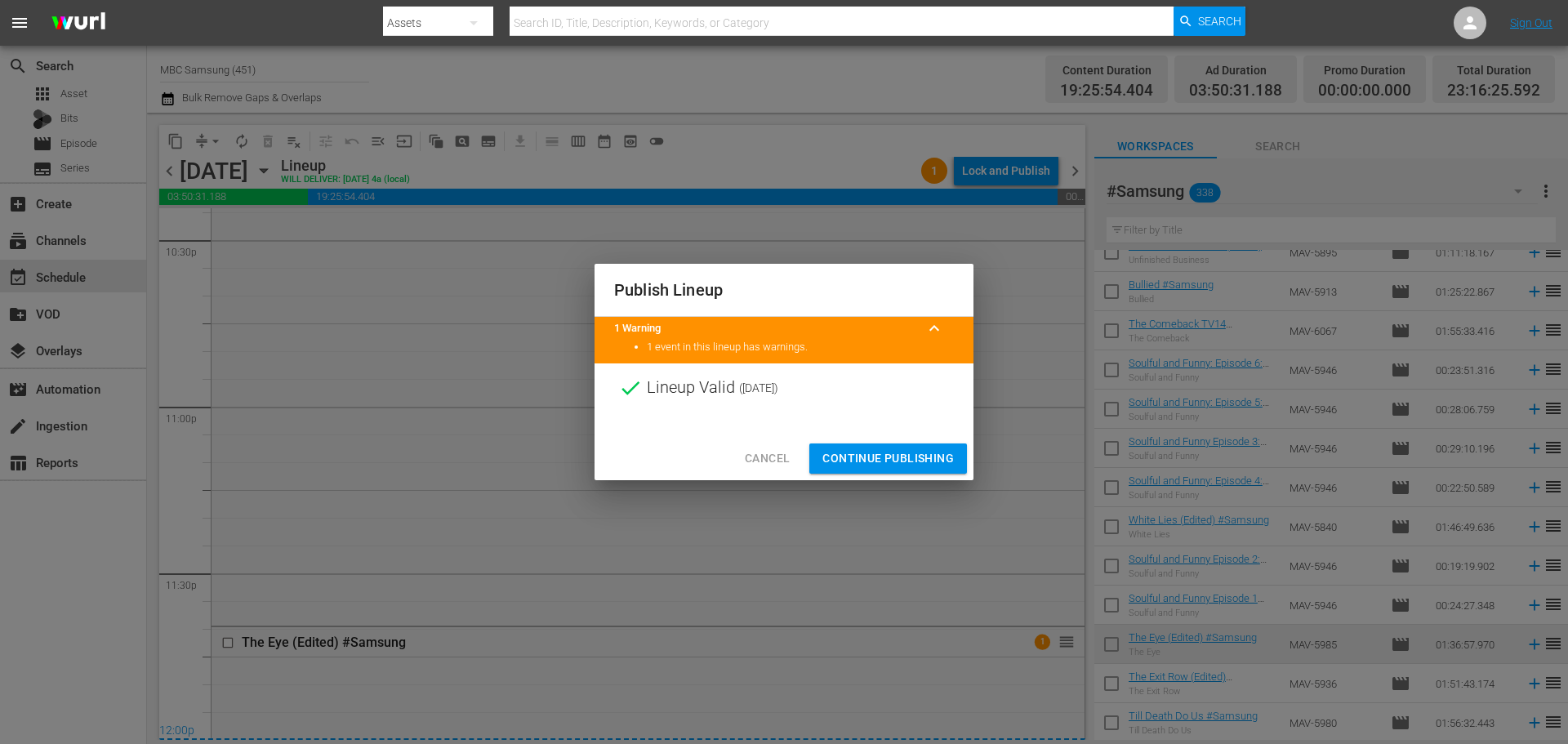
click at [886, 458] on span "Continue Publishing" at bounding box center [888, 459] width 131 height 20
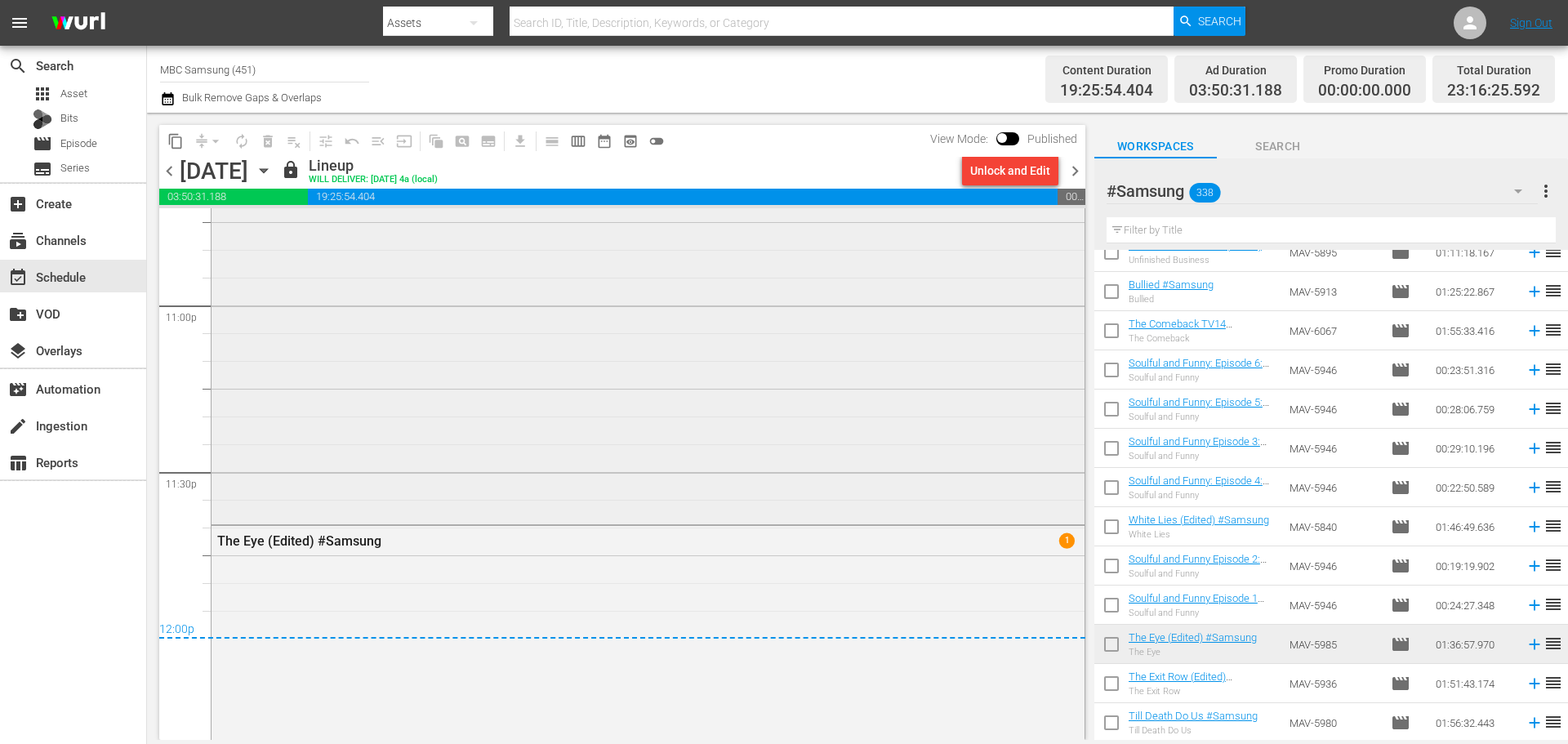
scroll to position [7597, 0]
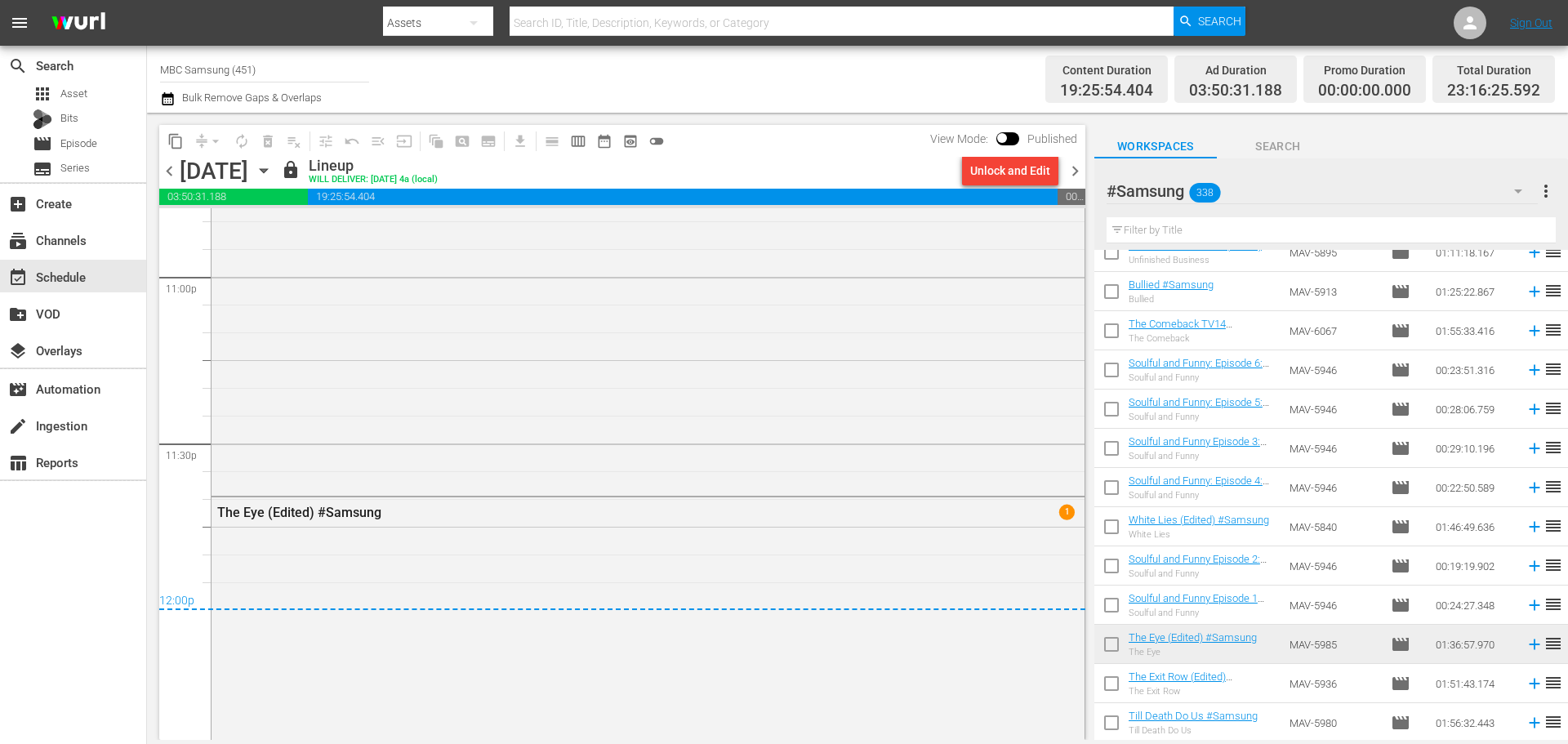
click at [1071, 172] on span "chevron_right" at bounding box center [1075, 171] width 20 height 20
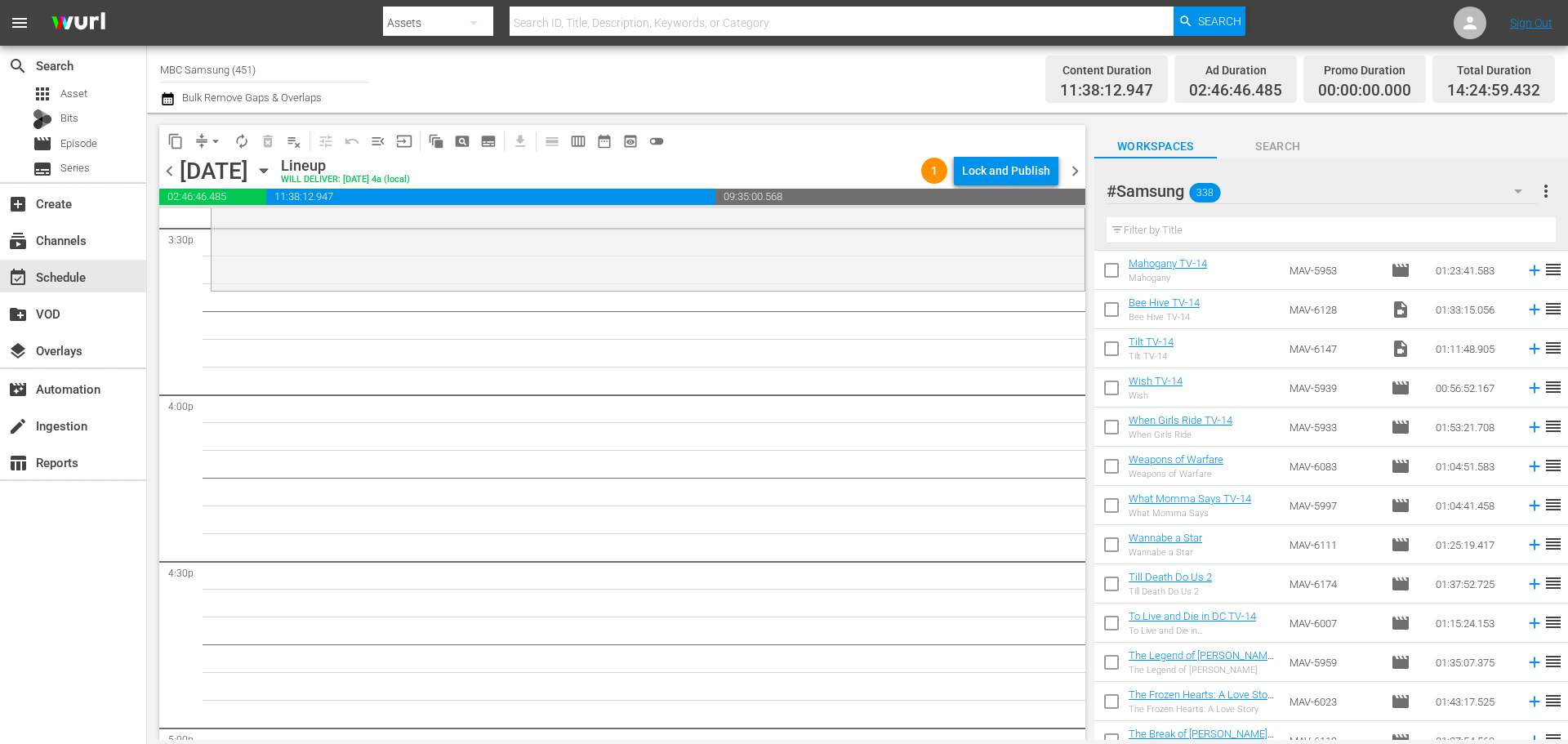
scroll to position [2263, 0]
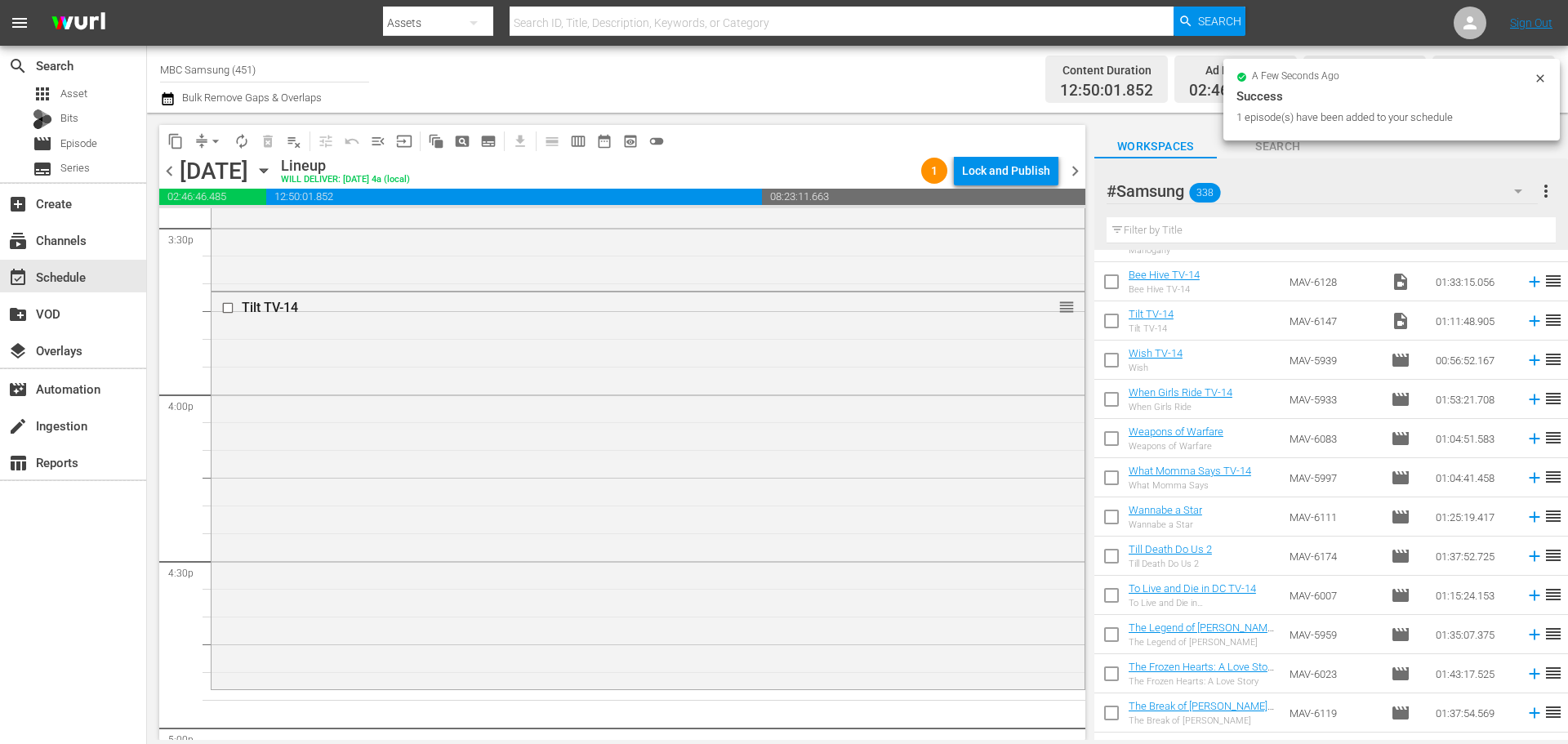
click at [633, 406] on div "Tilt TV-14 reorder" at bounding box center [648, 489] width 873 height 393
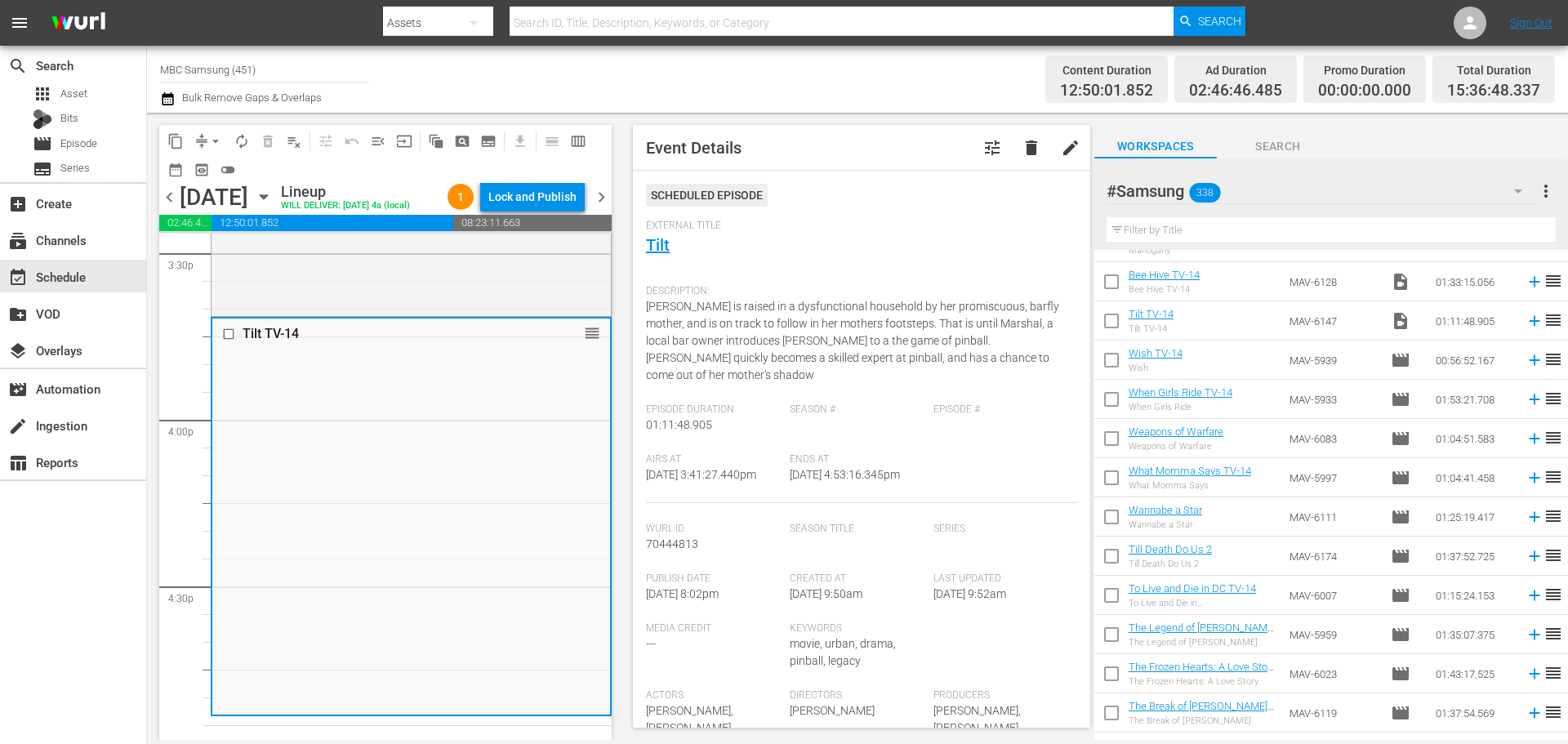
scroll to position [490, 0]
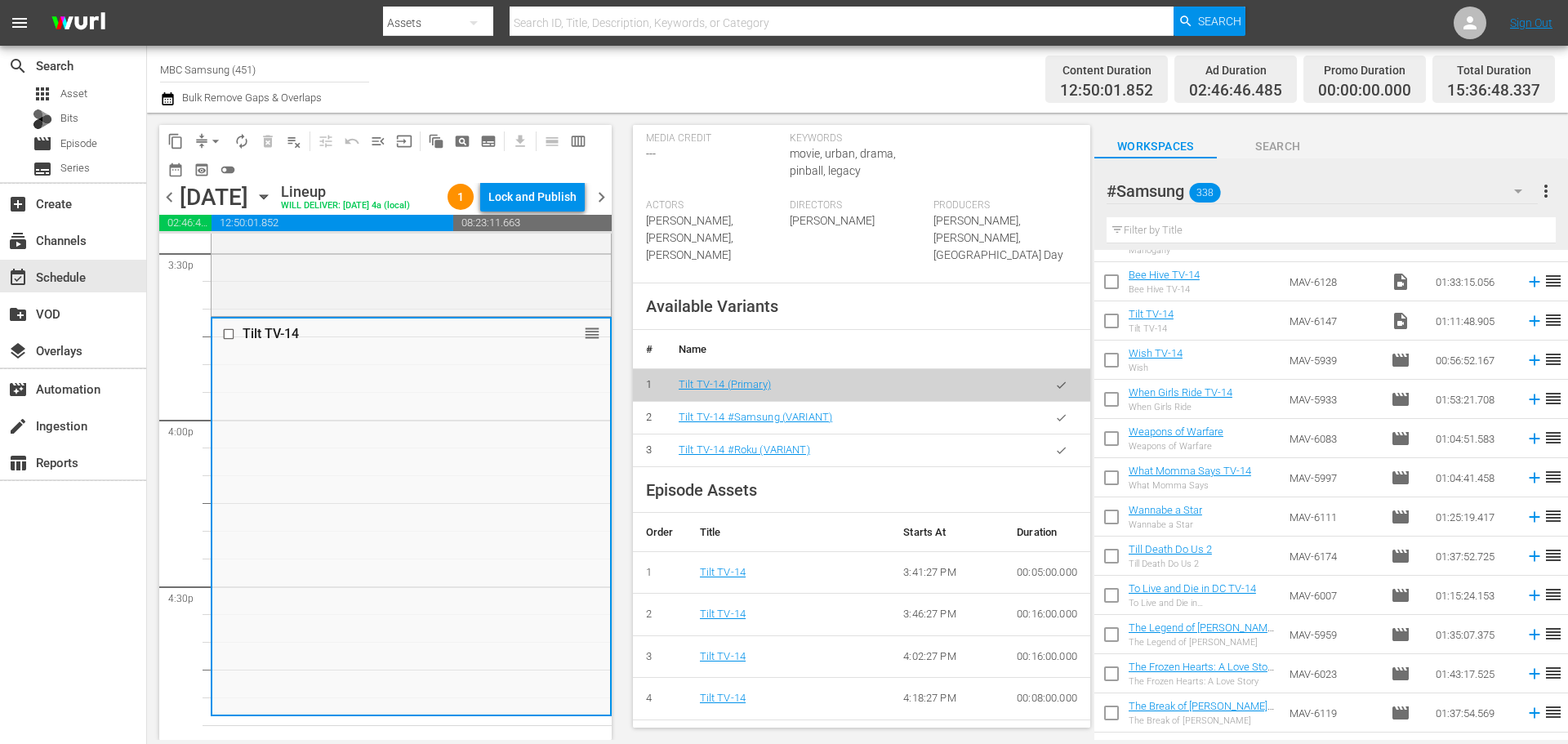
click at [1045, 421] on button "button" at bounding box center [1060, 417] width 32 height 32
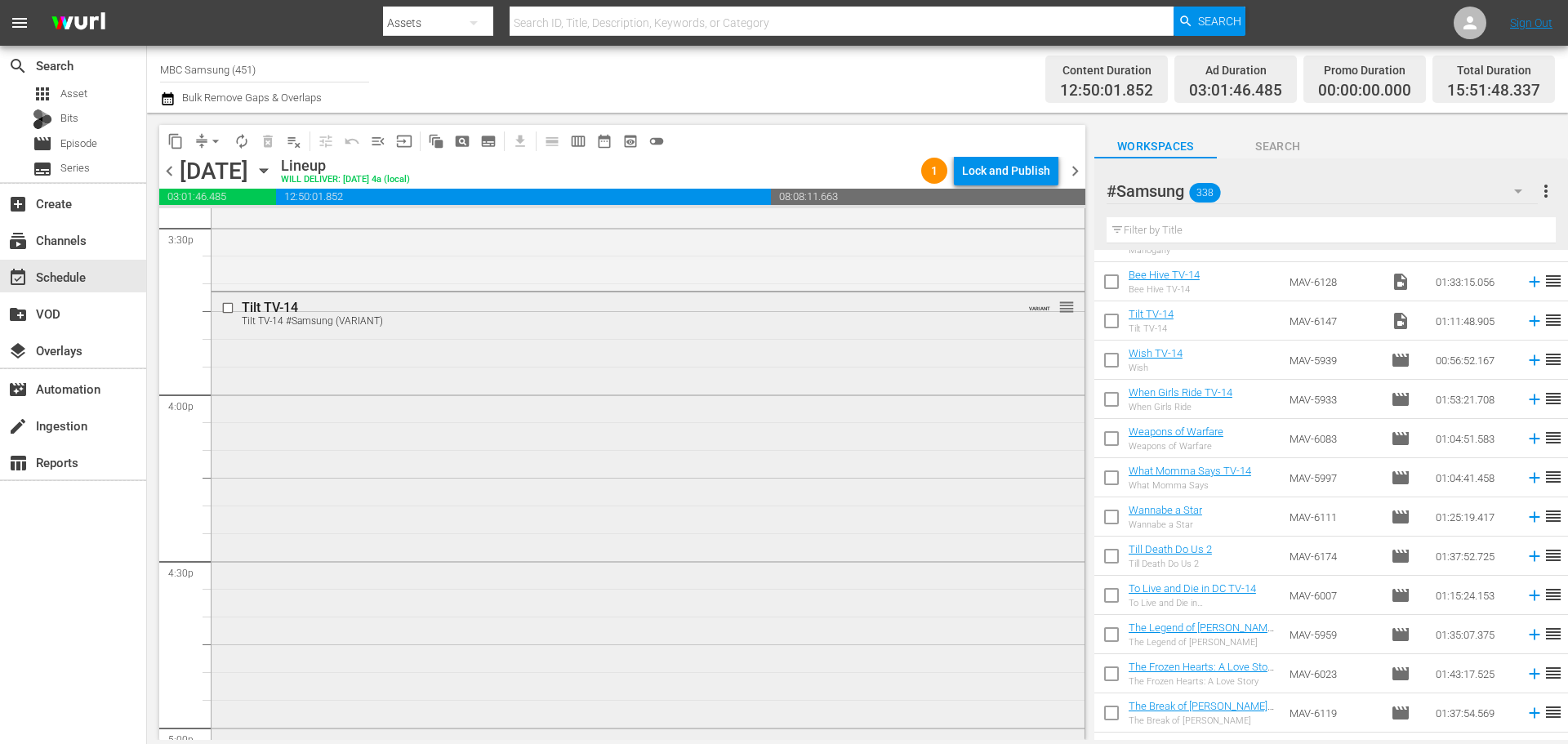
scroll to position [5554, 0]
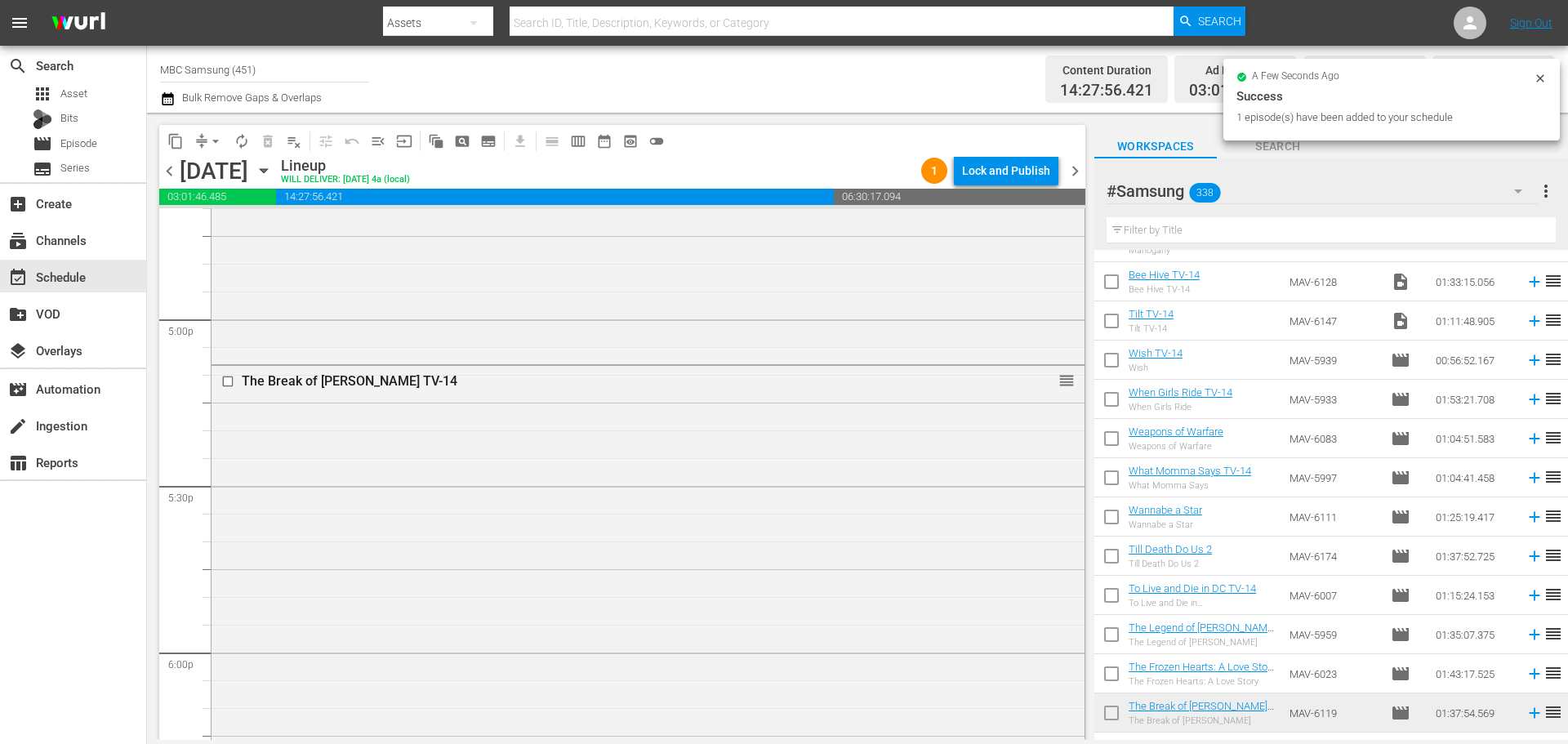
click at [534, 425] on div "The Break of Dawn TV-14 reorder" at bounding box center [648, 636] width 873 height 539
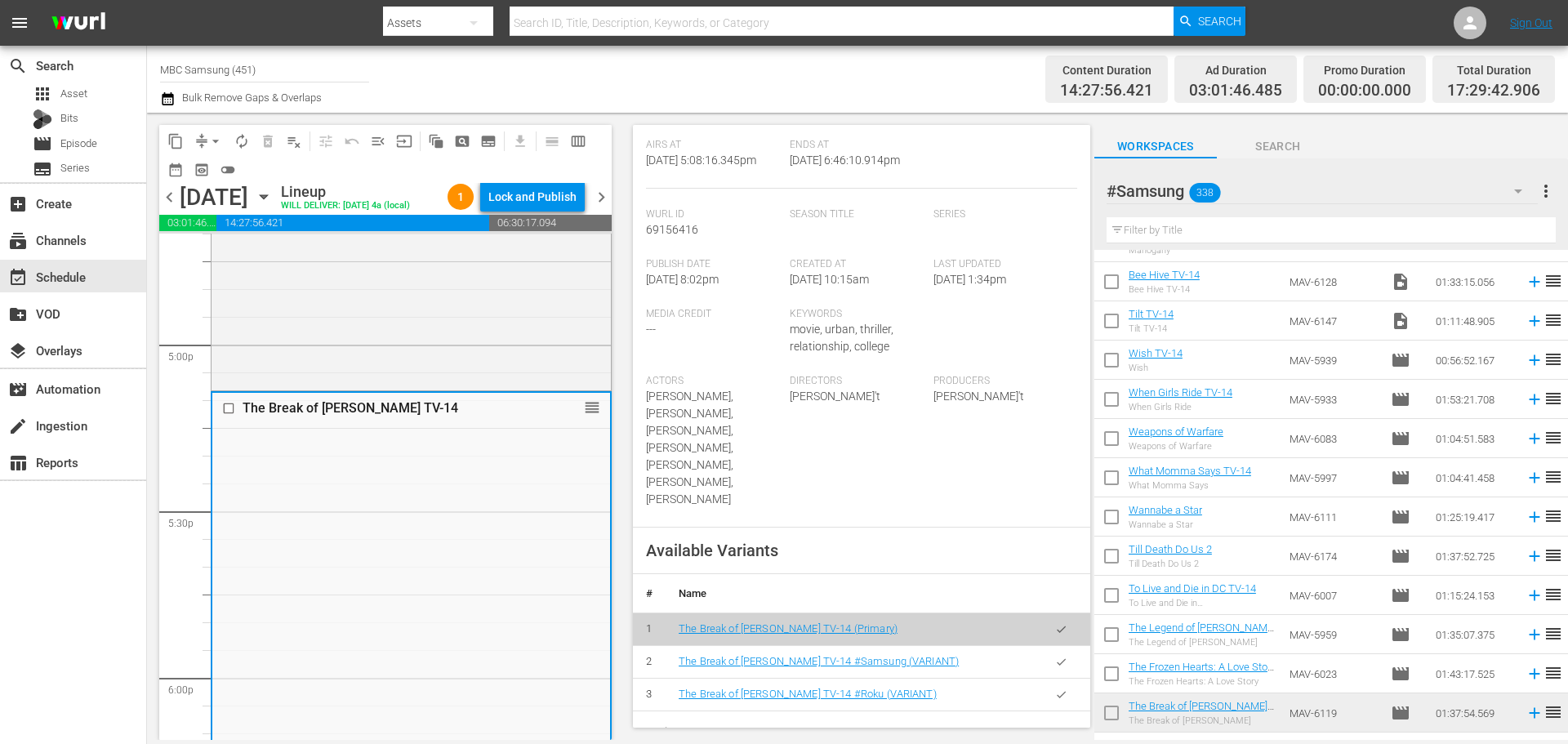
scroll to position [327, 0]
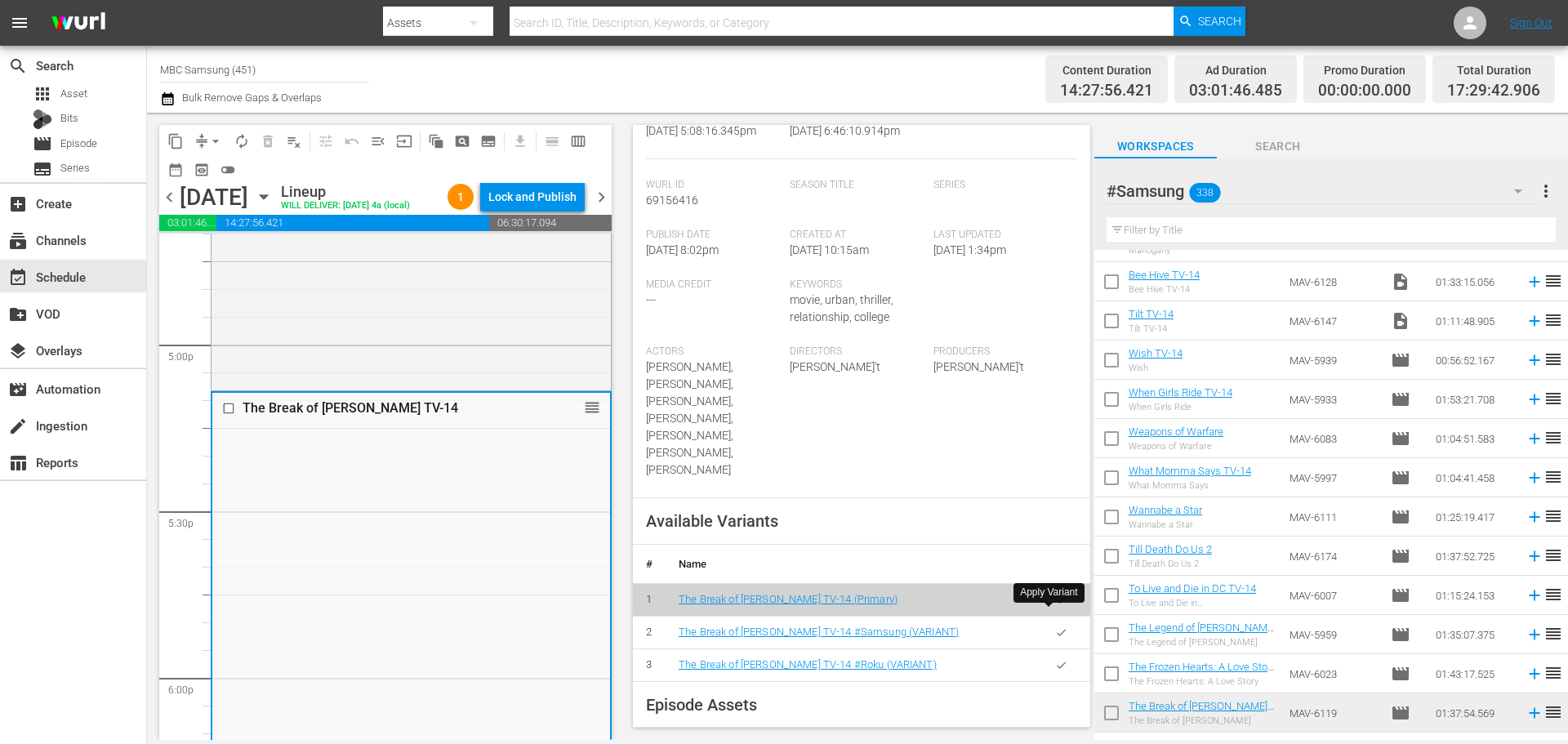
drag, startPoint x: 1048, startPoint y: 612, endPoint x: 1036, endPoint y: 613, distance: 12.0
click at [1055, 626] on icon "button" at bounding box center [1061, 632] width 12 height 12
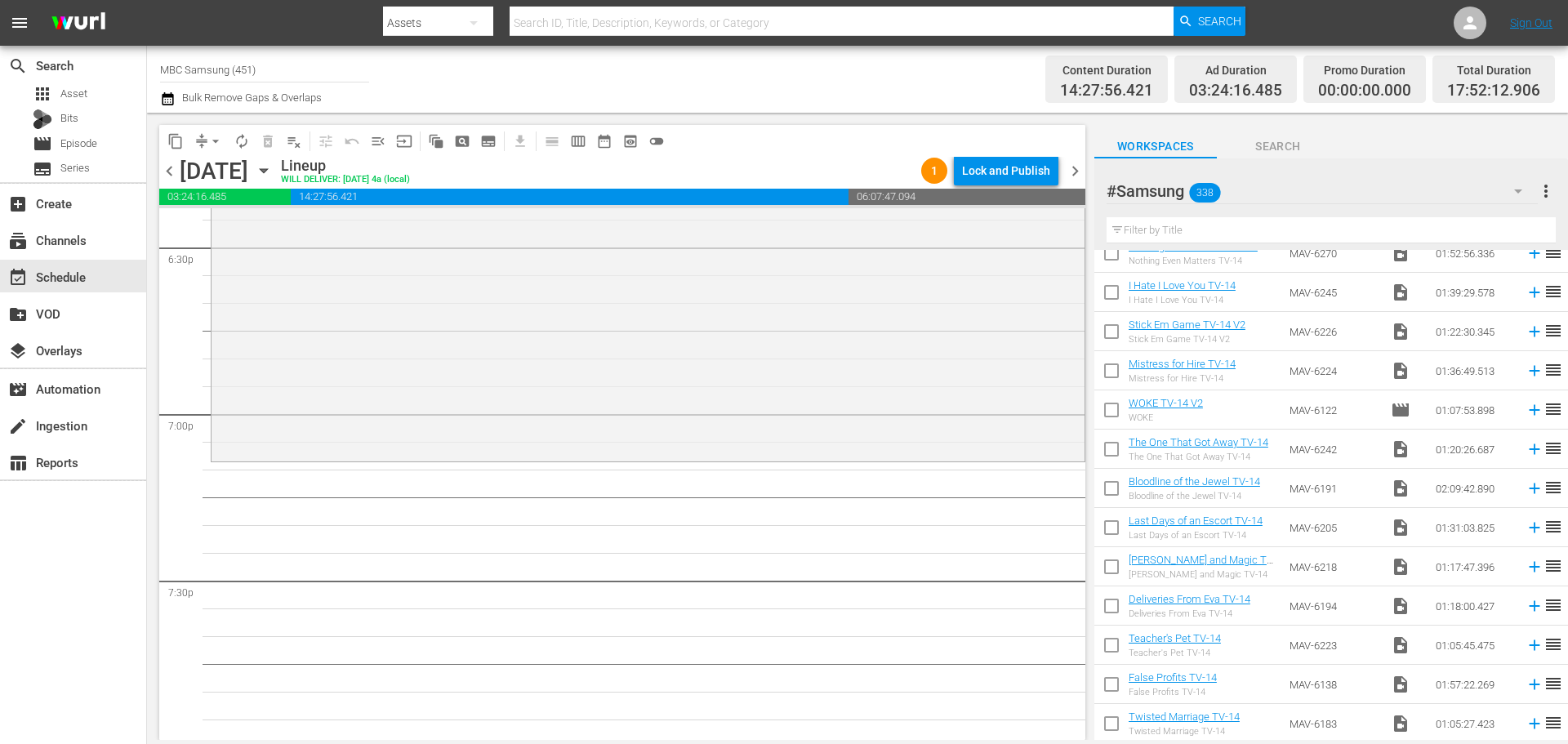
scroll to position [0, 0]
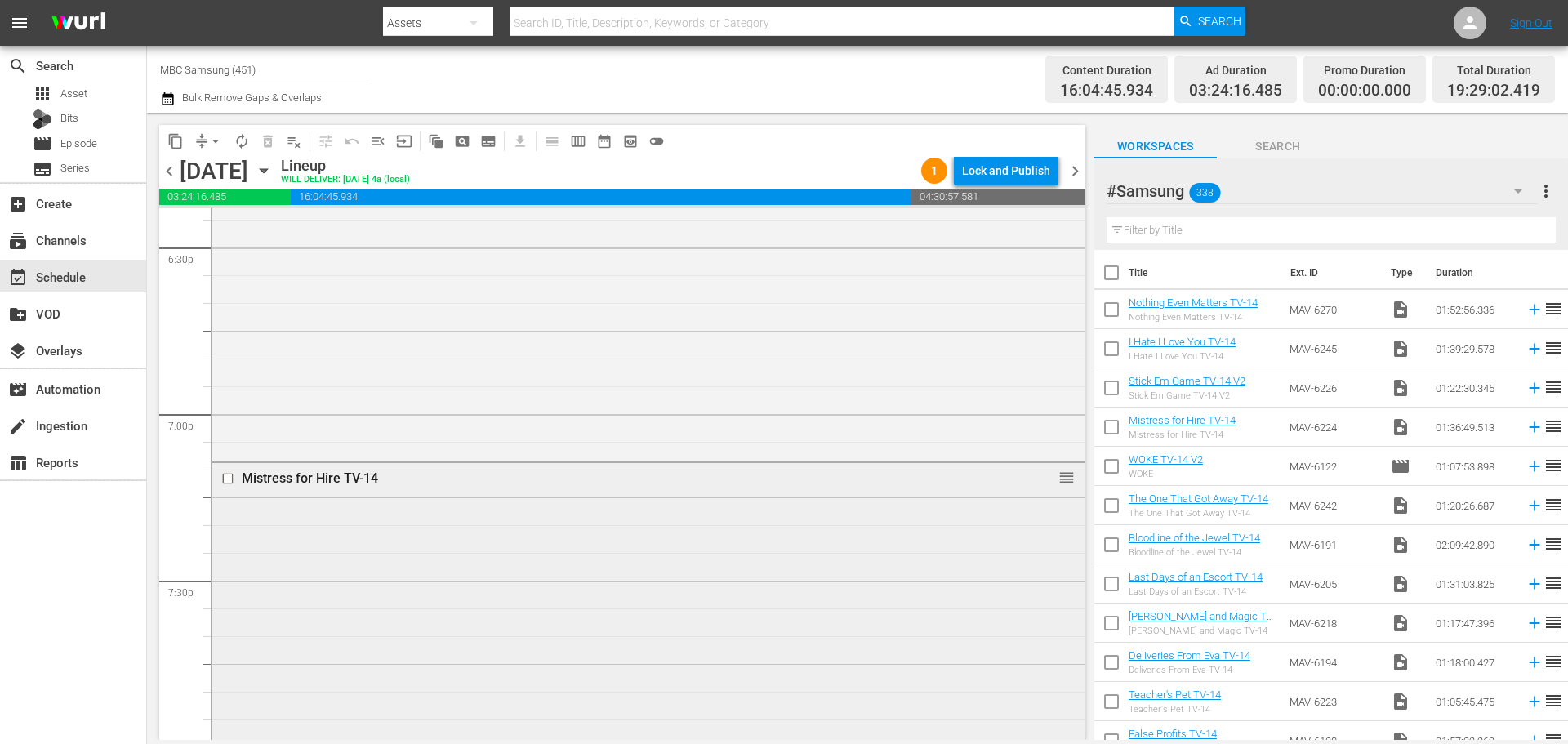
click at [357, 559] on div "Mistress for Hire TV-14 reorder" at bounding box center [648, 729] width 873 height 532
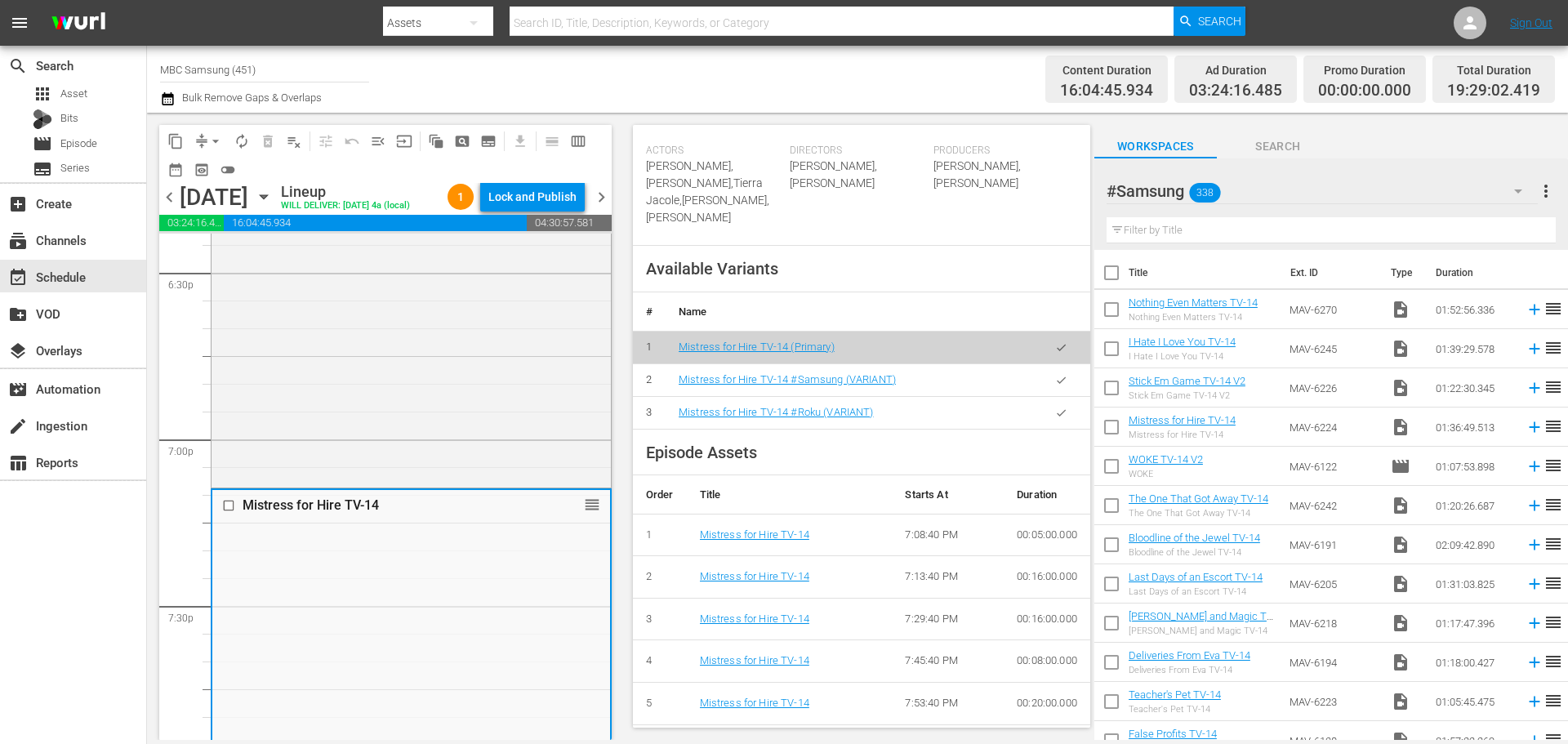
scroll to position [572, 0]
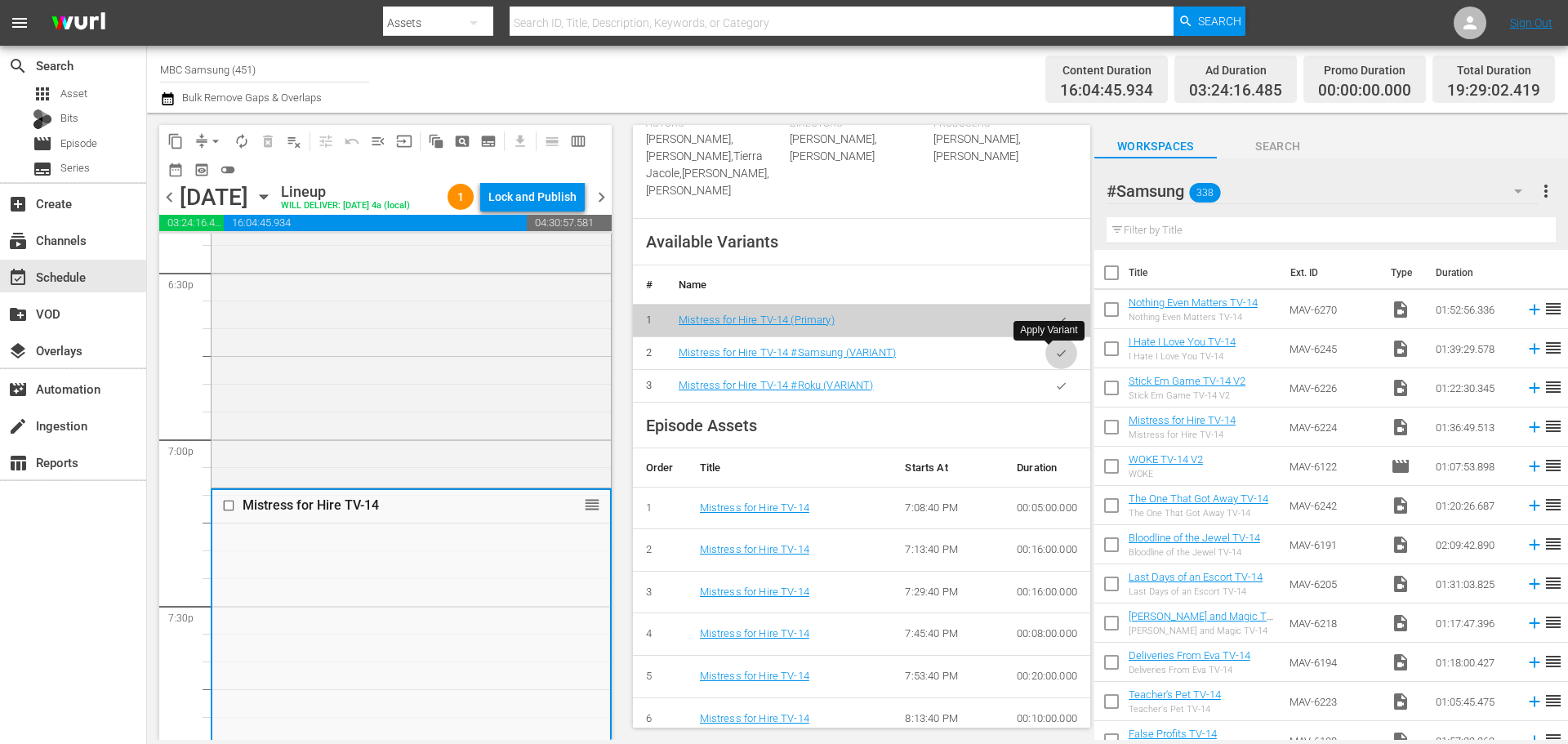
click at [1059, 355] on button "button" at bounding box center [1060, 352] width 32 height 32
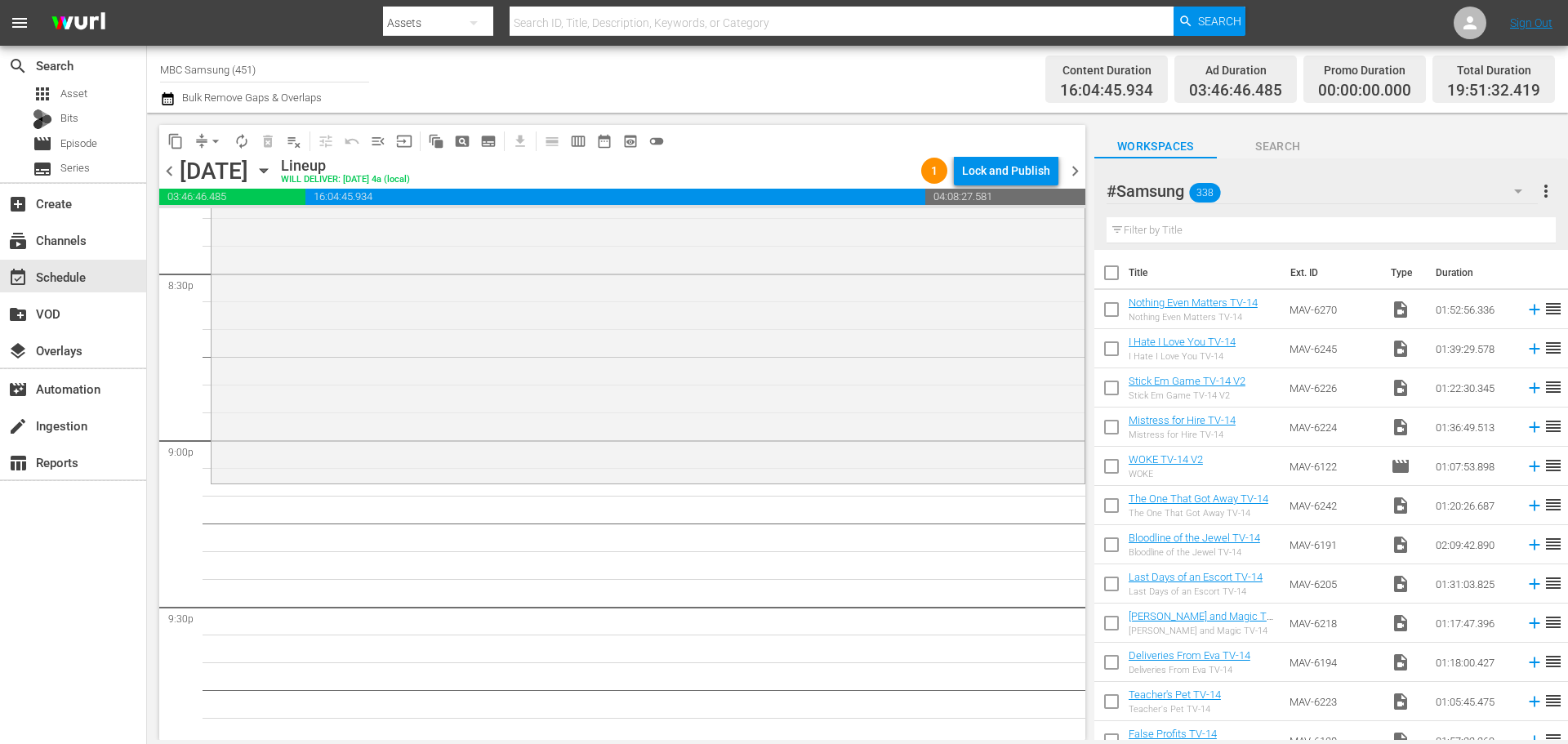
scroll to position [6780, 0]
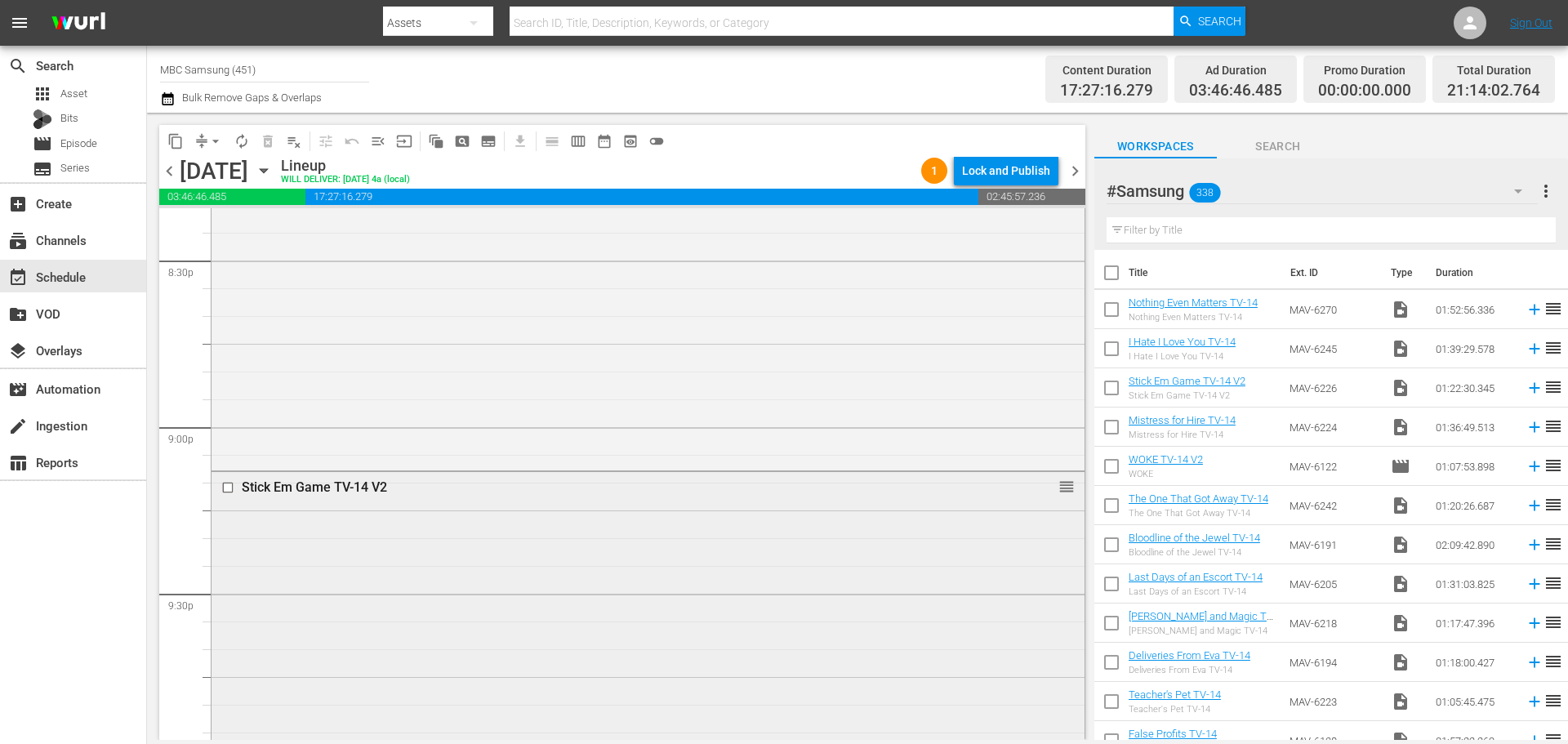
drag, startPoint x: 450, startPoint y: 521, endPoint x: 432, endPoint y: 537, distance: 24.1
click at [432, 537] on div "Stick Em Game TV-14 V2 reorder" at bounding box center [648, 698] width 873 height 453
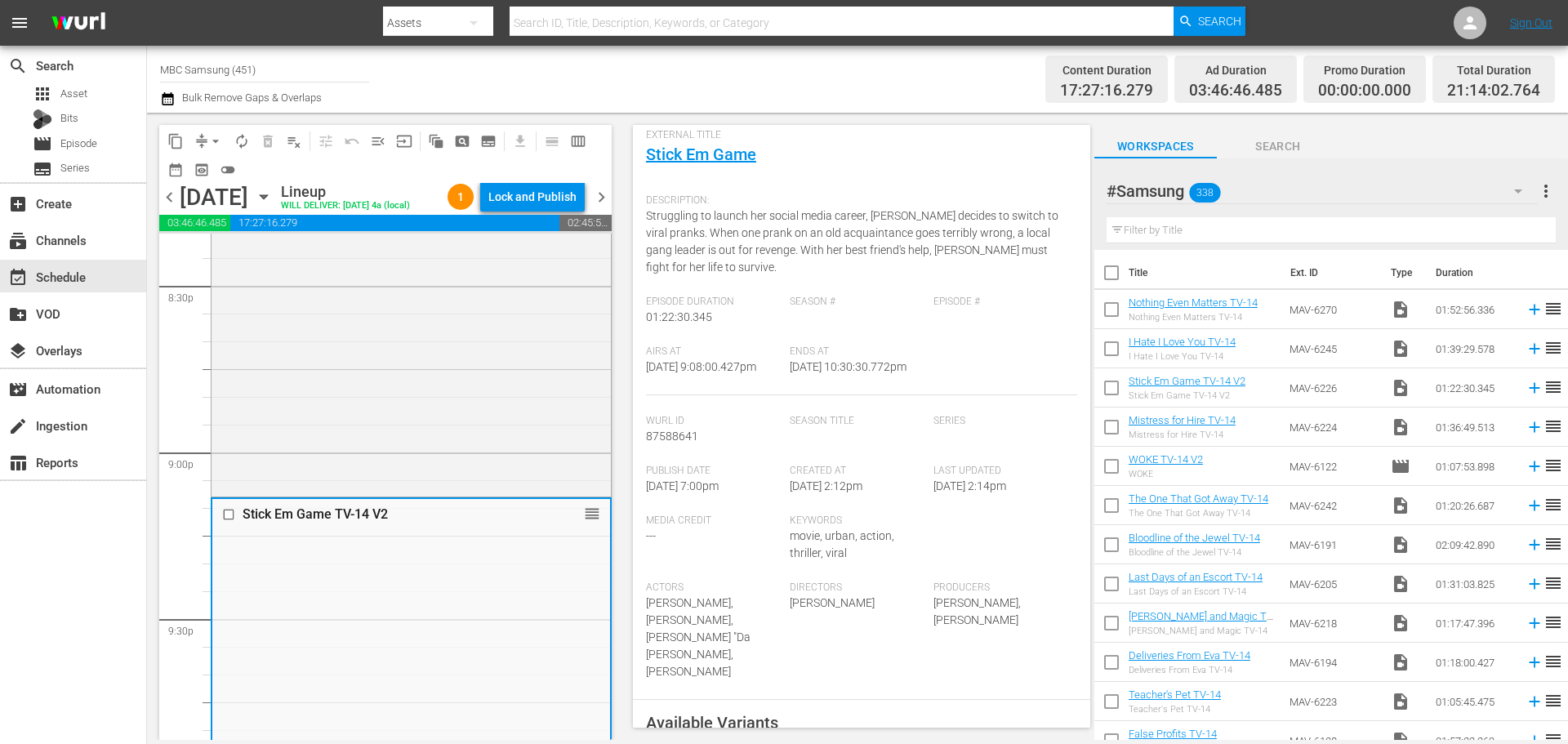
scroll to position [572, 0]
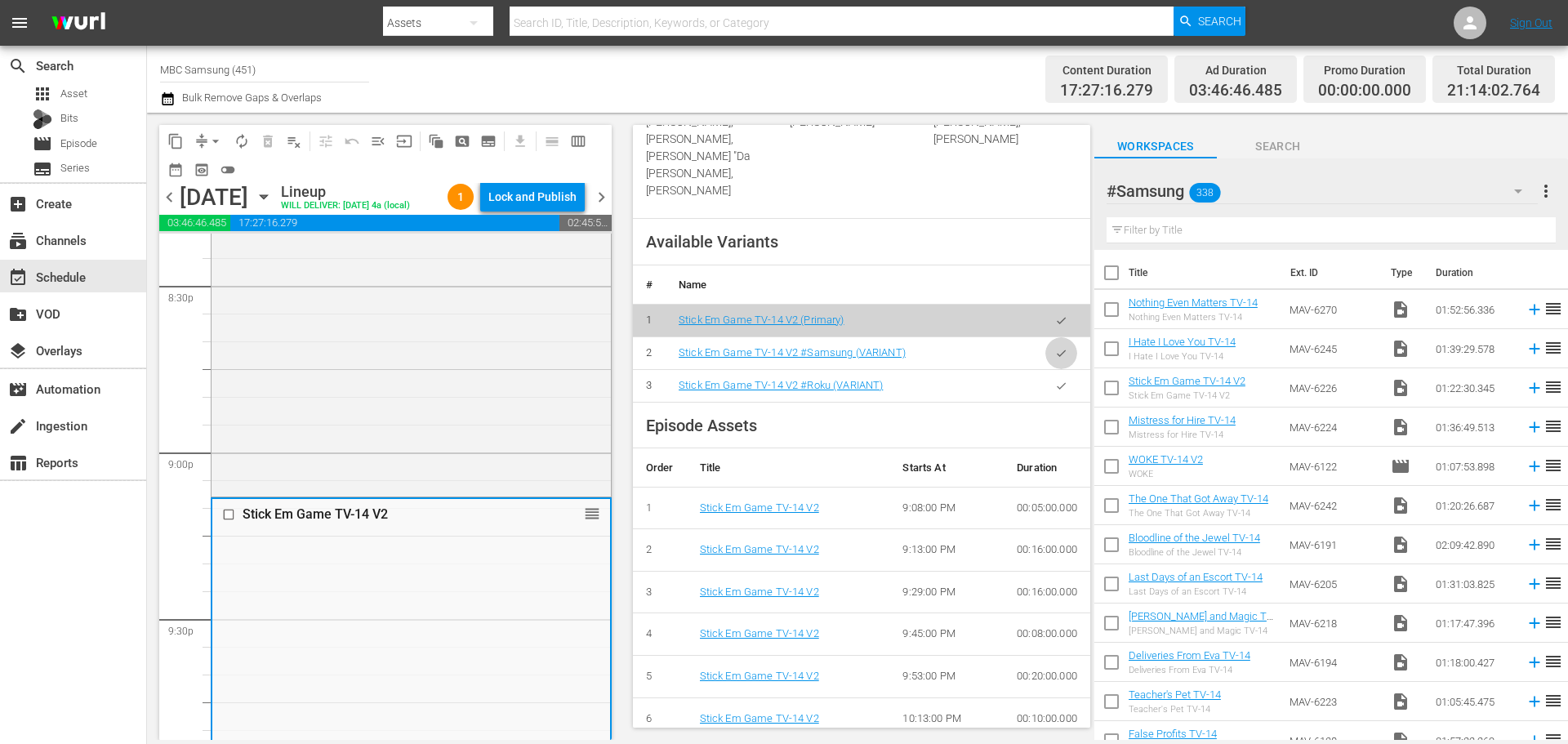
click at [1055, 340] on button "button" at bounding box center [1060, 352] width 32 height 32
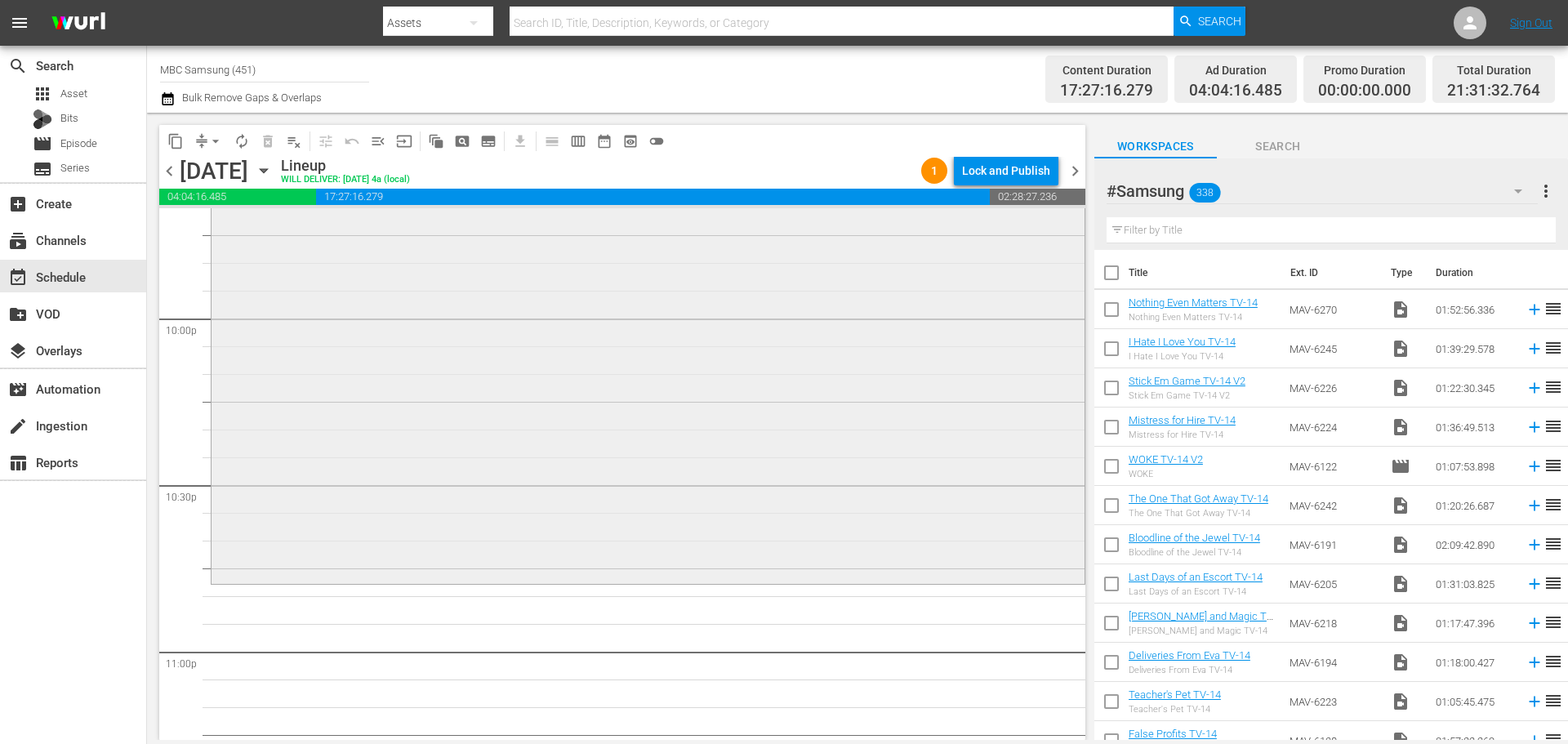
scroll to position [7385, 0]
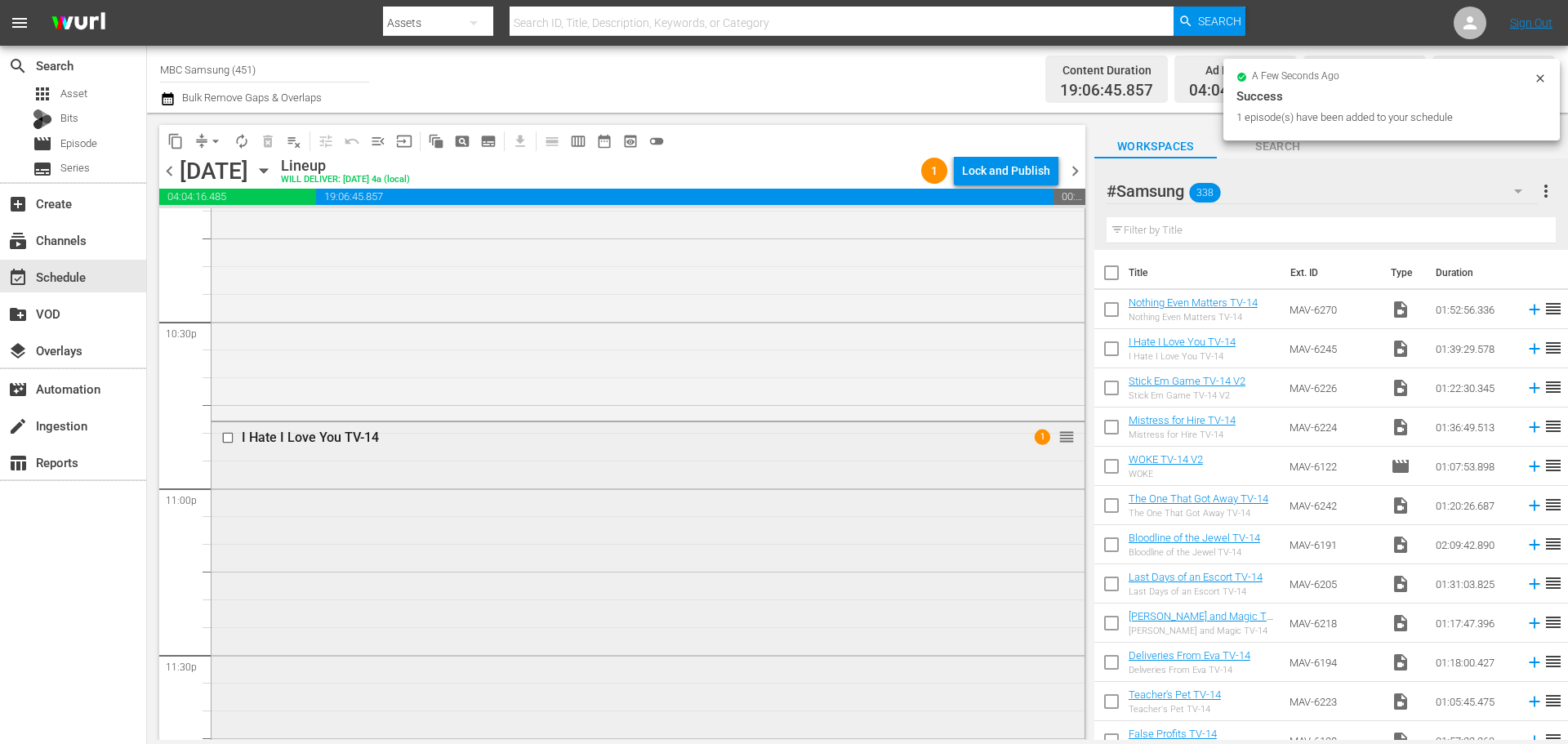
click at [394, 511] on div "I Hate I Love You TV-14 1 reorder" at bounding box center [648, 696] width 873 height 548
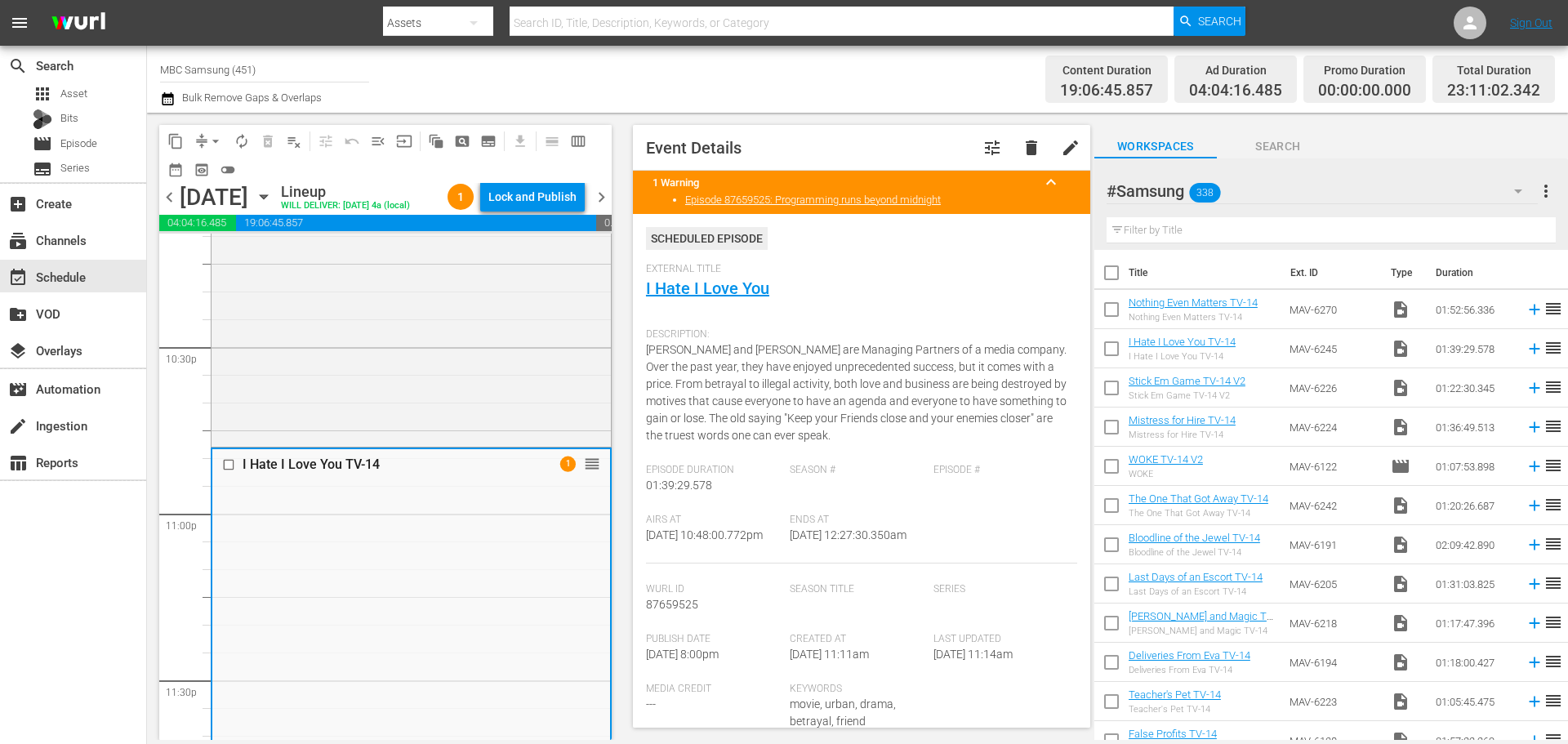
scroll to position [490, 0]
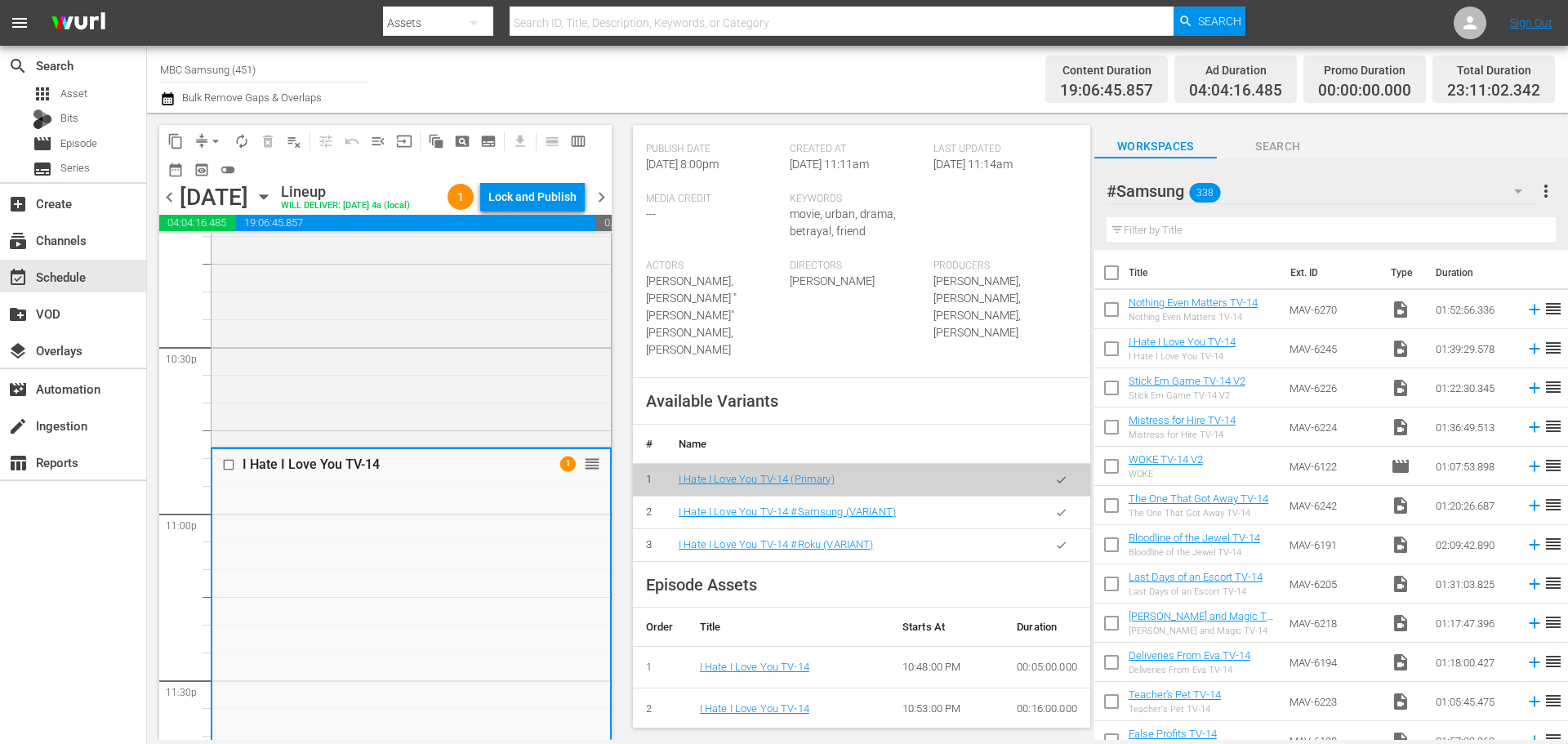
click at [1045, 513] on button "button" at bounding box center [1060, 512] width 32 height 32
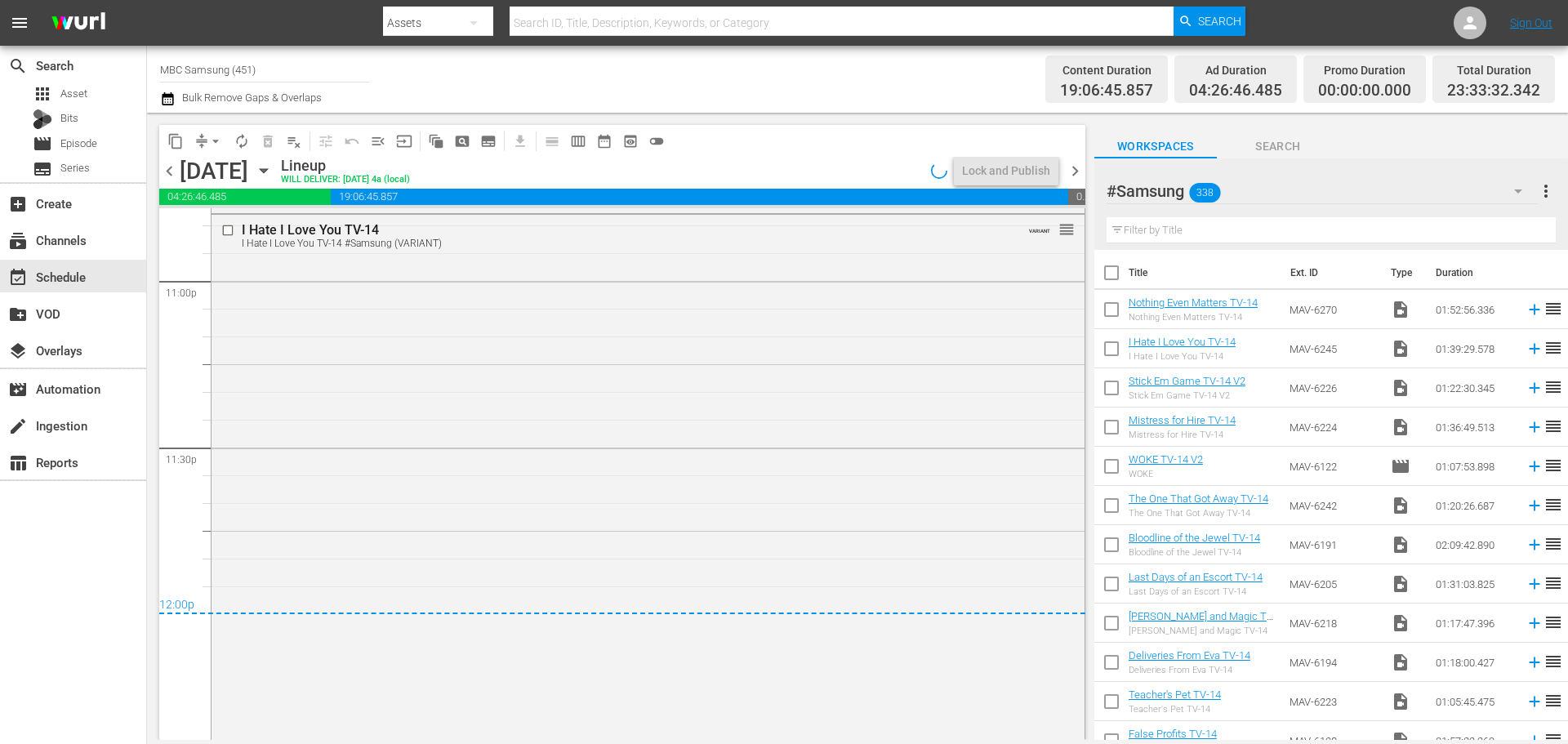
scroll to position [7744, 0]
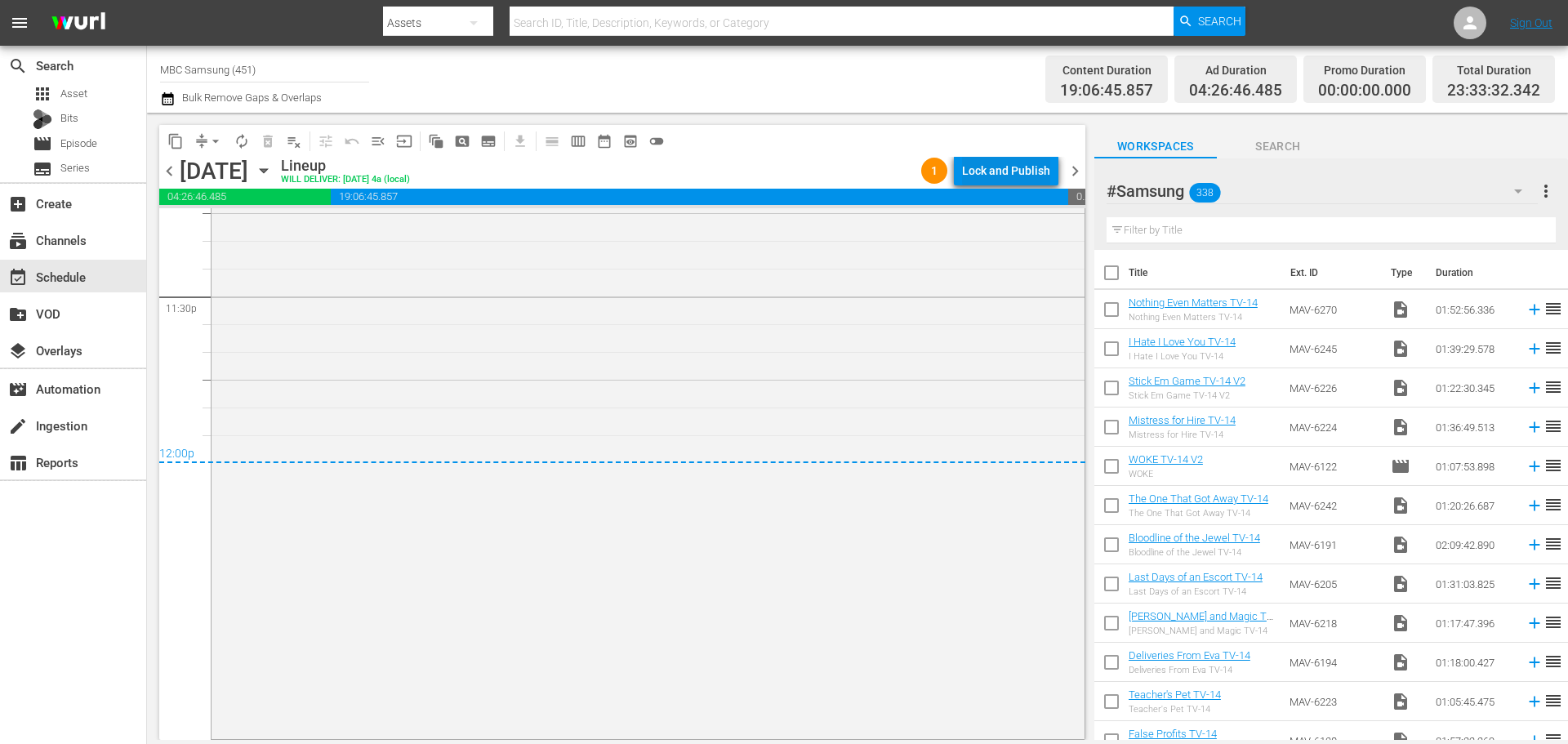
click at [985, 171] on div "Lock and Publish" at bounding box center [1006, 171] width 88 height 29
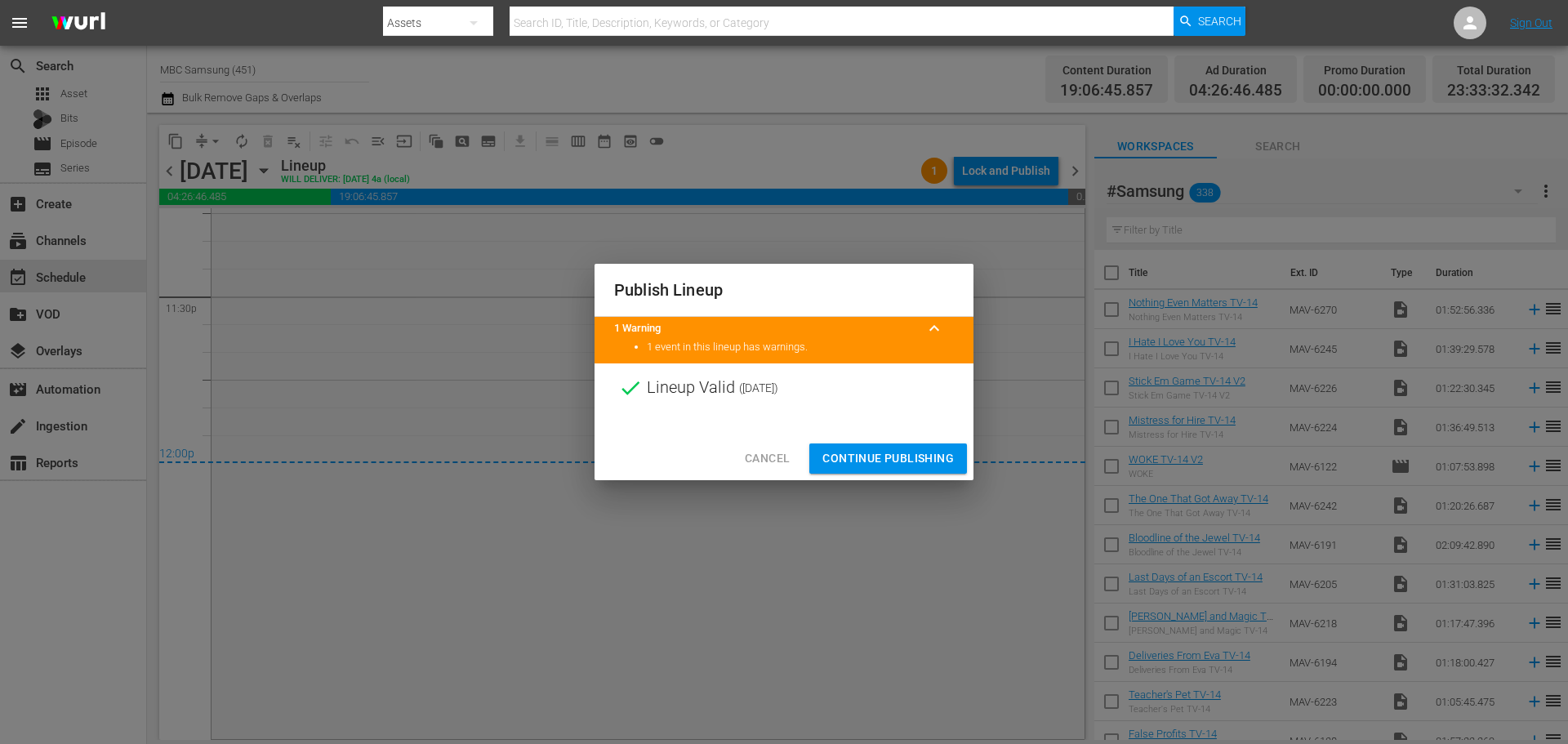
click at [892, 461] on span "Continue Publishing" at bounding box center [888, 459] width 131 height 20
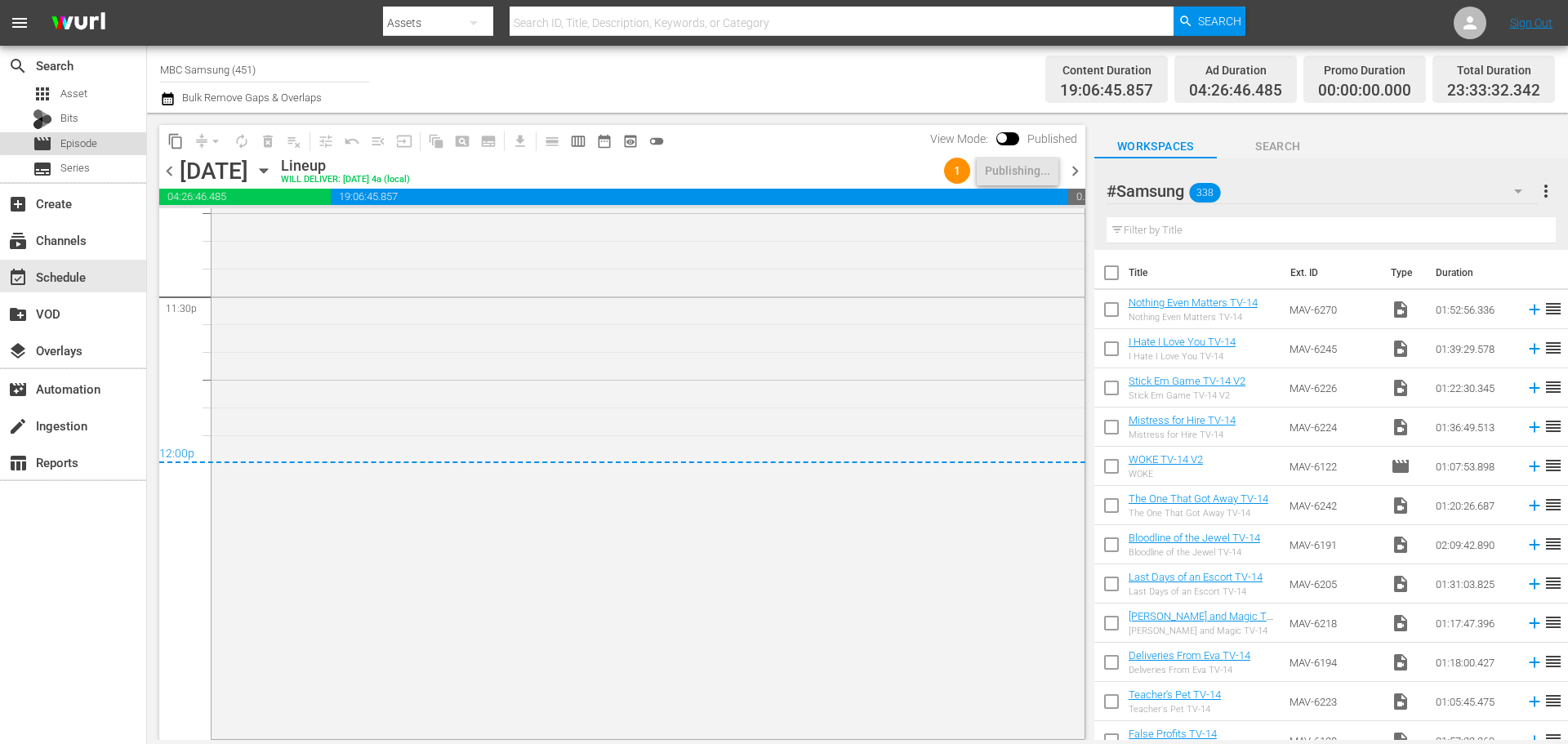
click at [99, 132] on div "movie Episode" at bounding box center [73, 143] width 146 height 23
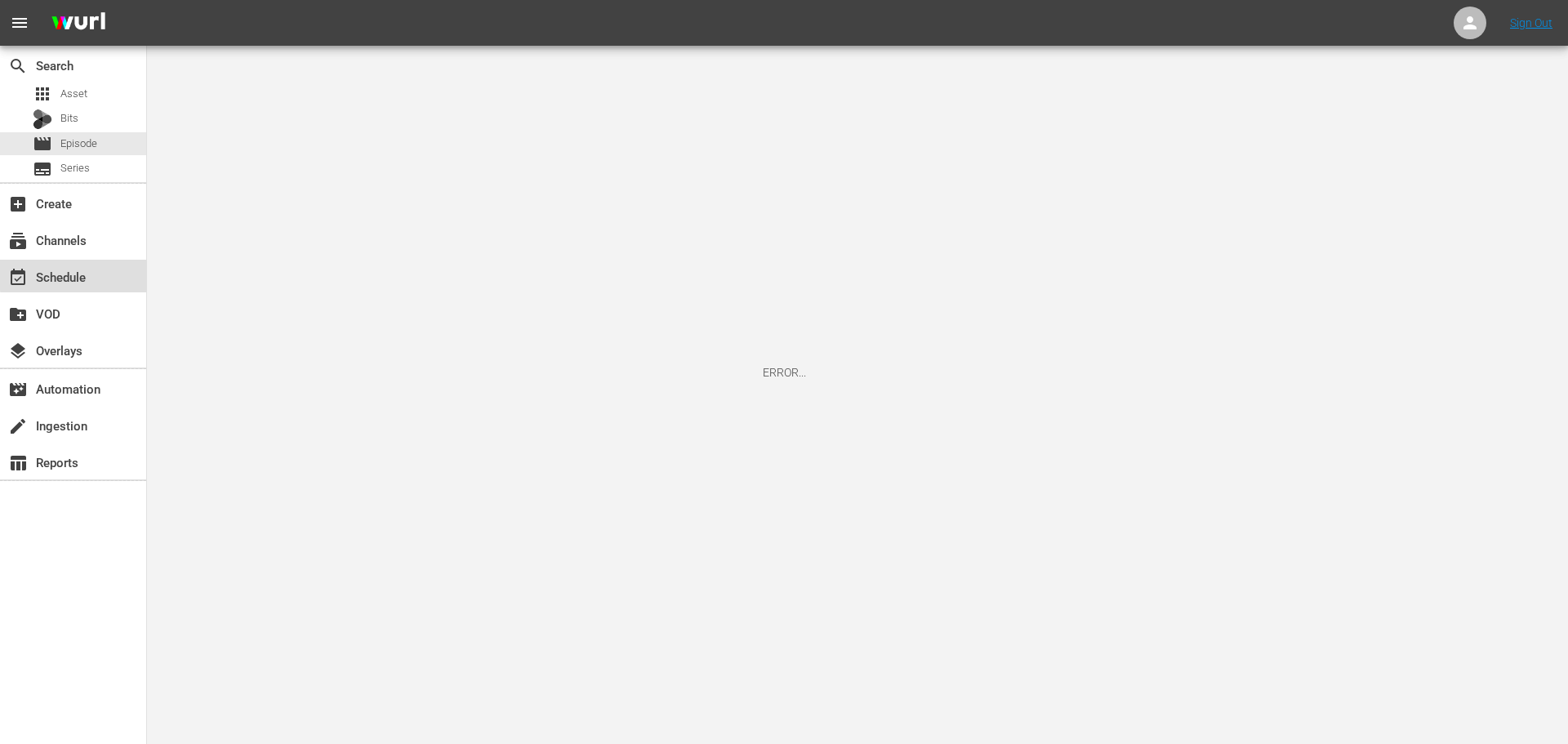
click at [89, 273] on div "event_available Schedule" at bounding box center [45, 274] width 91 height 15
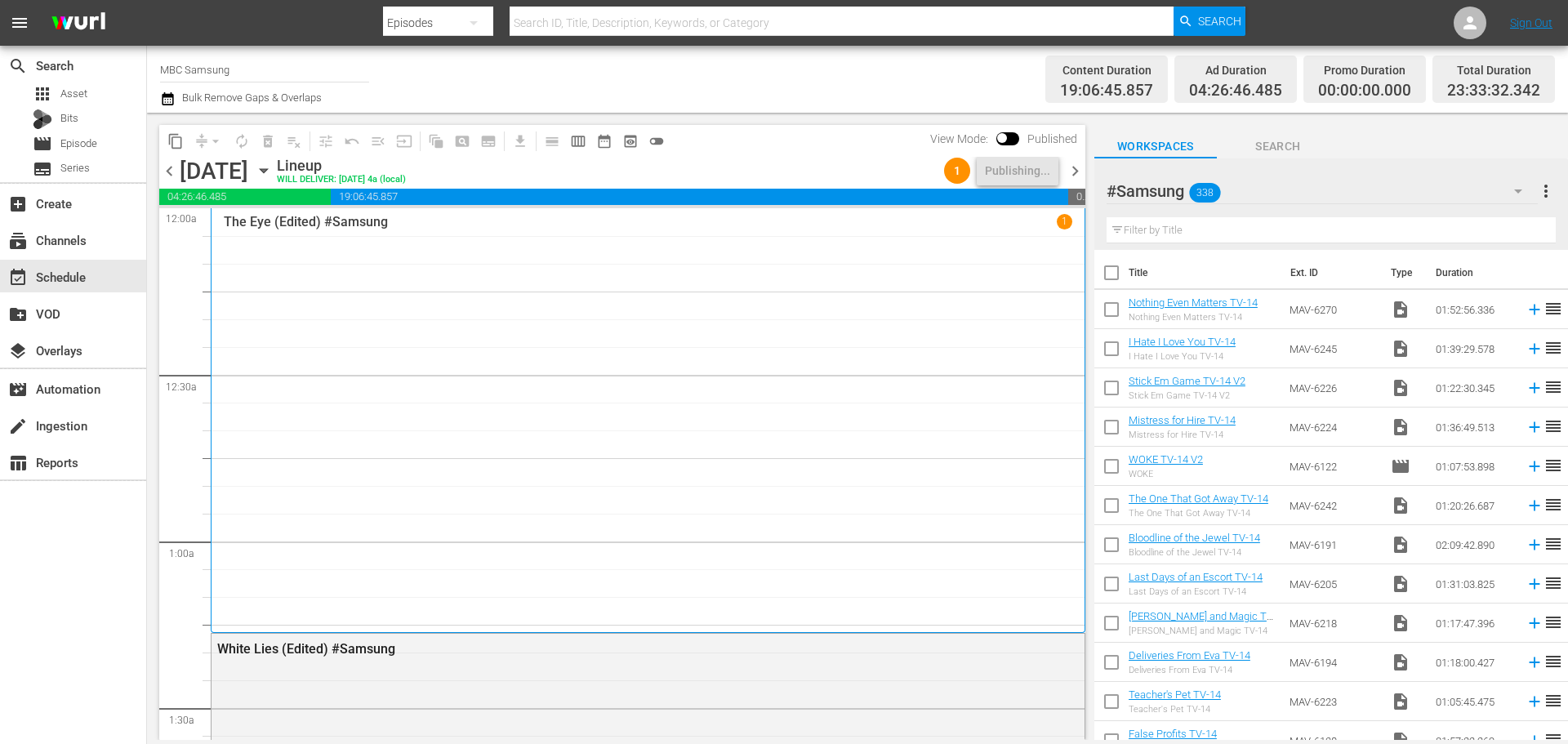
click at [1162, 236] on input "text" at bounding box center [1331, 230] width 450 height 26
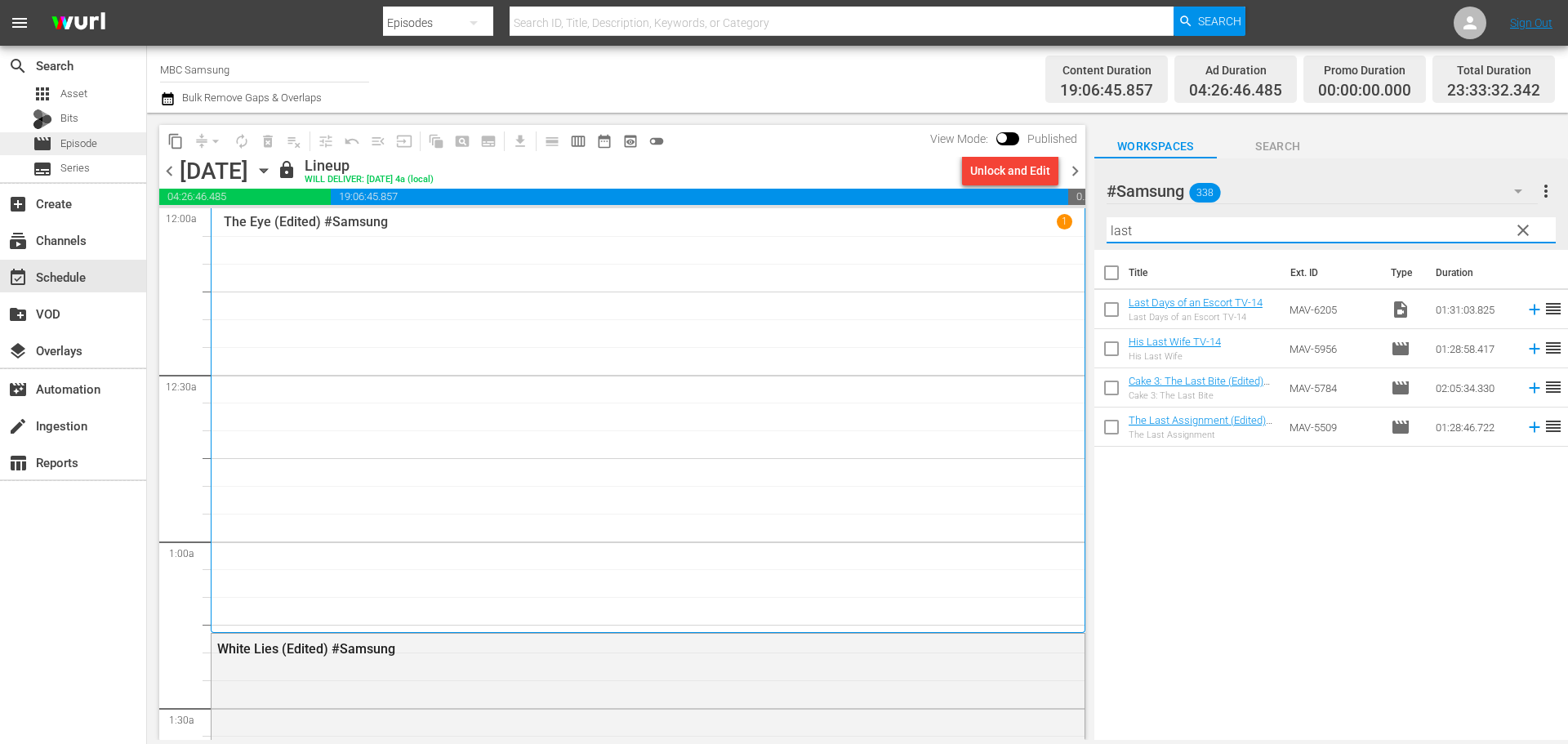
type input "last"
click at [58, 141] on div "movie Episode" at bounding box center [65, 143] width 65 height 23
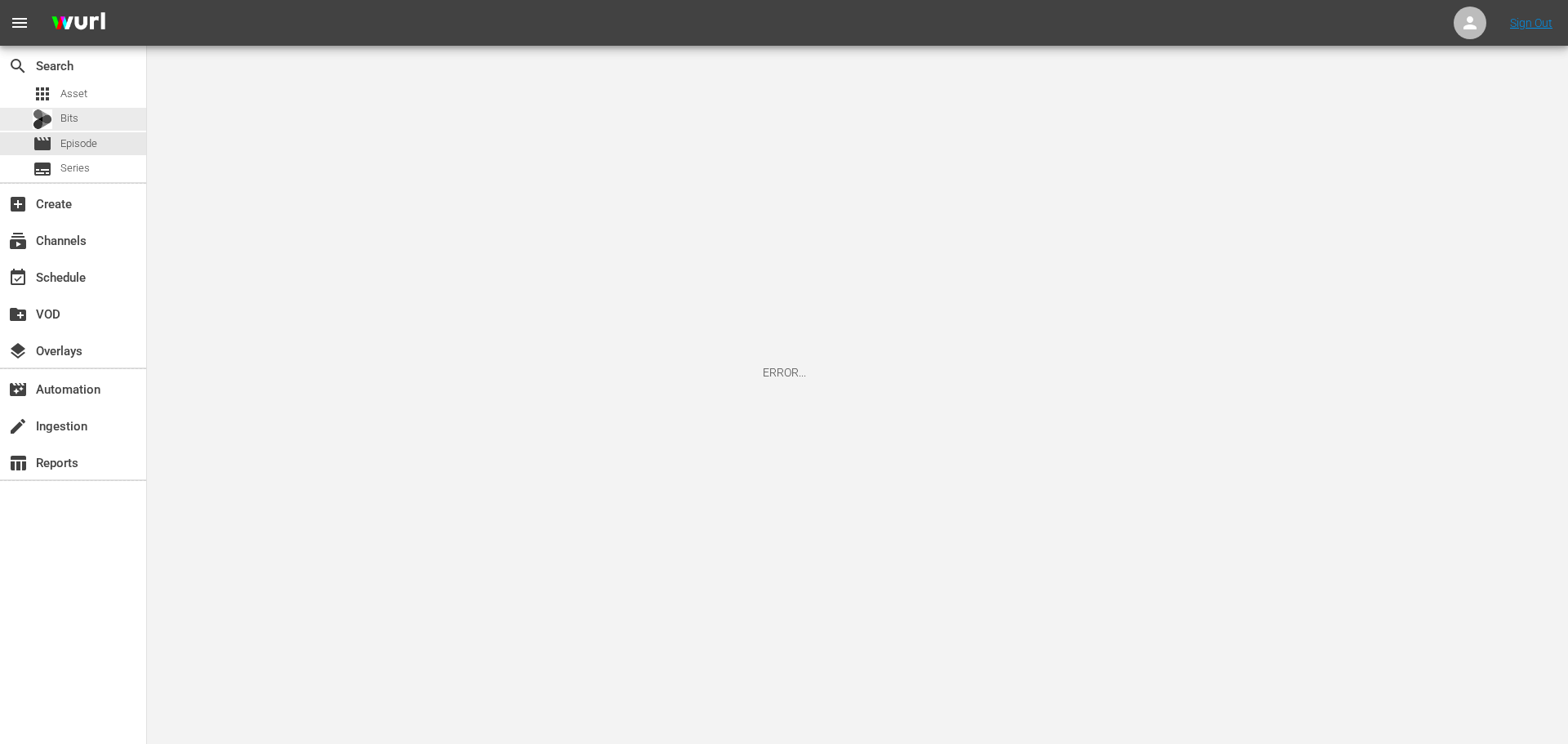
click at [113, 106] on div "apps Asset Bits movie Episode subtitles Series" at bounding box center [73, 131] width 146 height 98
click at [87, 92] on div "apps Asset" at bounding box center [73, 94] width 146 height 23
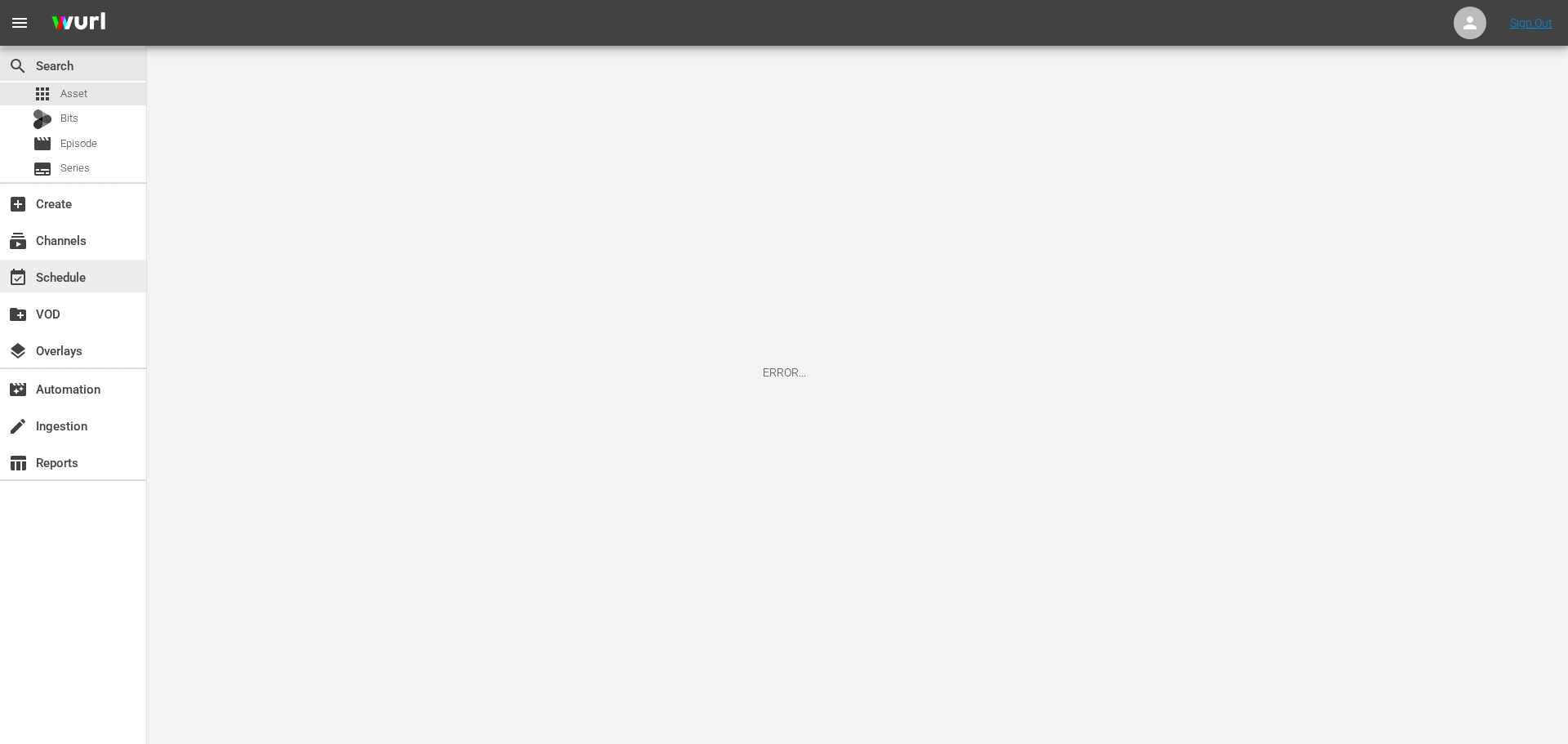
click at [90, 270] on div "event_available Schedule" at bounding box center [45, 274] width 91 height 15
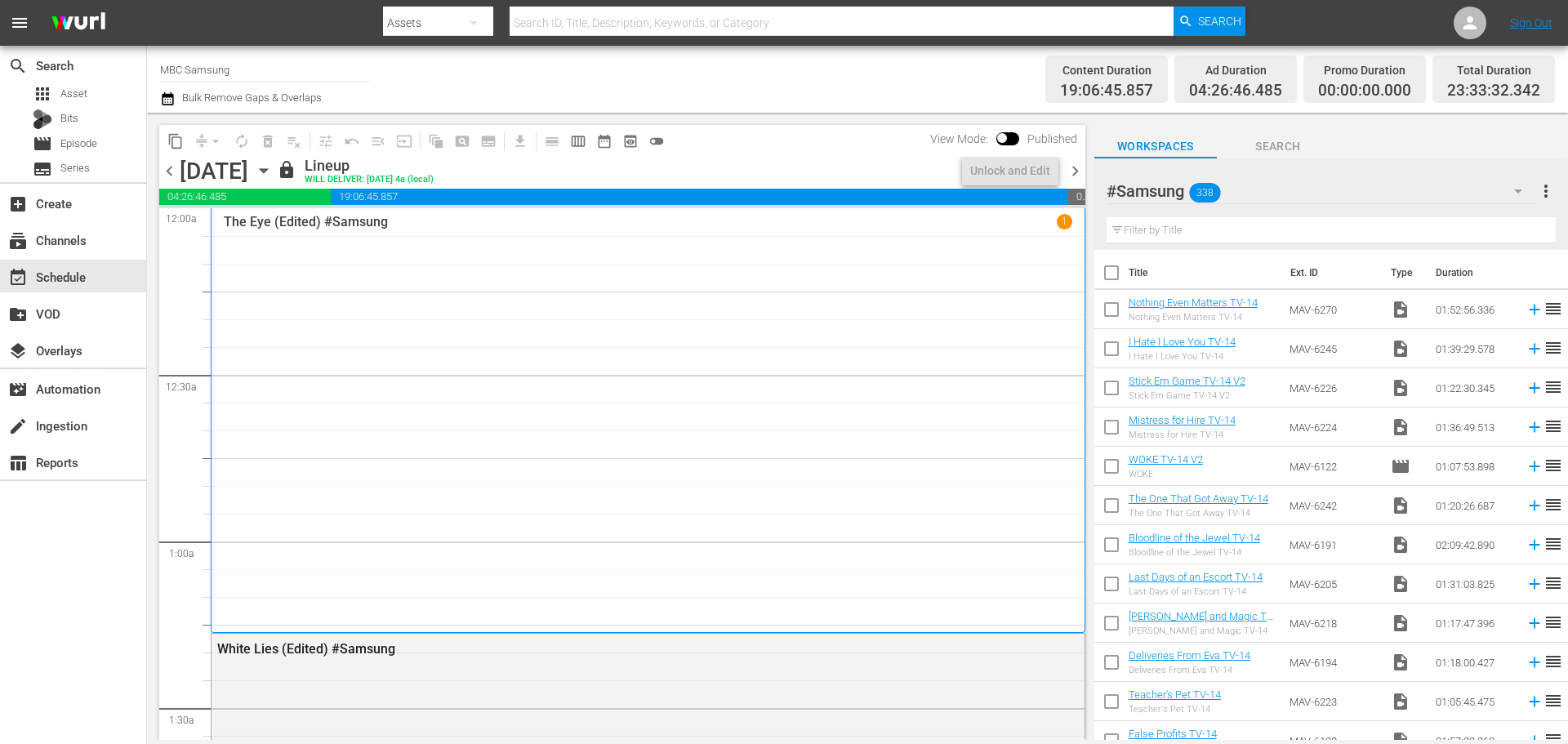
click at [588, 32] on input "text" at bounding box center [841, 23] width 664 height 39
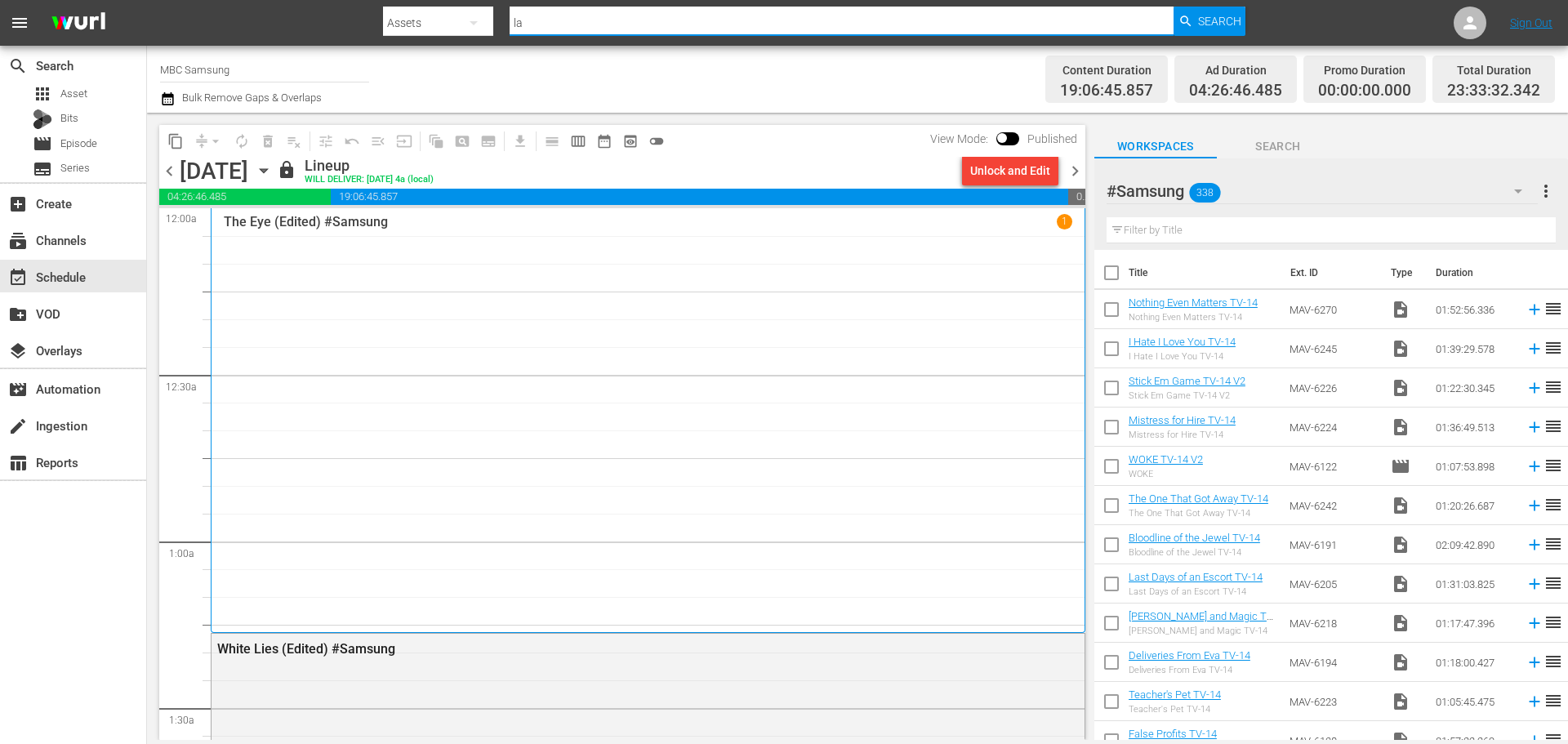
type input "l"
